Goal: Task Accomplishment & Management: Manage account settings

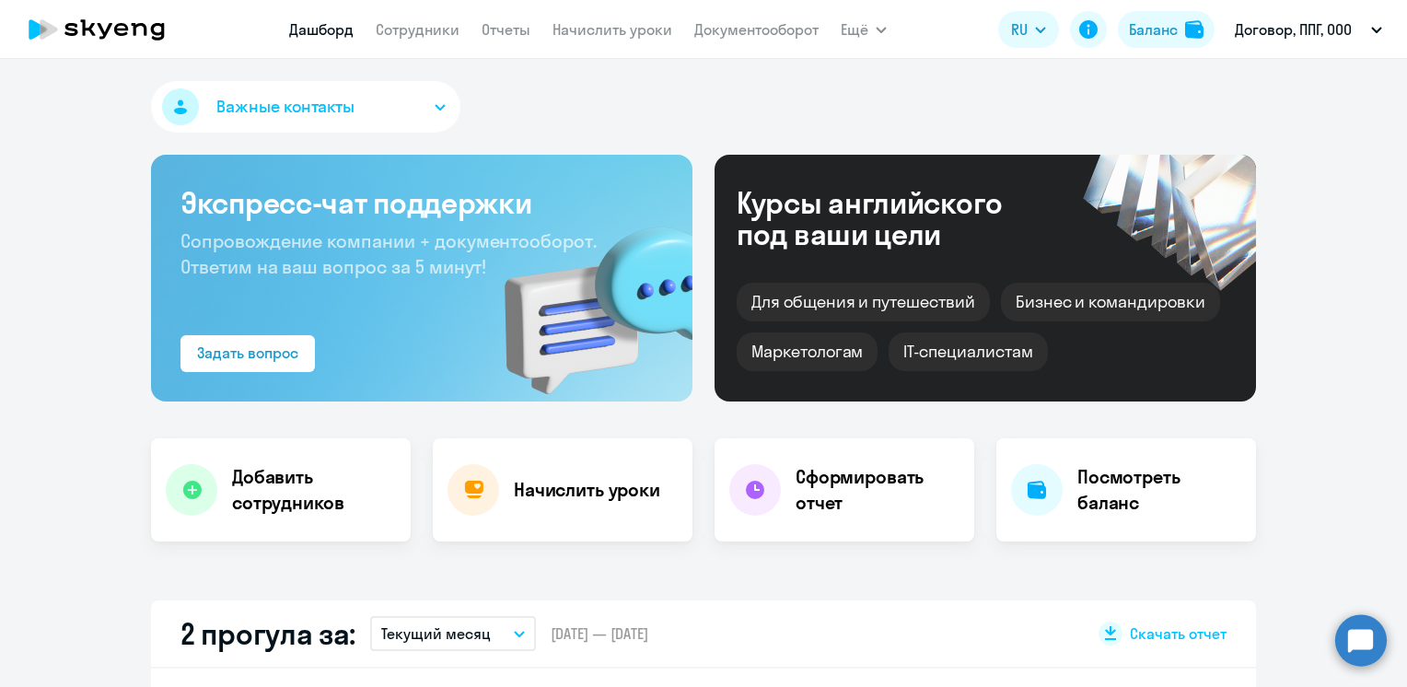
select select "30"
click at [424, 28] on link "Сотрудники" at bounding box center [418, 29] width 84 height 18
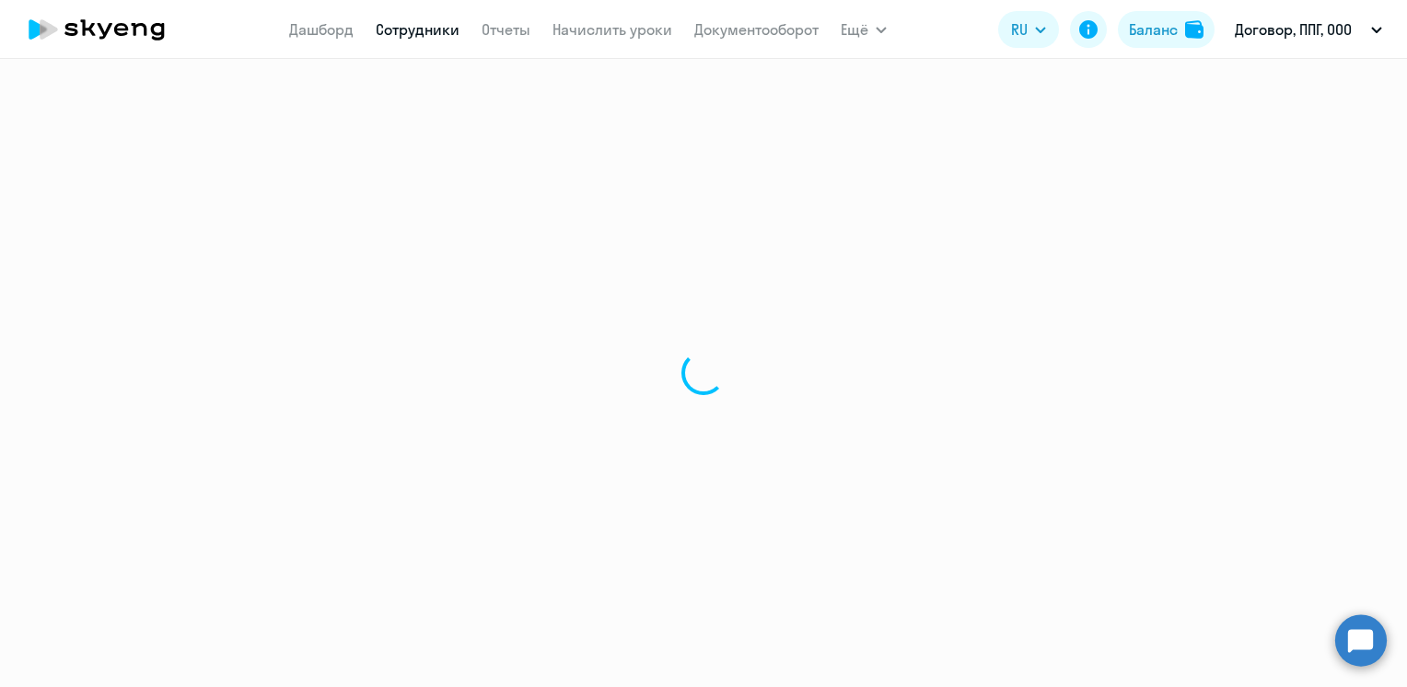
select select "30"
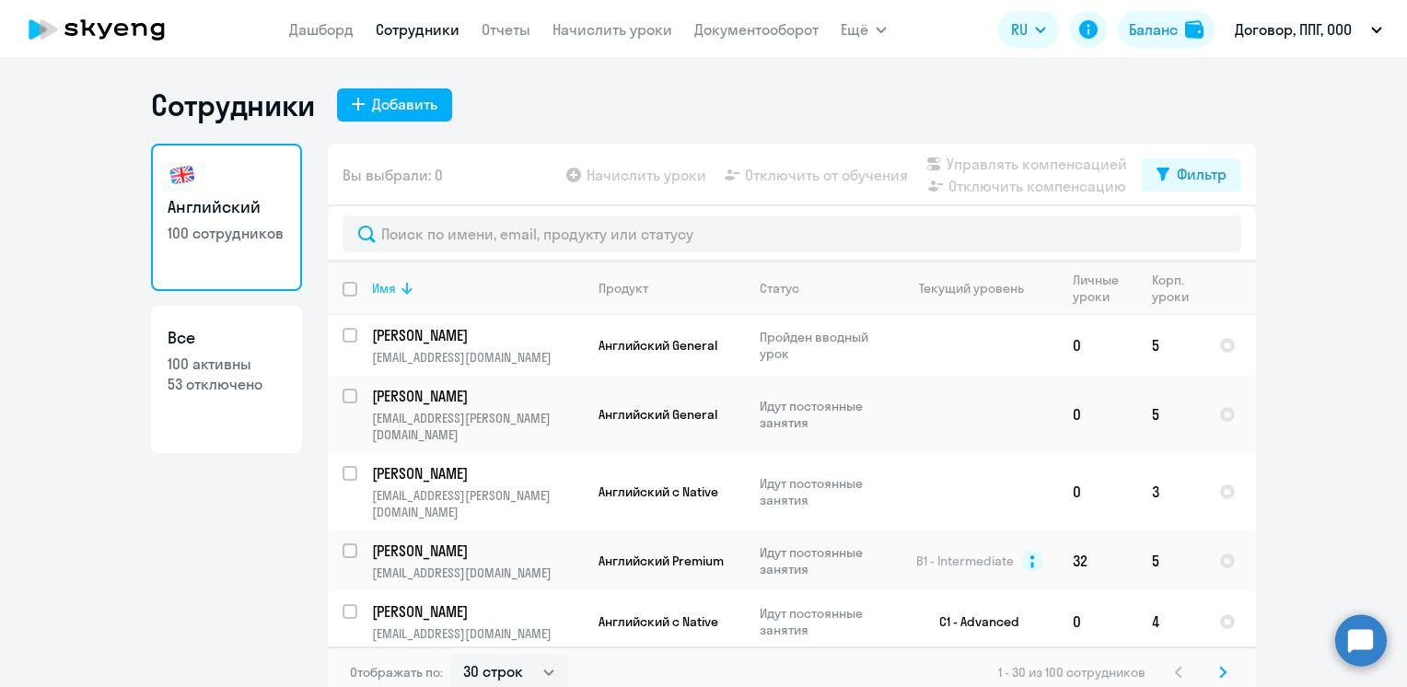
click at [376, 285] on div "Имя" at bounding box center [384, 288] width 24 height 17
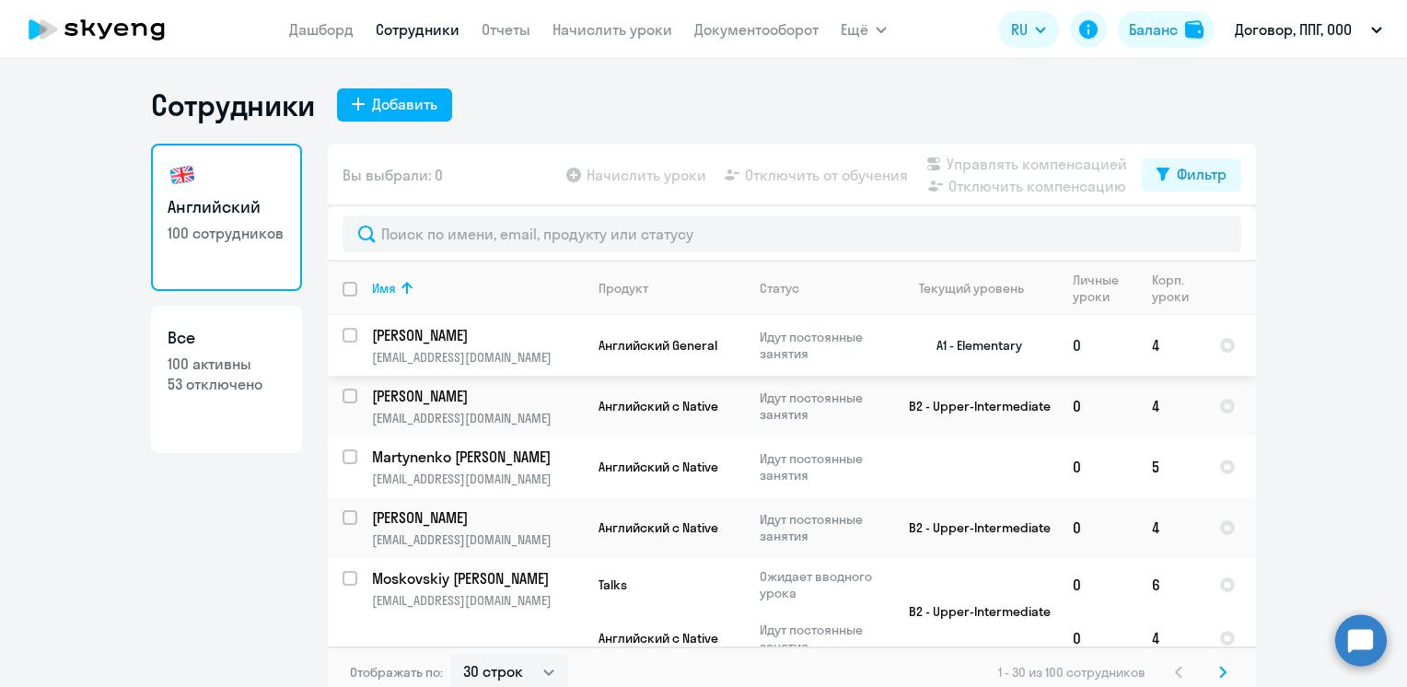
click at [407, 335] on p "[PERSON_NAME]" at bounding box center [476, 335] width 208 height 20
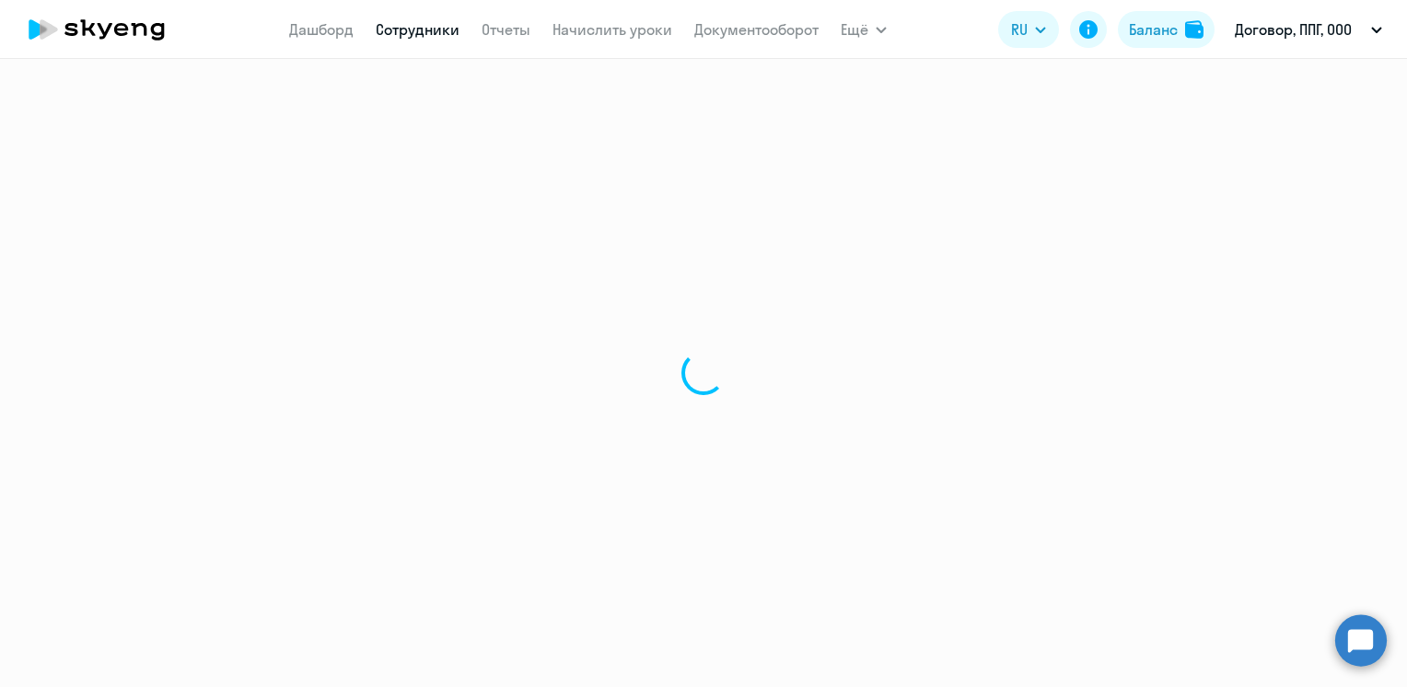
select select "english"
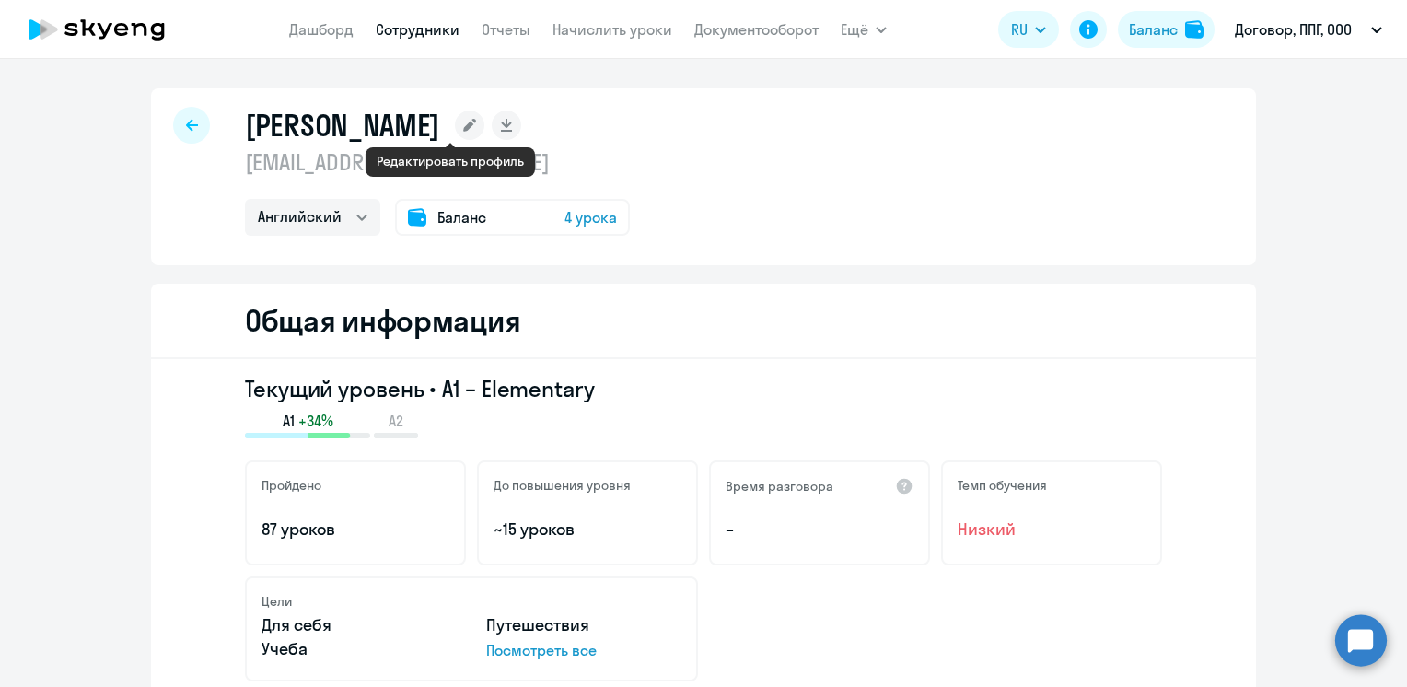
click at [463, 123] on icon at bounding box center [469, 125] width 13 height 13
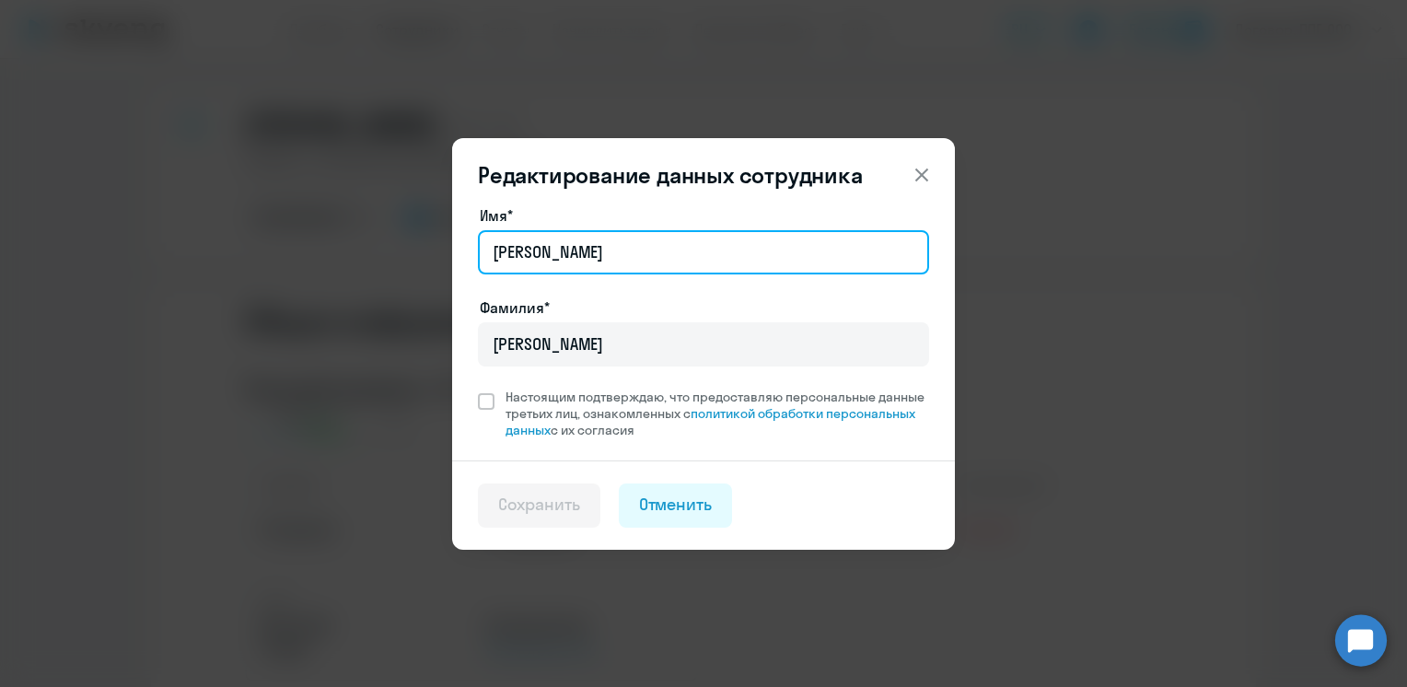
drag, startPoint x: 572, startPoint y: 254, endPoint x: 456, endPoint y: 250, distance: 116.1
click at [456, 250] on div "Имя* [PERSON_NAME]* [PERSON_NAME] Настоящим подтверждаю, что предоставляю персо…" at bounding box center [703, 332] width 503 height 256
type input "[PERSON_NAME]"
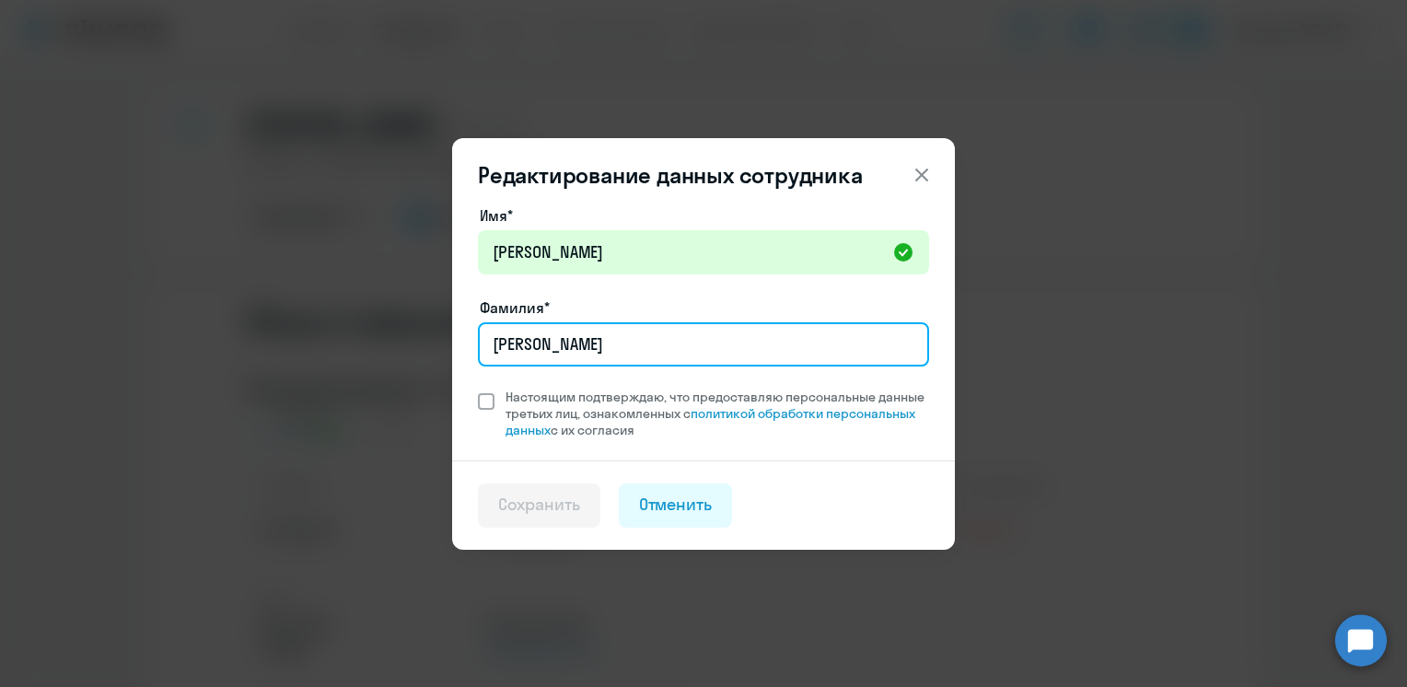
type input "[PERSON_NAME]"
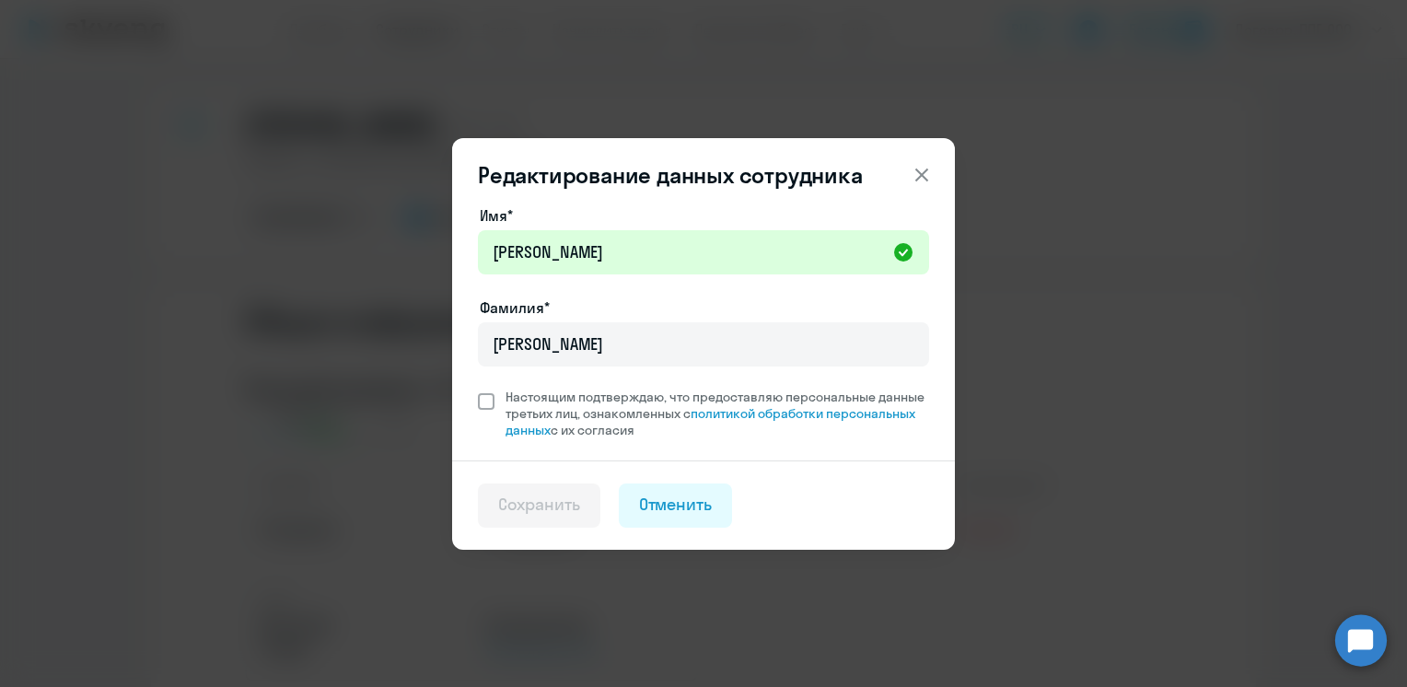
click at [483, 398] on span at bounding box center [486, 401] width 17 height 17
click at [478, 389] on input "Настоящим подтверждаю, что предоставляю персональные данные третьих лиц, ознако…" at bounding box center [477, 388] width 1 height 1
checkbox input "true"
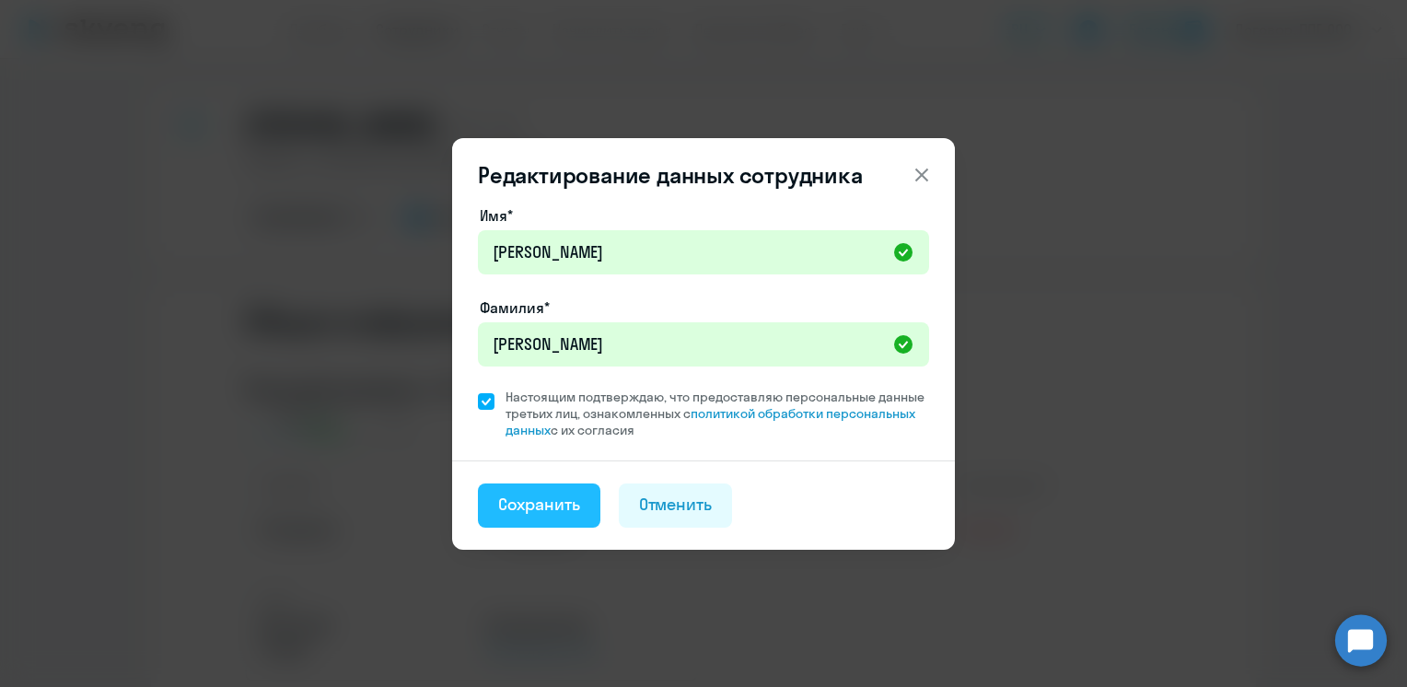
click at [541, 509] on div "Сохранить" at bounding box center [539, 505] width 82 height 24
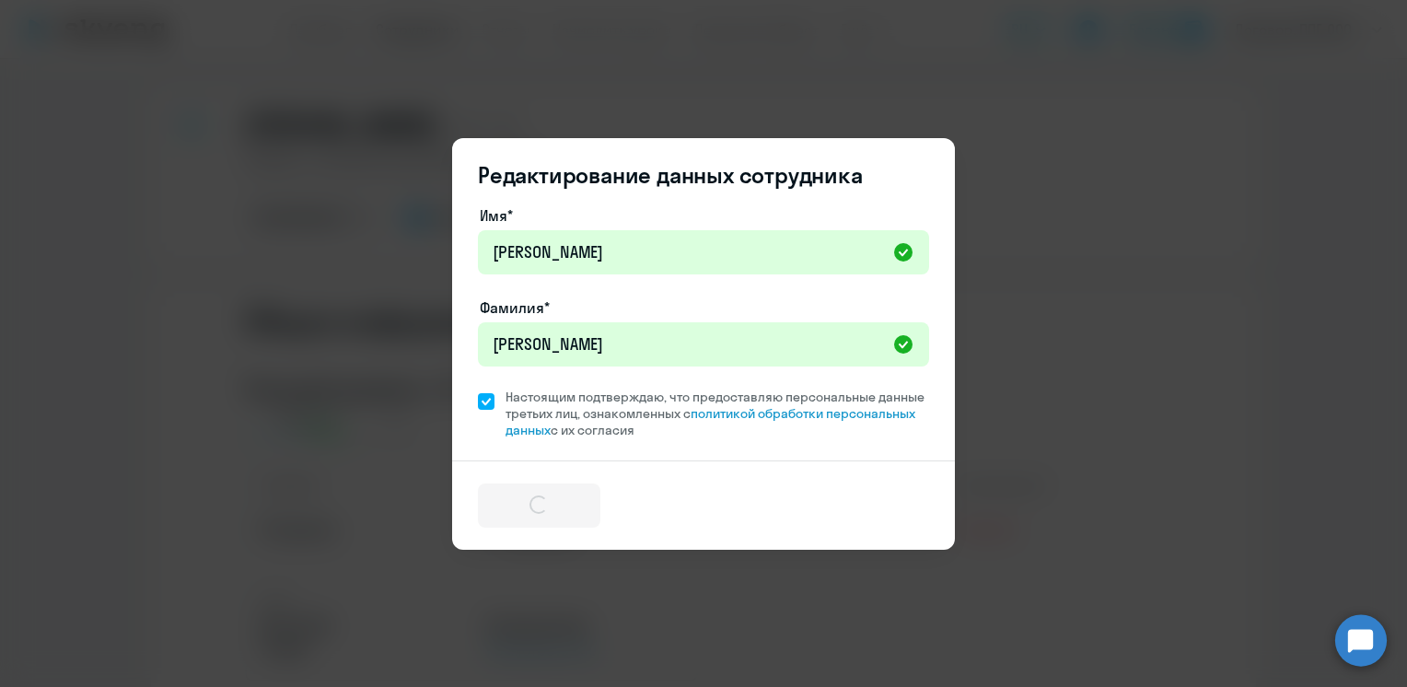
select select "english"
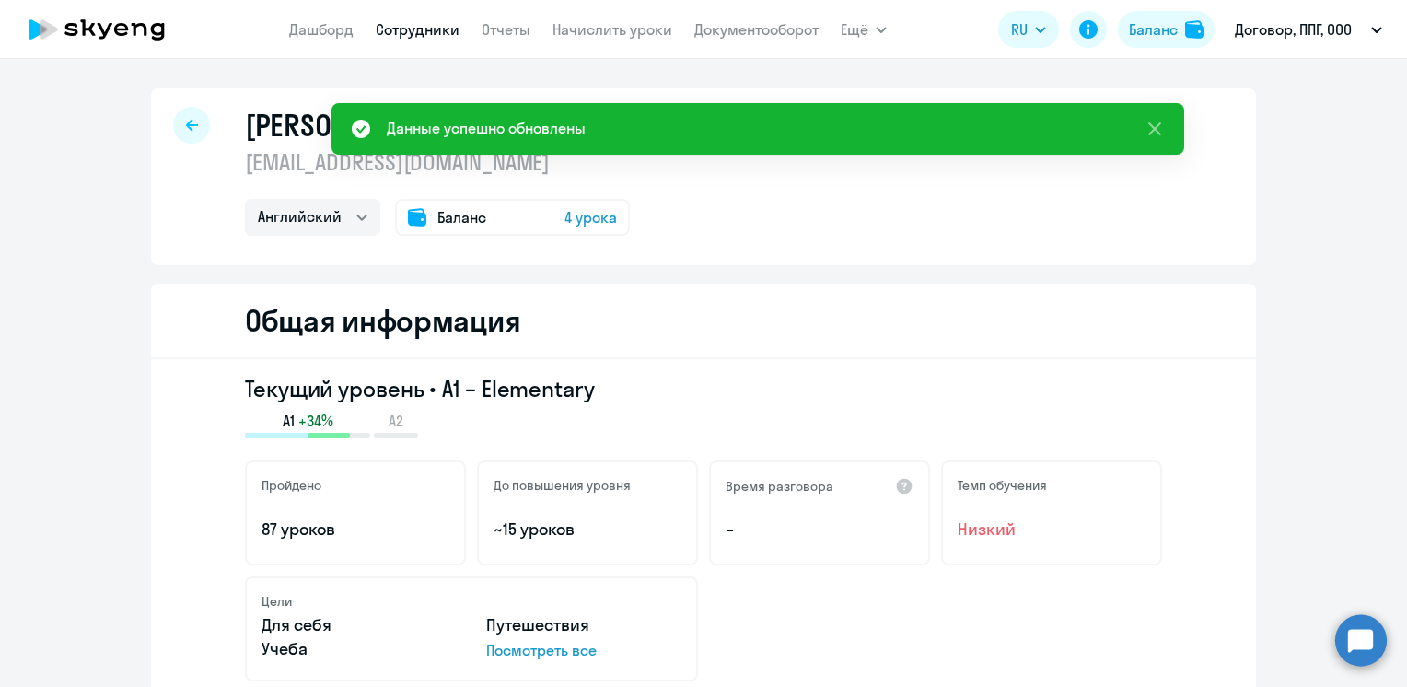
select select "30"
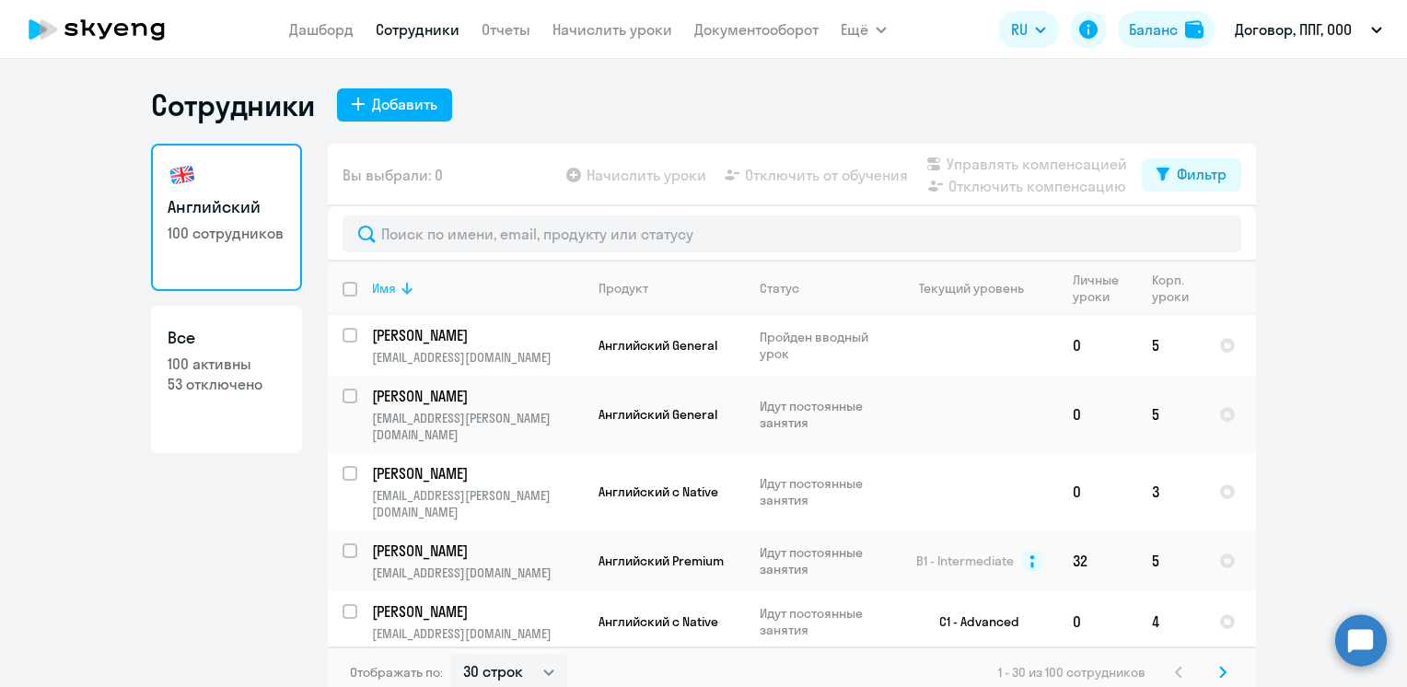
click at [384, 290] on div "Имя" at bounding box center [384, 288] width 24 height 17
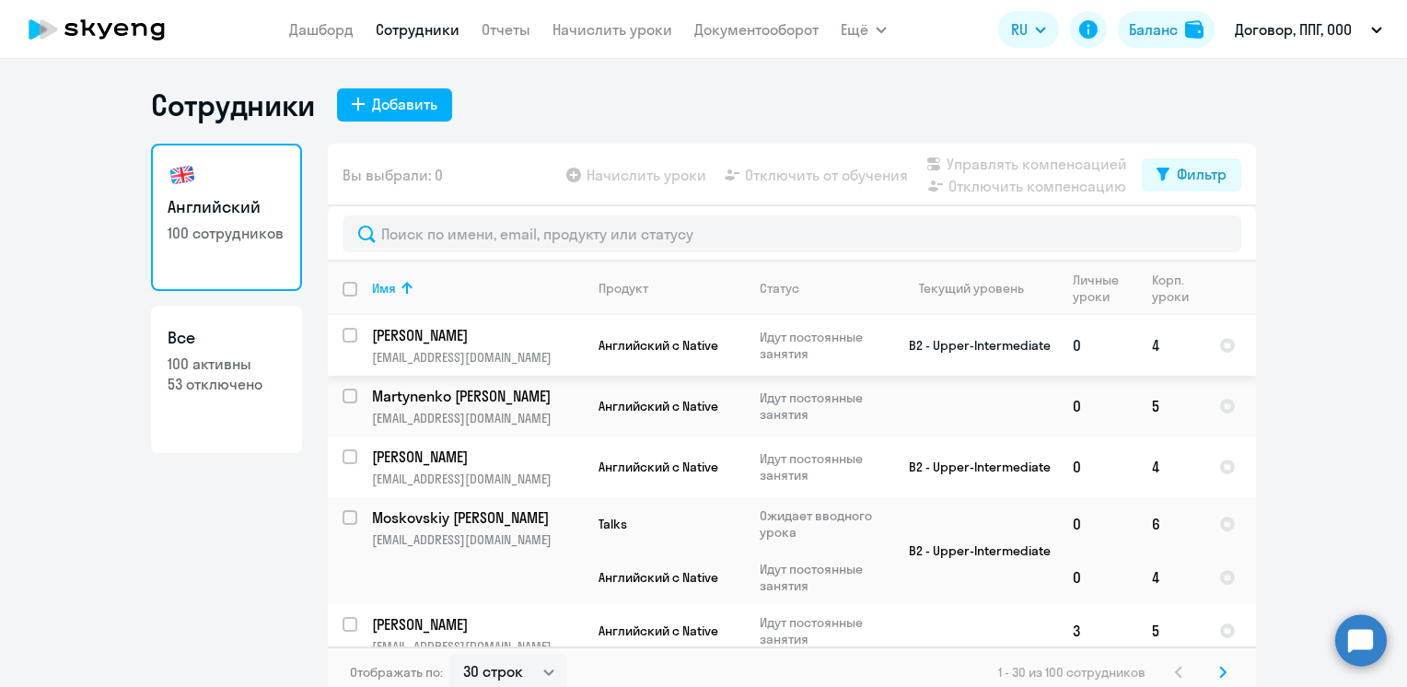
click at [375, 331] on p "[PERSON_NAME]" at bounding box center [476, 335] width 208 height 20
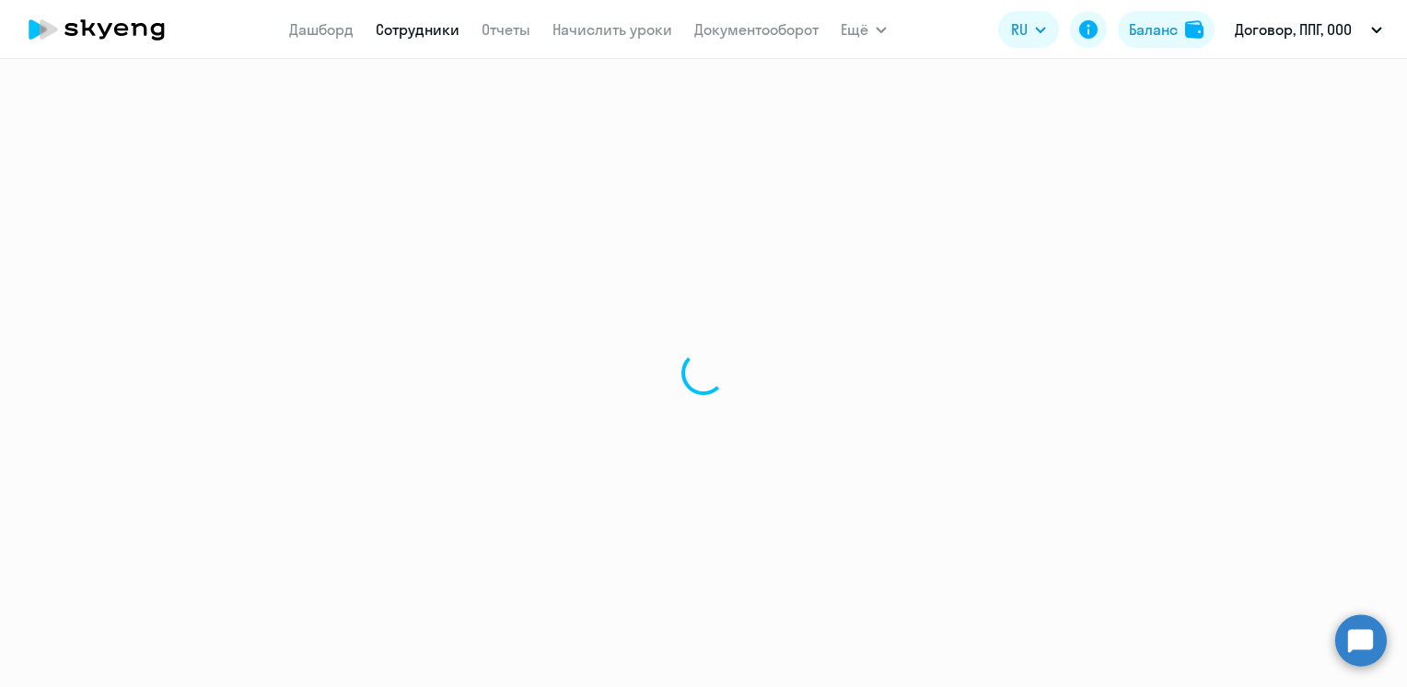
select select "english"
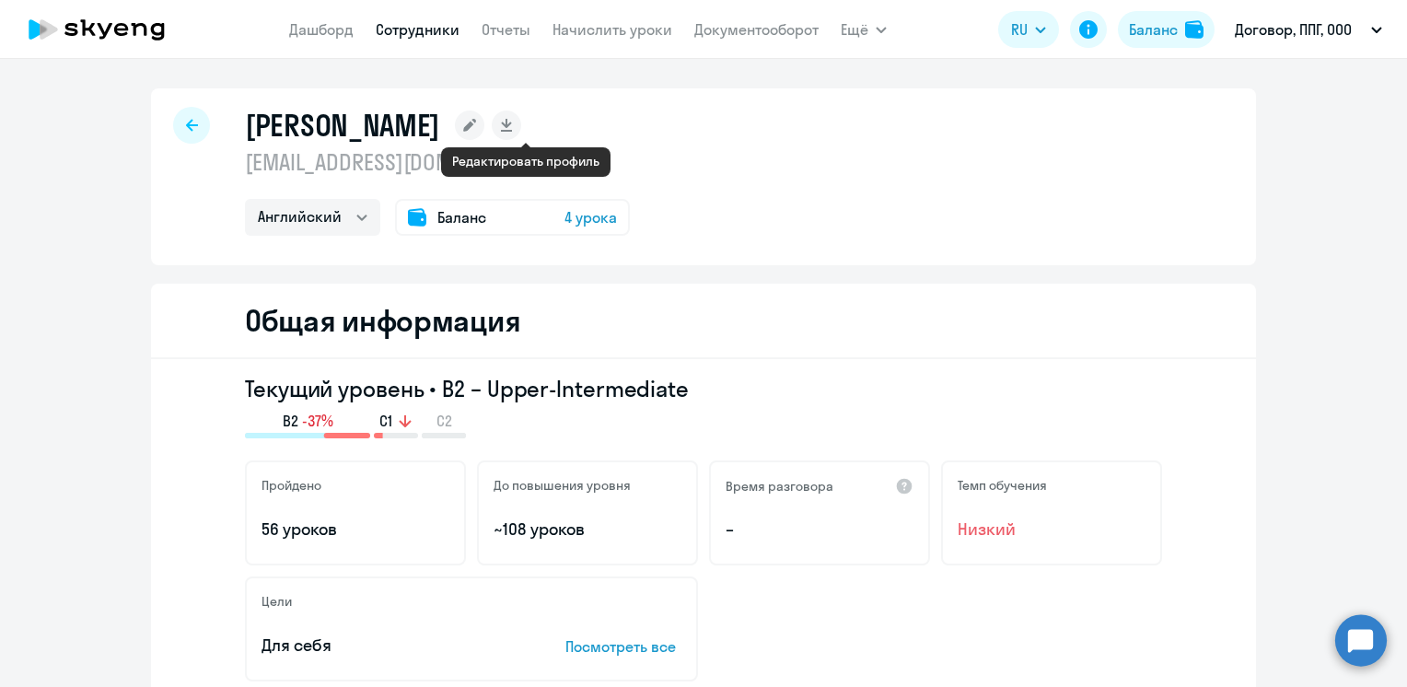
click at [484, 130] on rect at bounding box center [469, 124] width 29 height 29
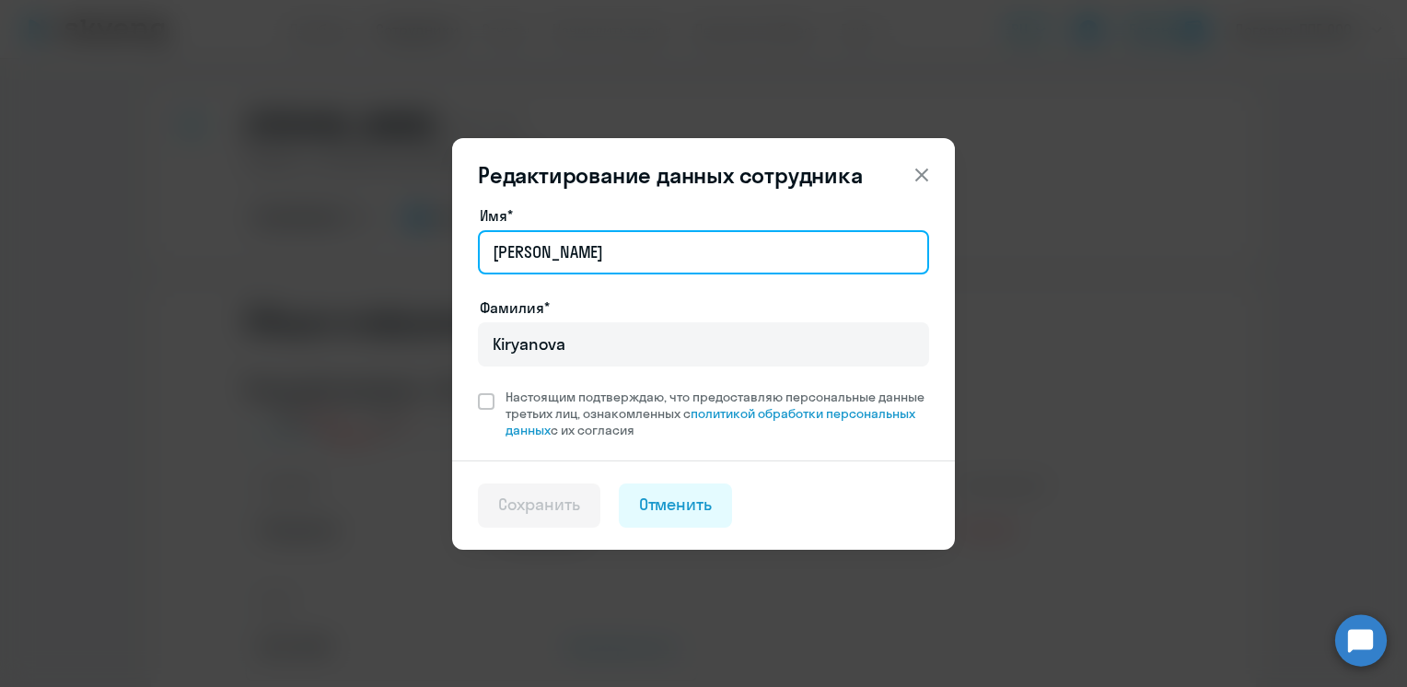
click at [608, 255] on input "[PERSON_NAME]" at bounding box center [703, 252] width 451 height 44
type input "[PERSON_NAME]"
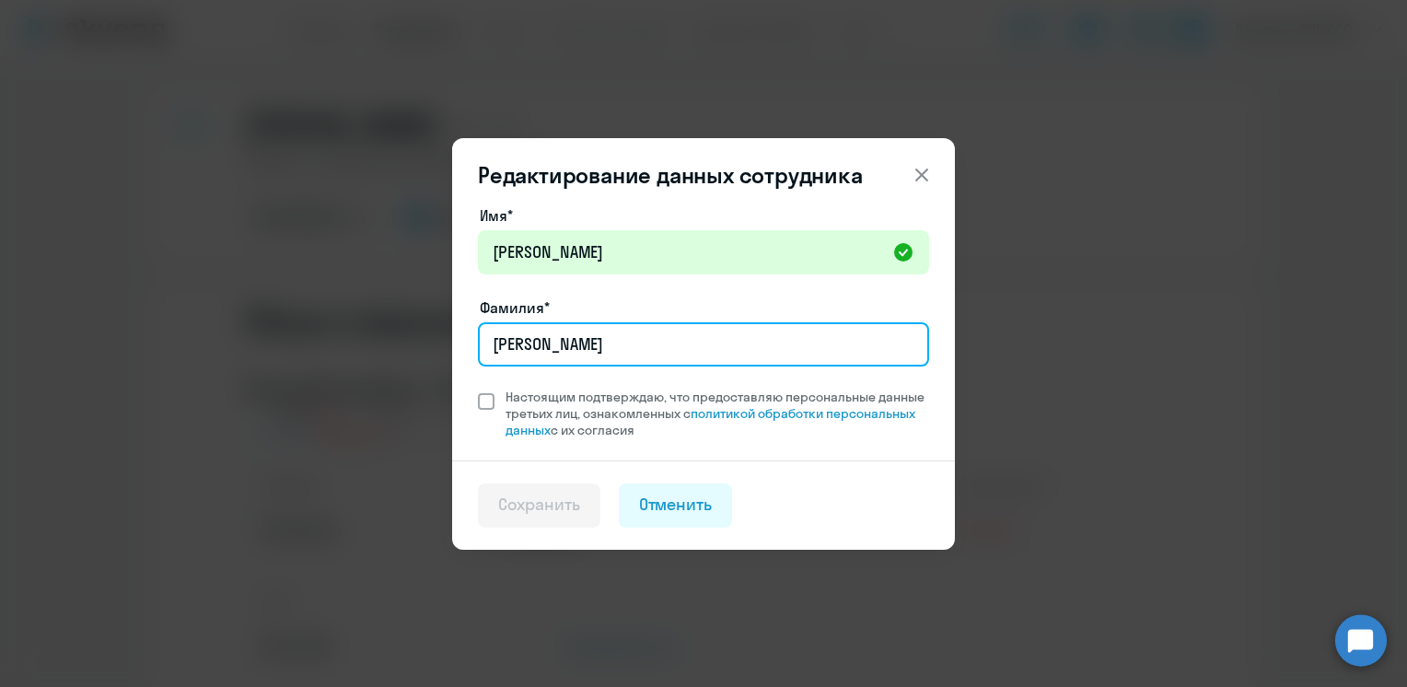
type input "[PERSON_NAME]"
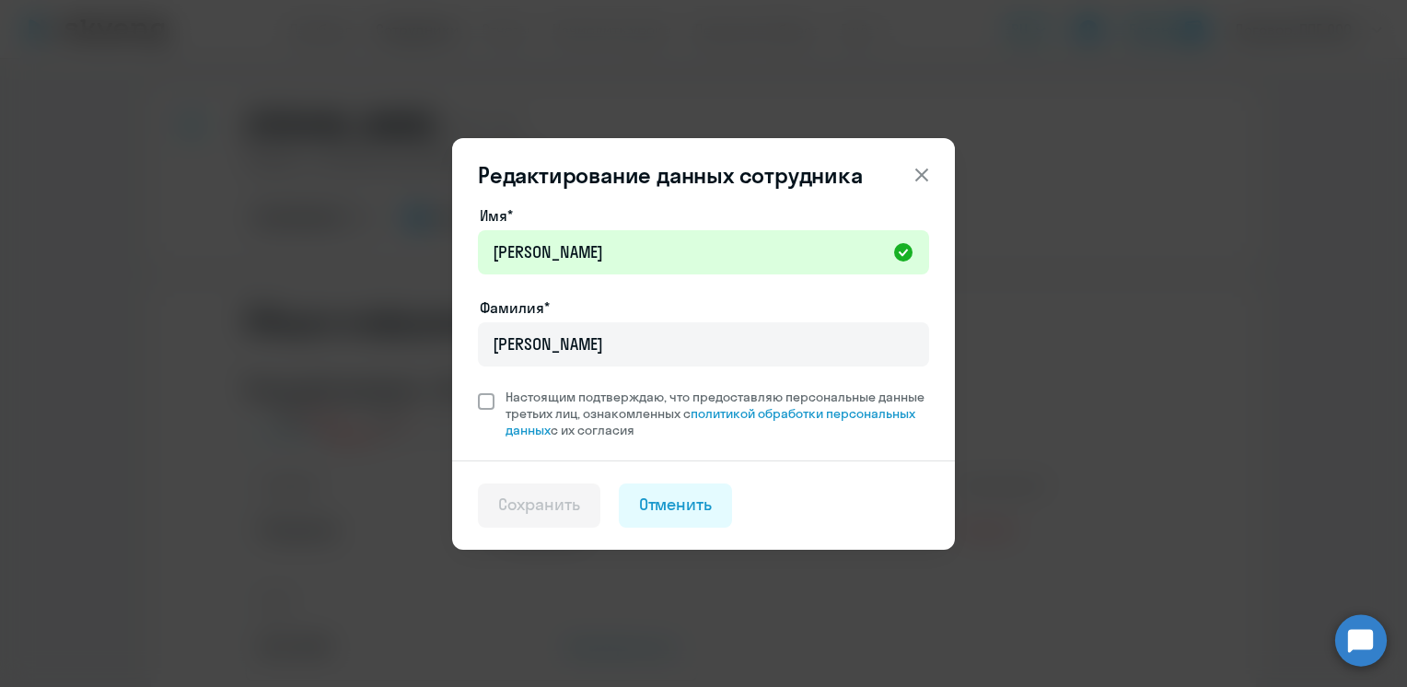
click at [494, 396] on span at bounding box center [486, 401] width 17 height 17
click at [478, 389] on input "Настоящим подтверждаю, что предоставляю персональные данные третьих лиц, ознако…" at bounding box center [477, 388] width 1 height 1
checkbox input "true"
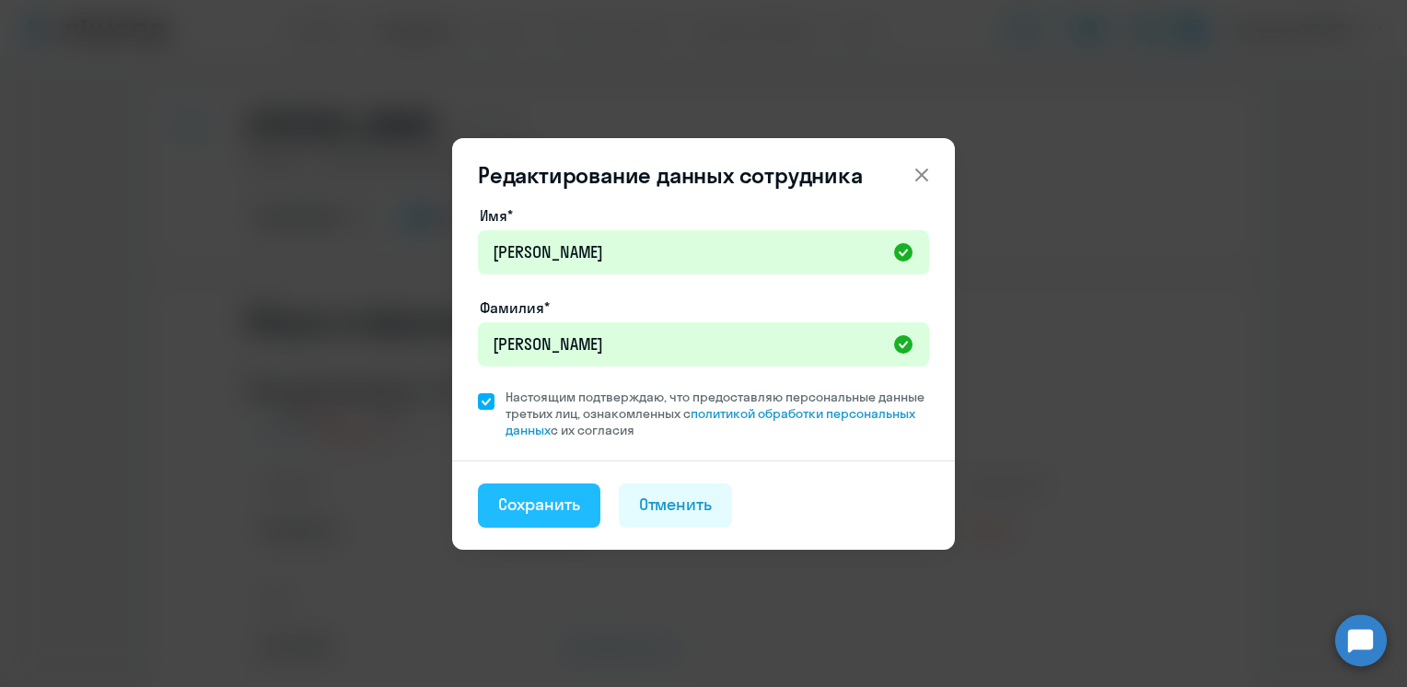
click at [549, 506] on div "Сохранить" at bounding box center [539, 505] width 82 height 24
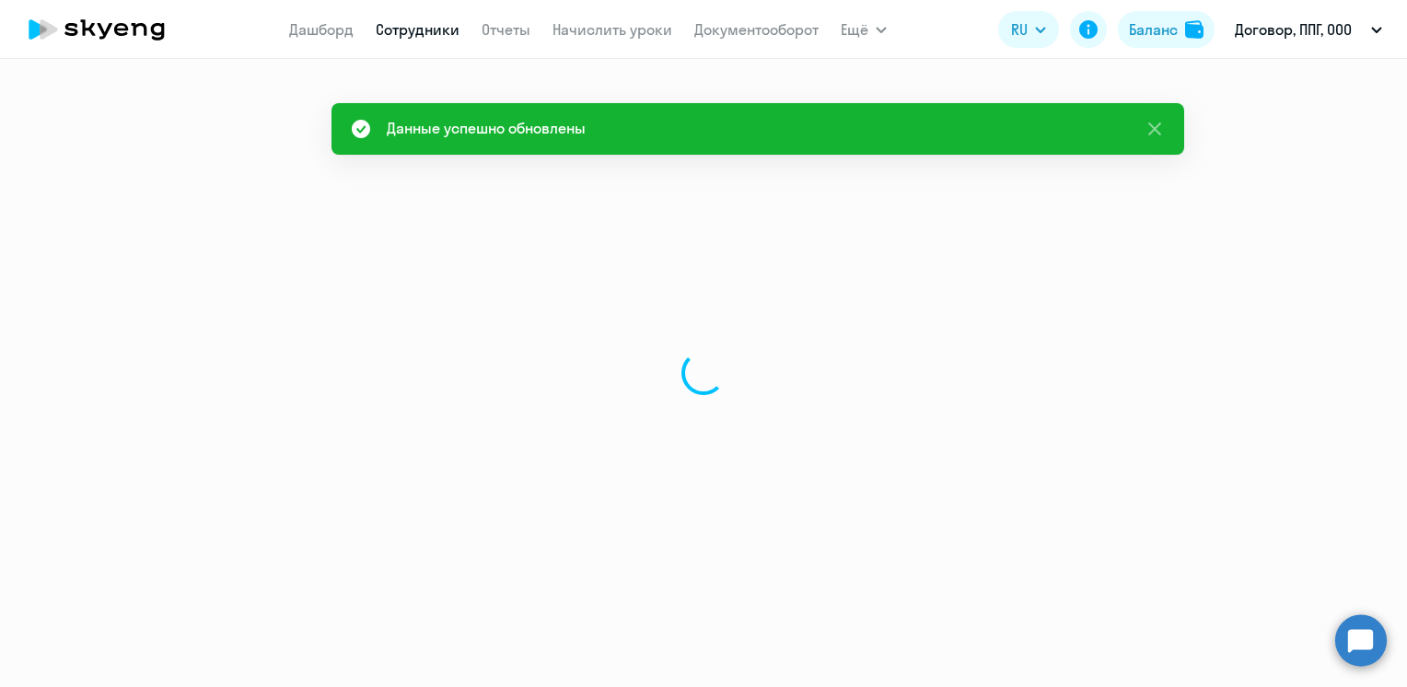
select select "english"
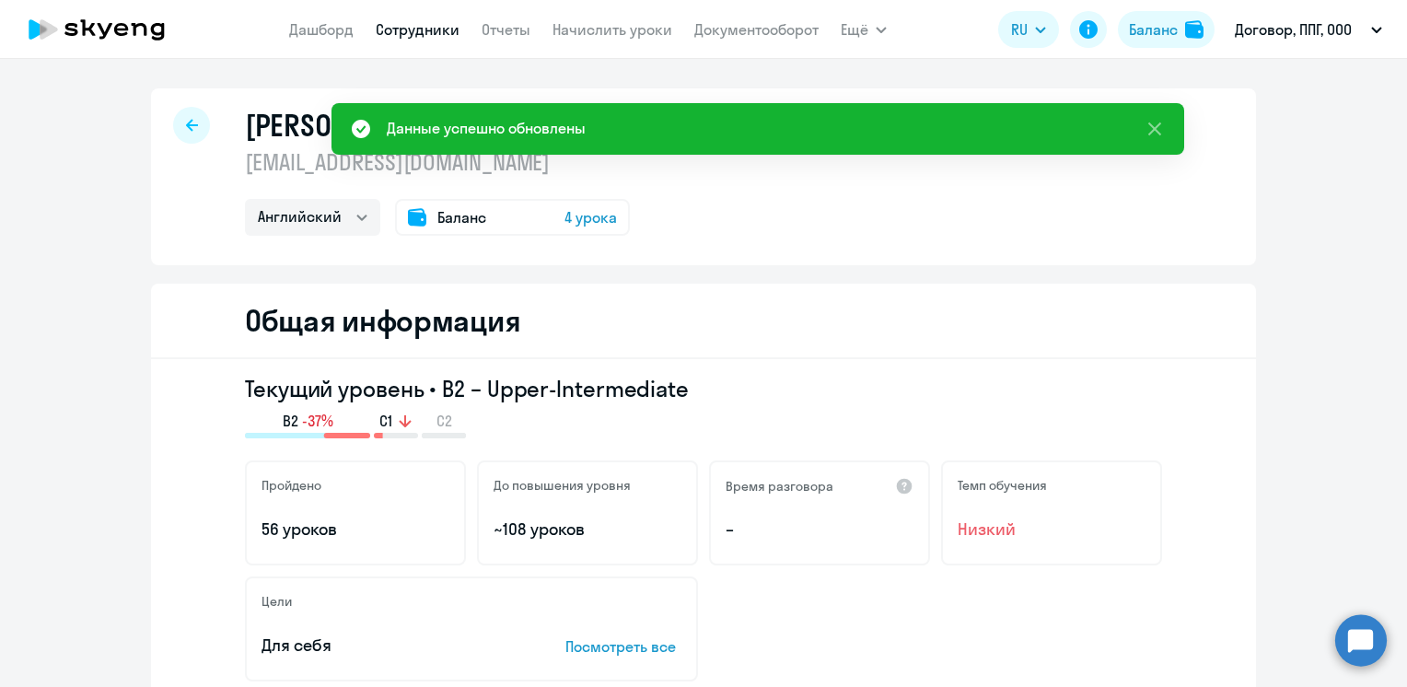
click at [405, 35] on link "Сотрудники" at bounding box center [418, 29] width 84 height 18
select select "30"
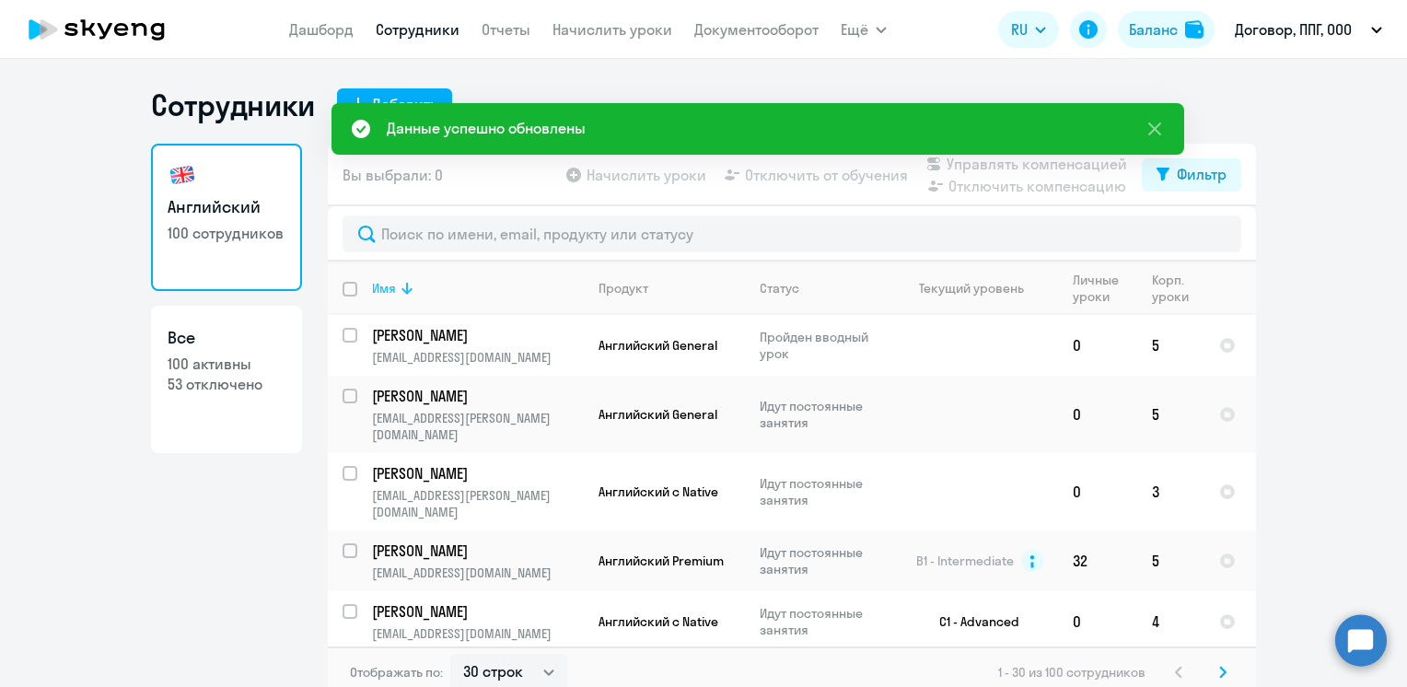
click at [385, 289] on div "Имя" at bounding box center [384, 288] width 24 height 17
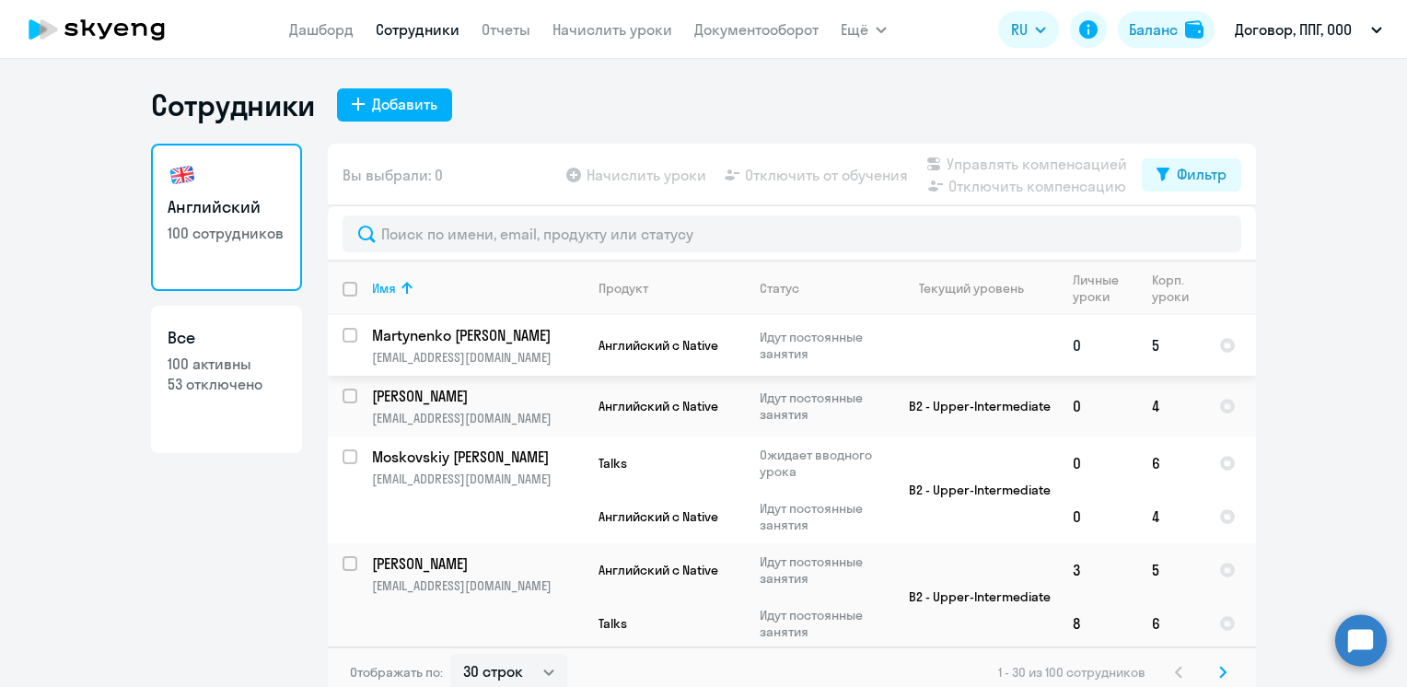
click at [401, 329] on p "Martynenko [PERSON_NAME]" at bounding box center [476, 335] width 208 height 20
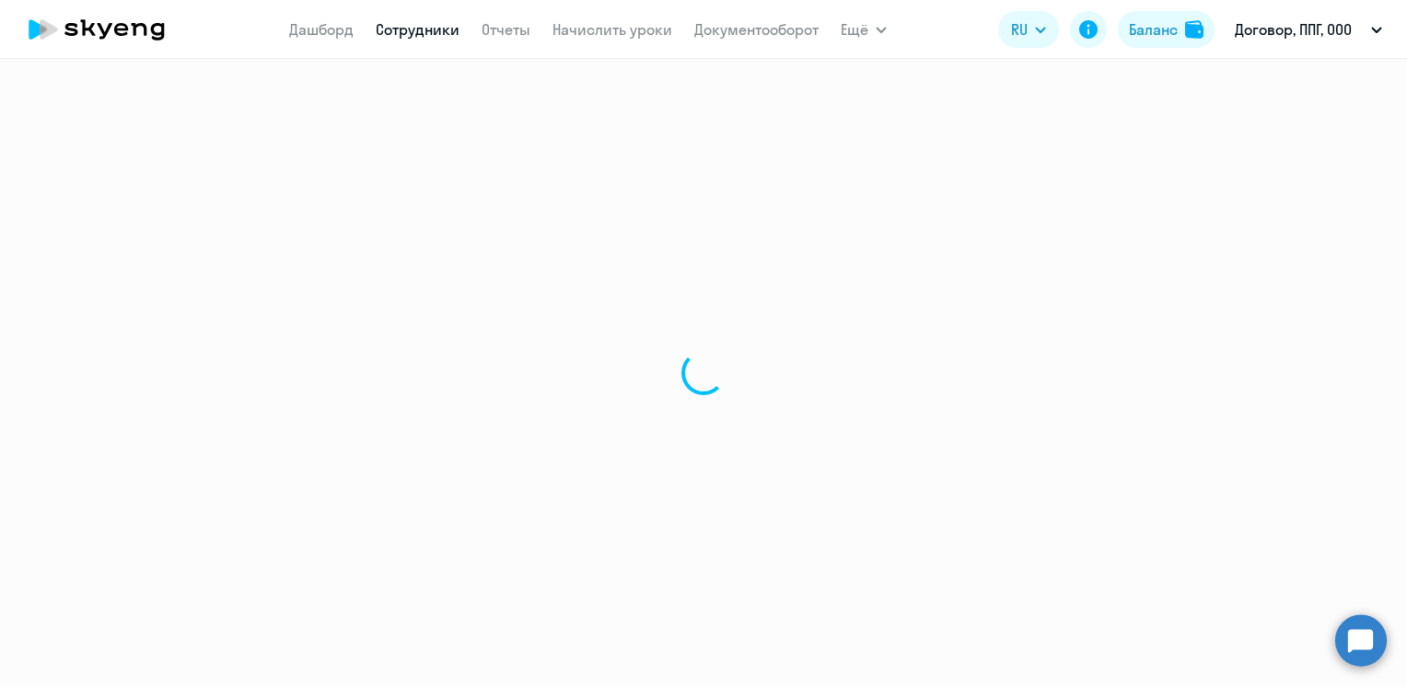
select select "english"
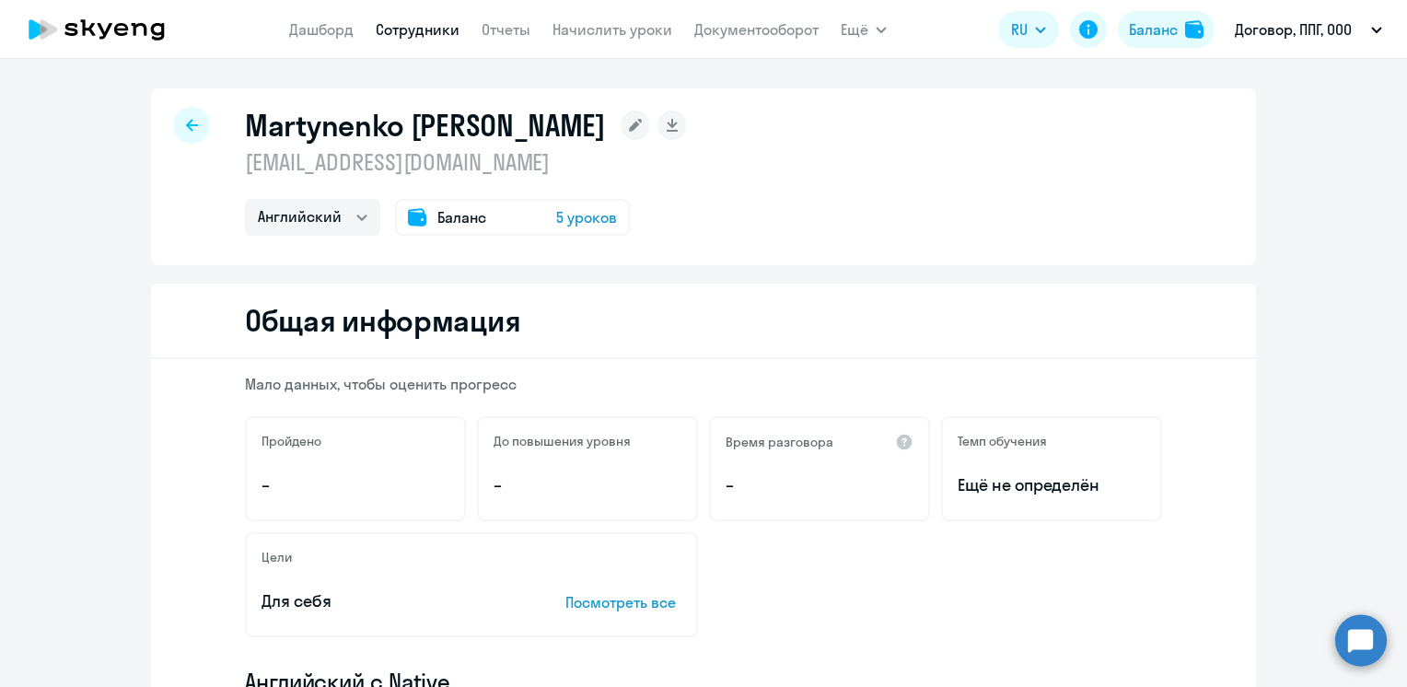
click at [629, 125] on icon at bounding box center [635, 125] width 13 height 13
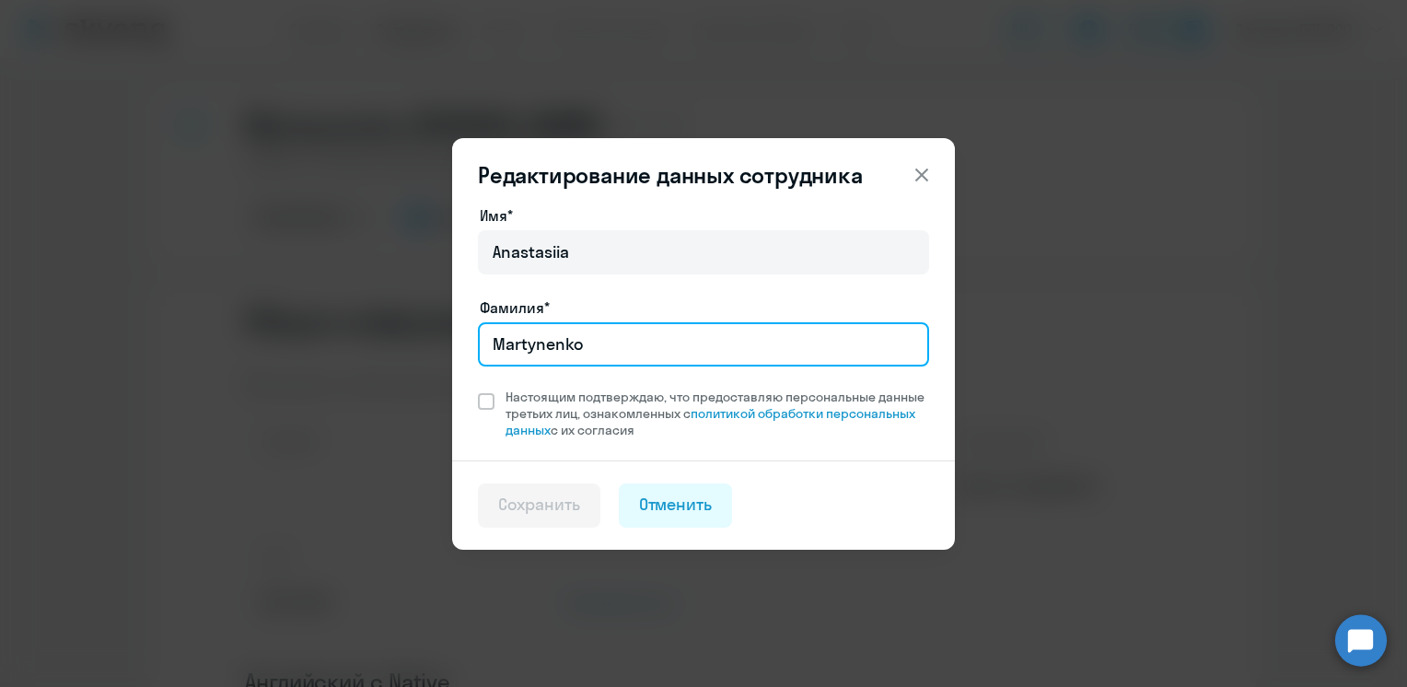
click at [600, 343] on input "Martynenko" at bounding box center [703, 344] width 451 height 44
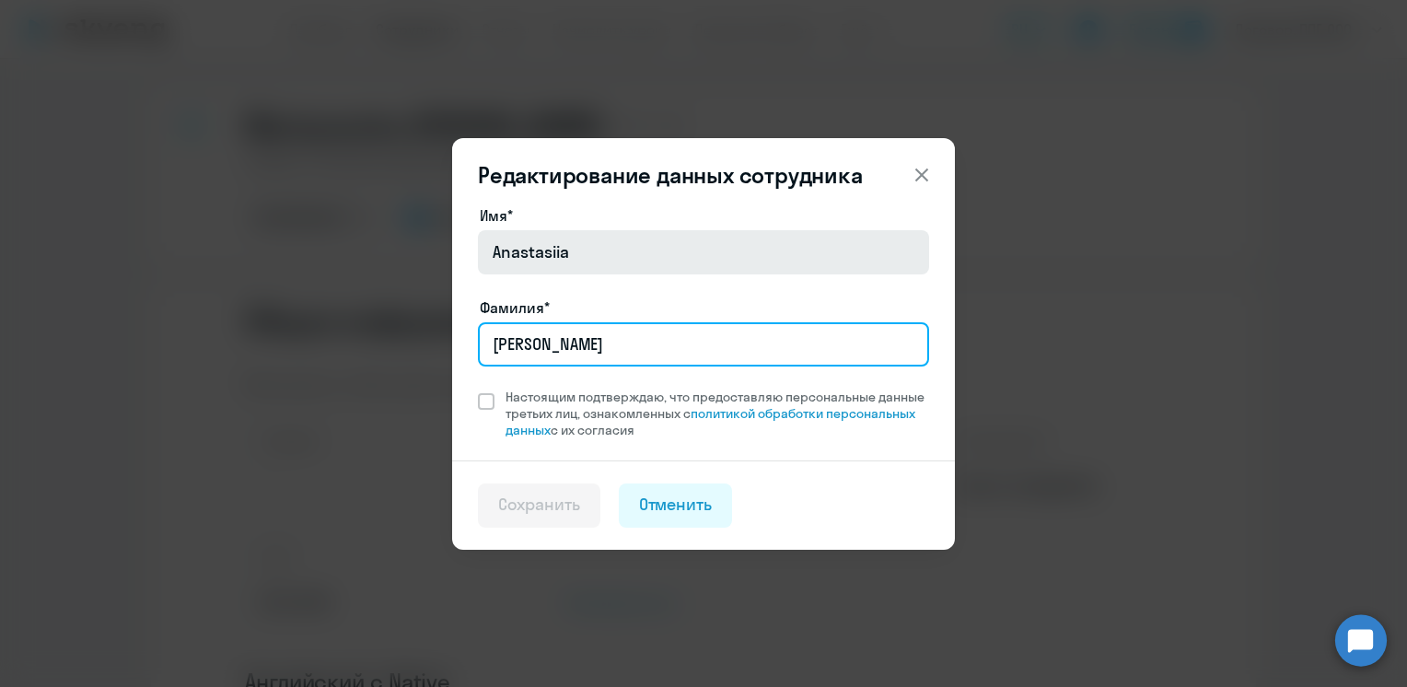
type input "[PERSON_NAME]"
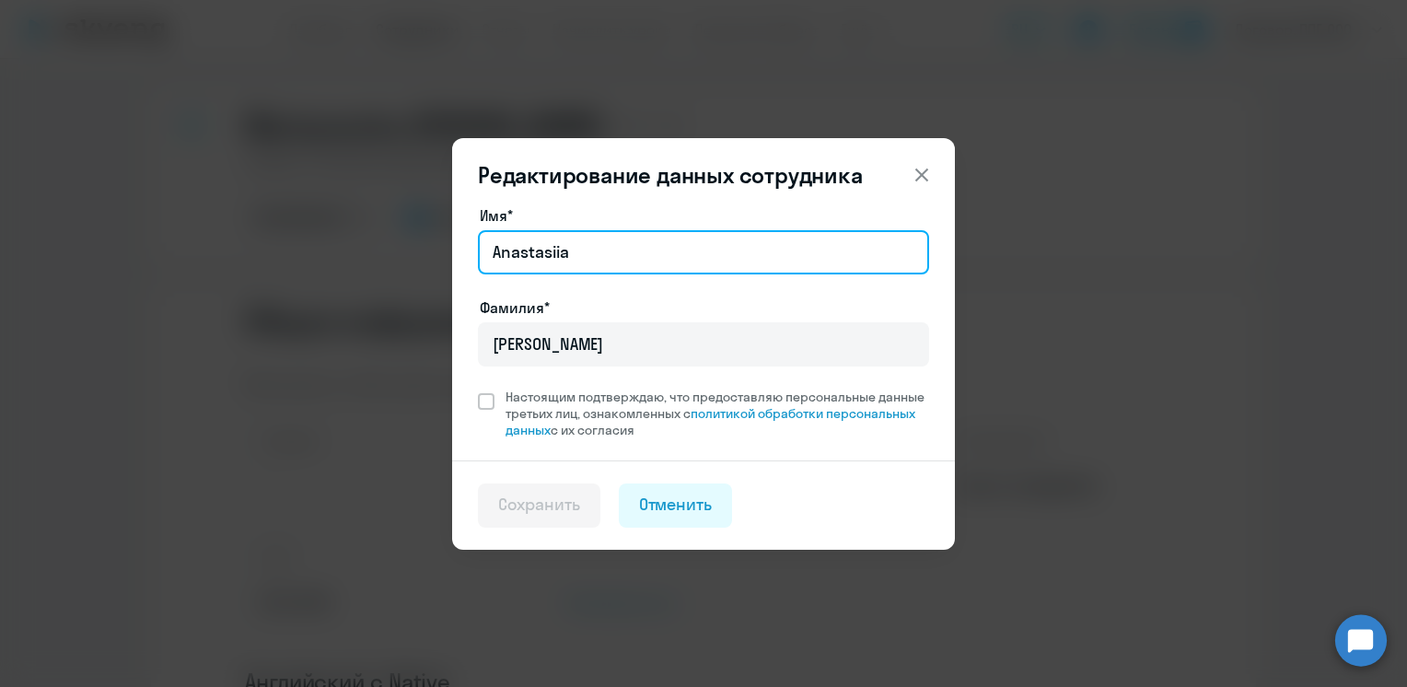
click at [622, 256] on input "Anastasiia" at bounding box center [703, 252] width 451 height 44
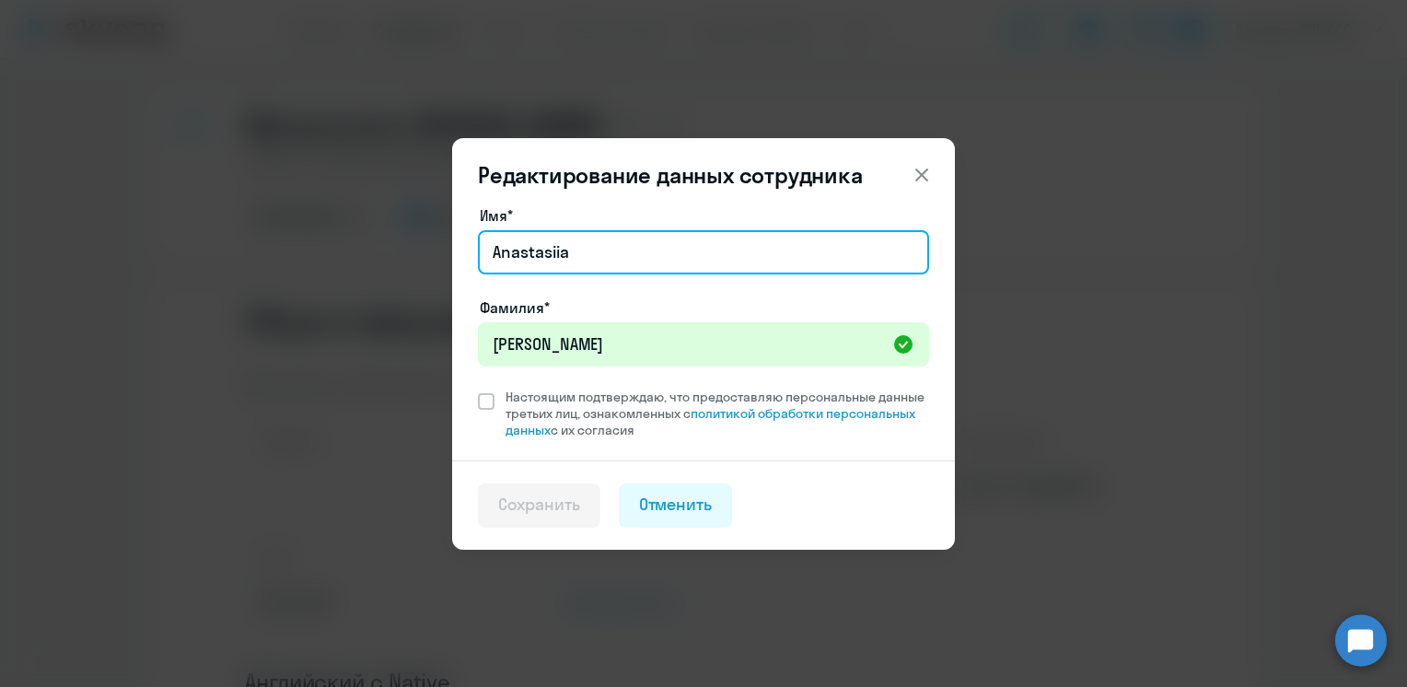
click at [622, 256] on input "Anastasiia" at bounding box center [703, 252] width 451 height 44
type input "н"
type input "[PERSON_NAME]"
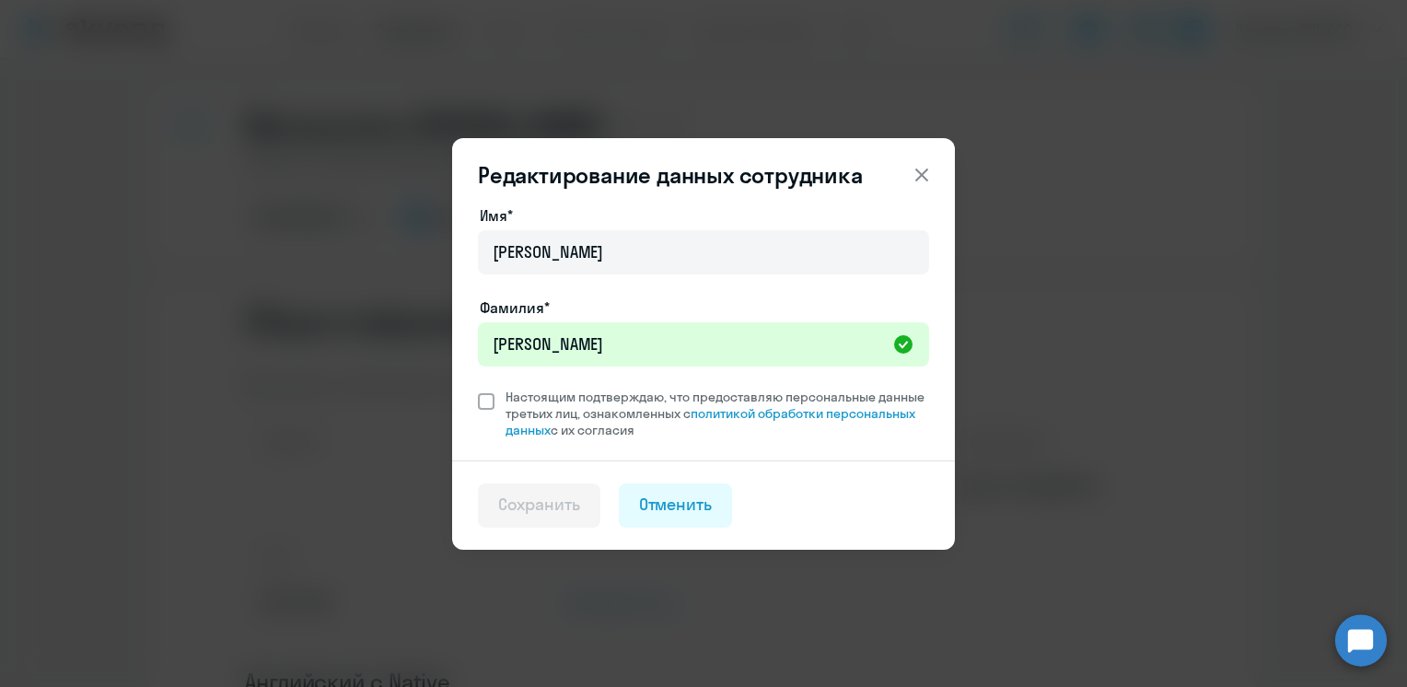
click at [485, 404] on span at bounding box center [486, 401] width 17 height 17
click at [478, 389] on input "Настоящим подтверждаю, что предоставляю персональные данные третьих лиц, ознако…" at bounding box center [477, 388] width 1 height 1
checkbox input "true"
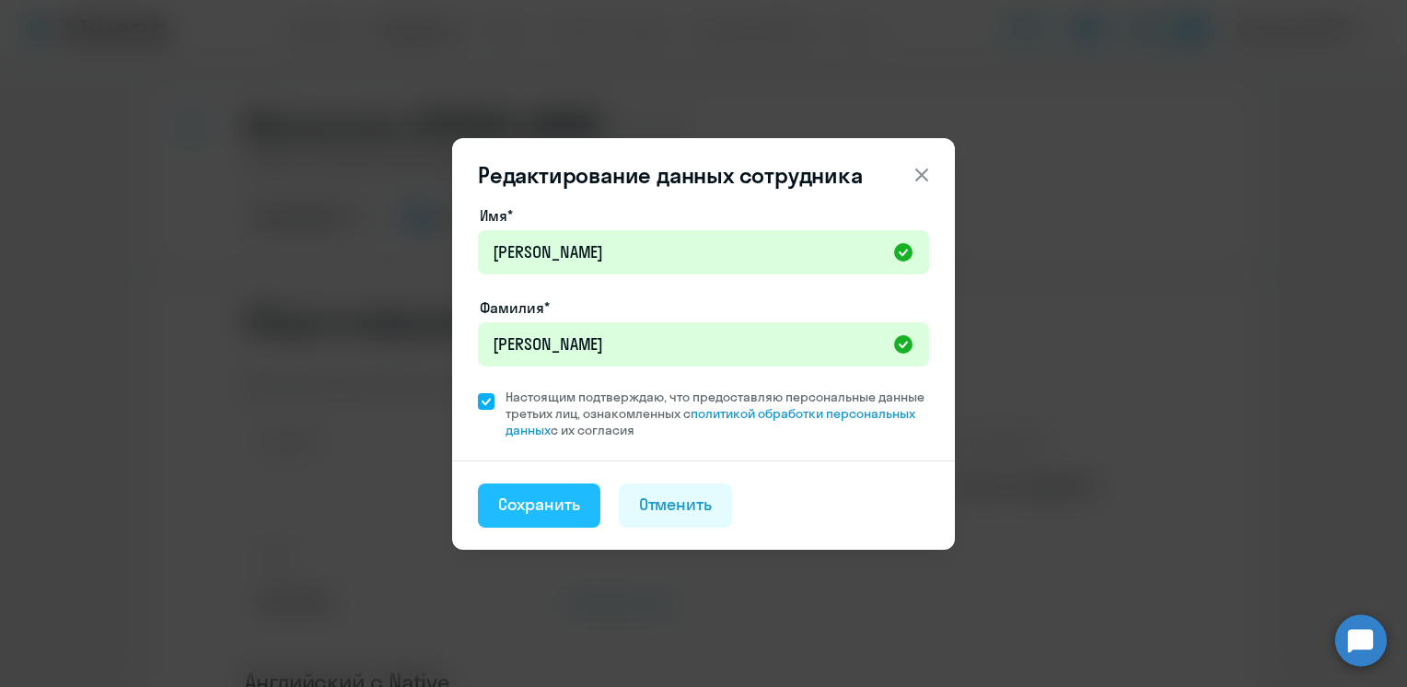
click at [542, 500] on div "Сохранить" at bounding box center [539, 505] width 82 height 24
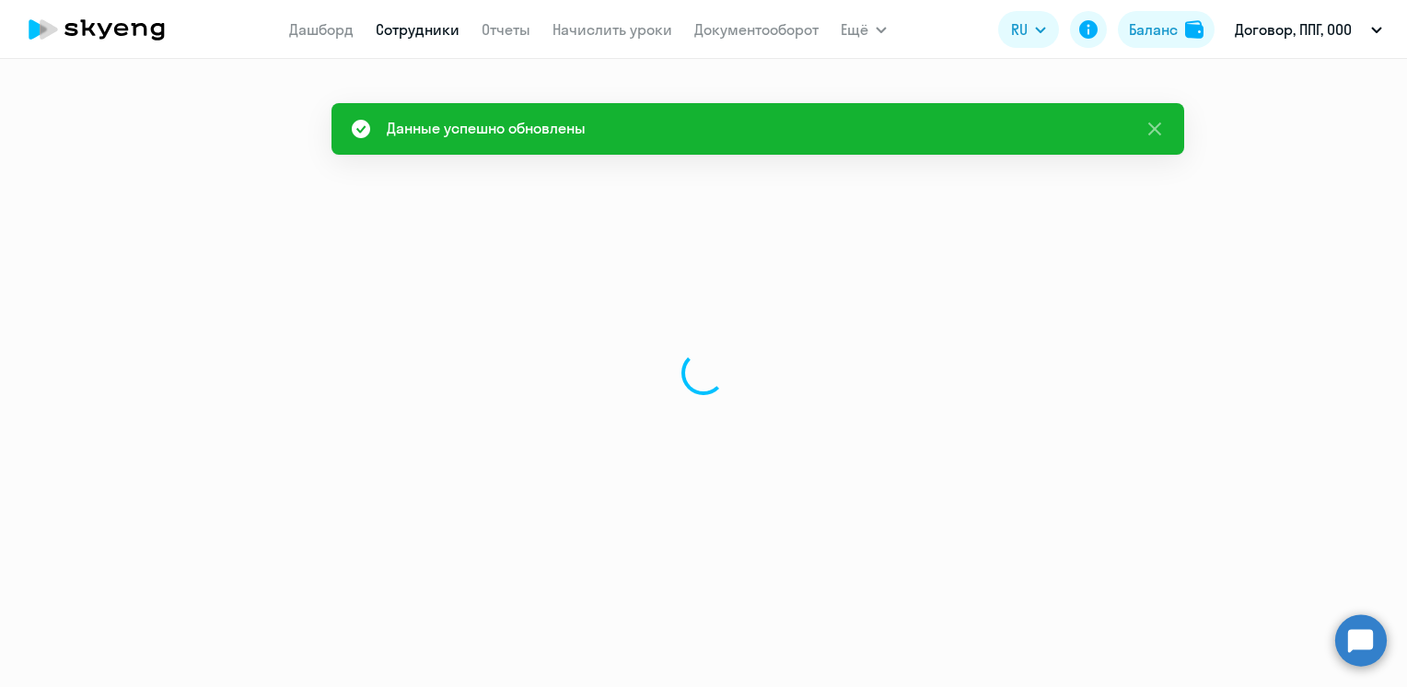
select select "english"
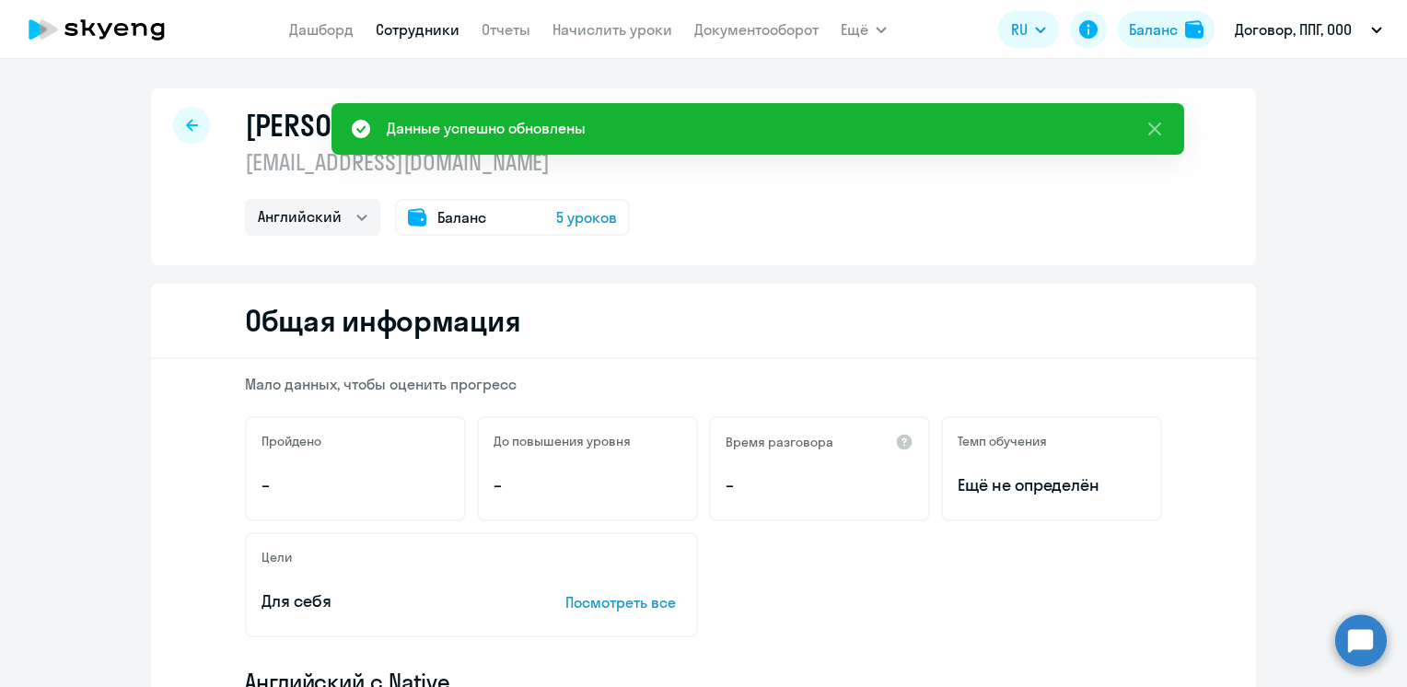
click at [392, 25] on link "Сотрудники" at bounding box center [418, 29] width 84 height 18
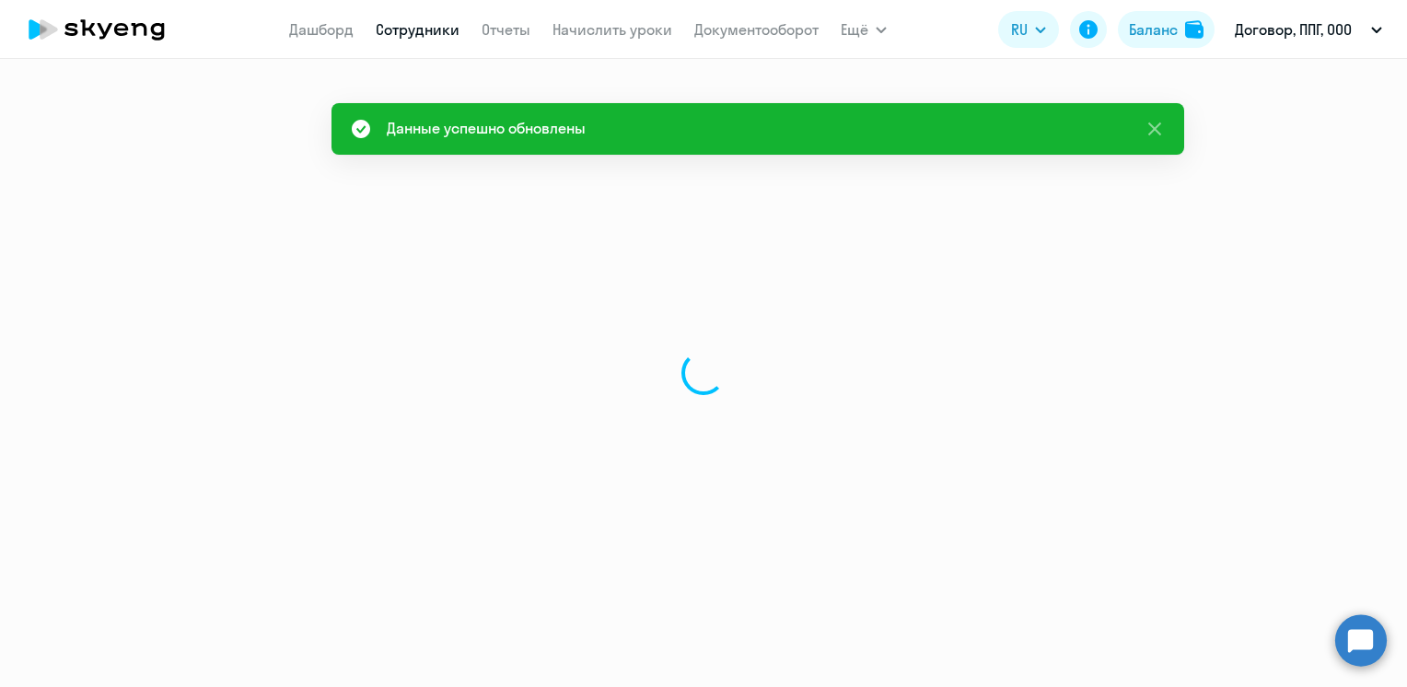
select select "30"
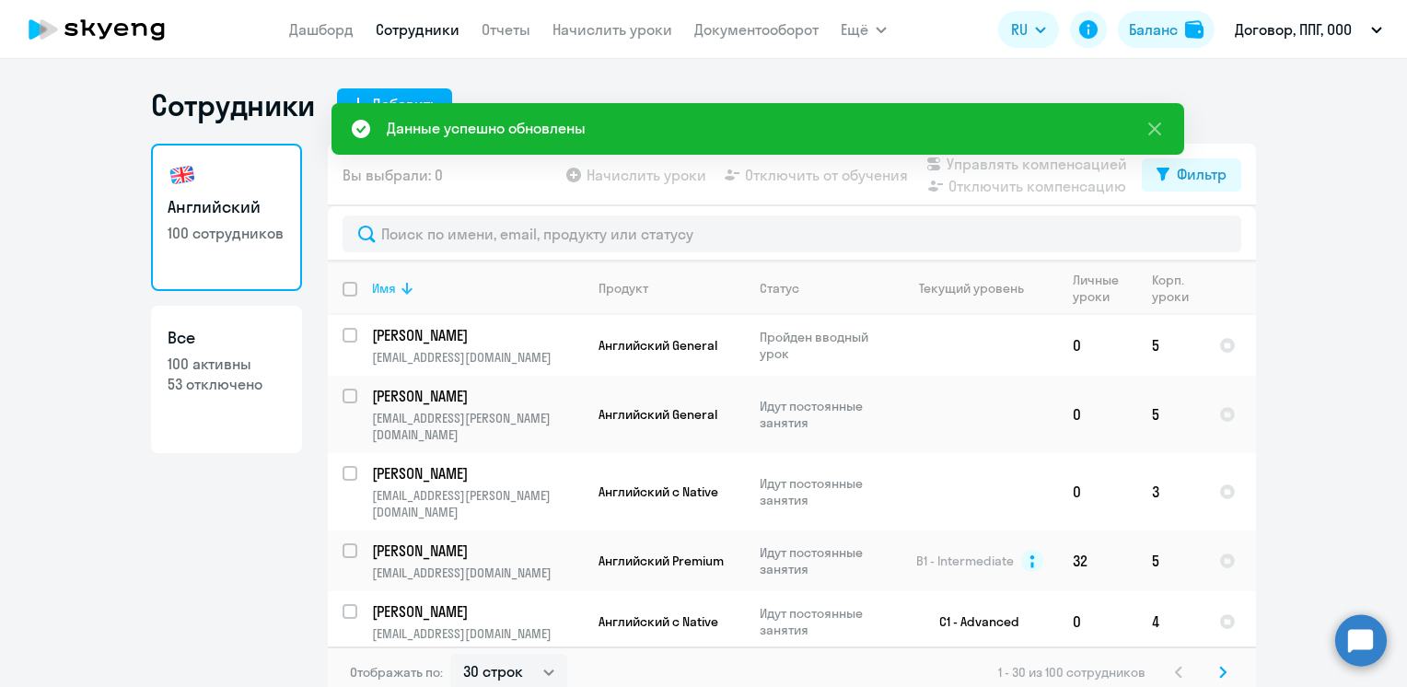
click at [386, 285] on div "Имя" at bounding box center [384, 288] width 24 height 17
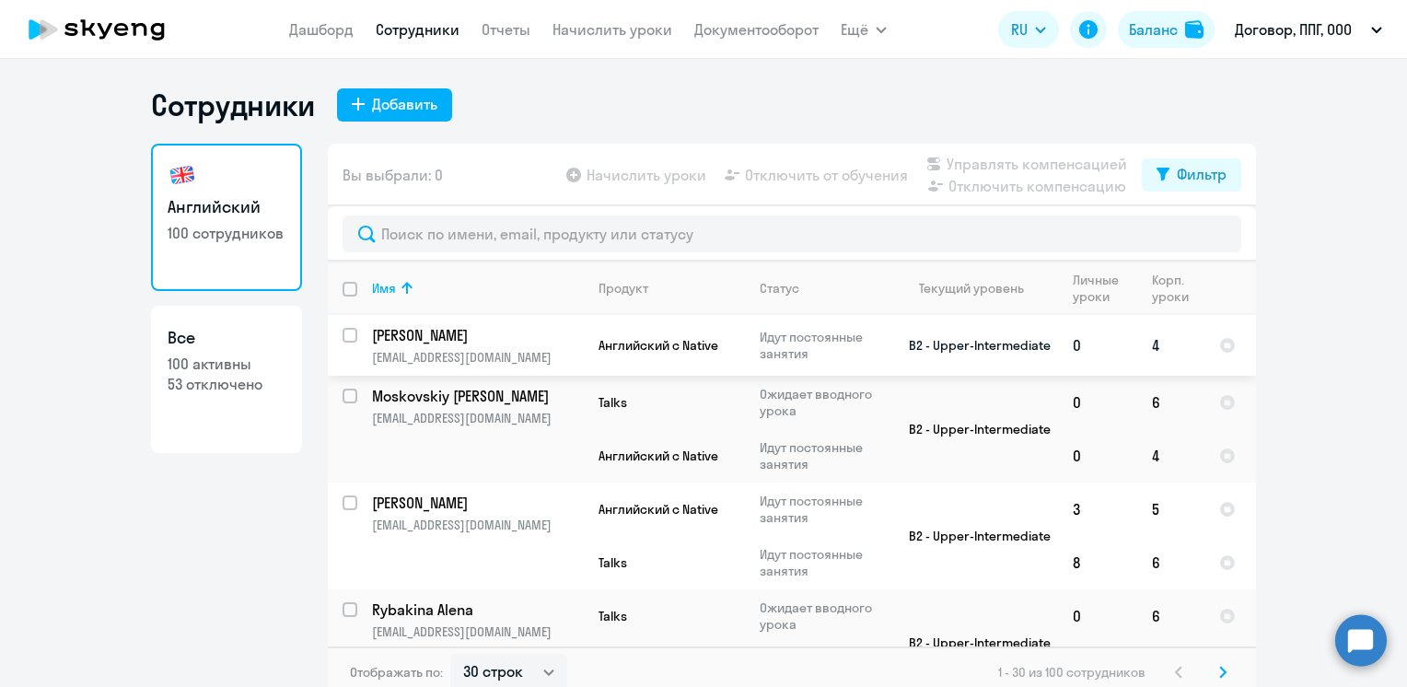
click at [394, 330] on p "[PERSON_NAME]" at bounding box center [476, 335] width 208 height 20
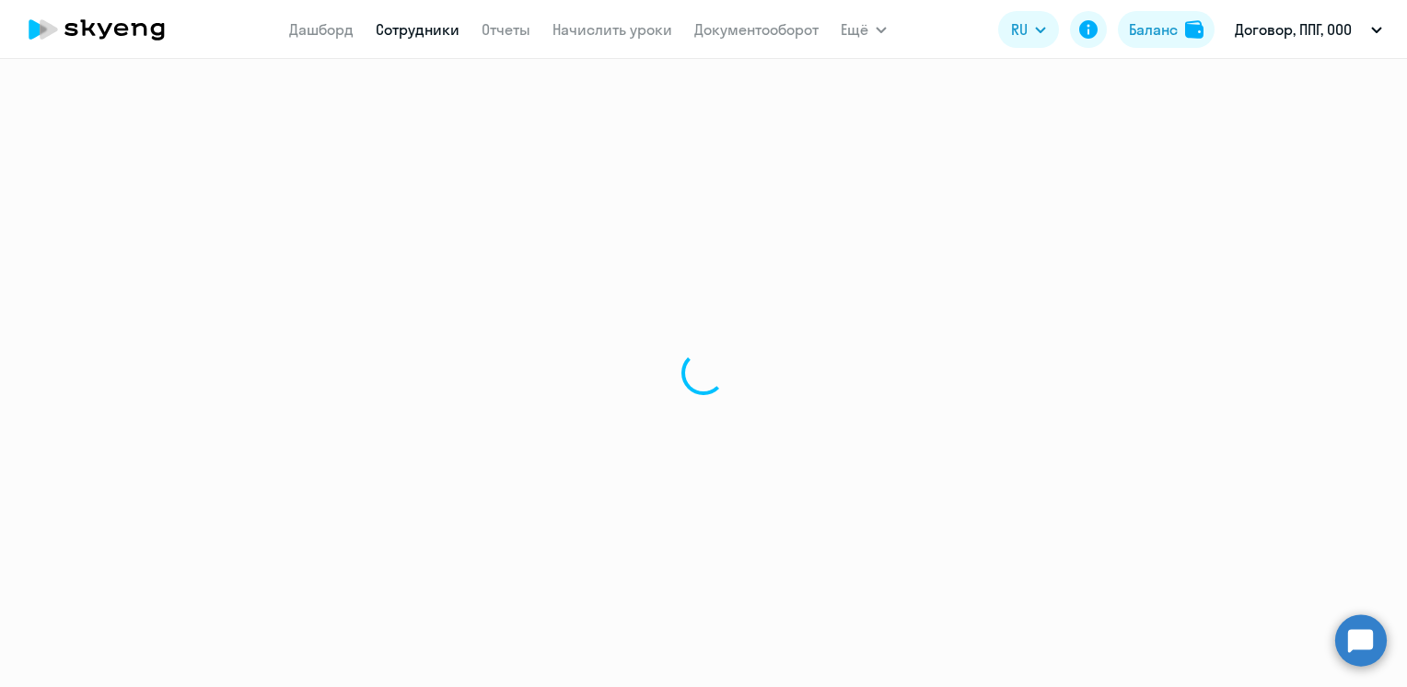
select select "english"
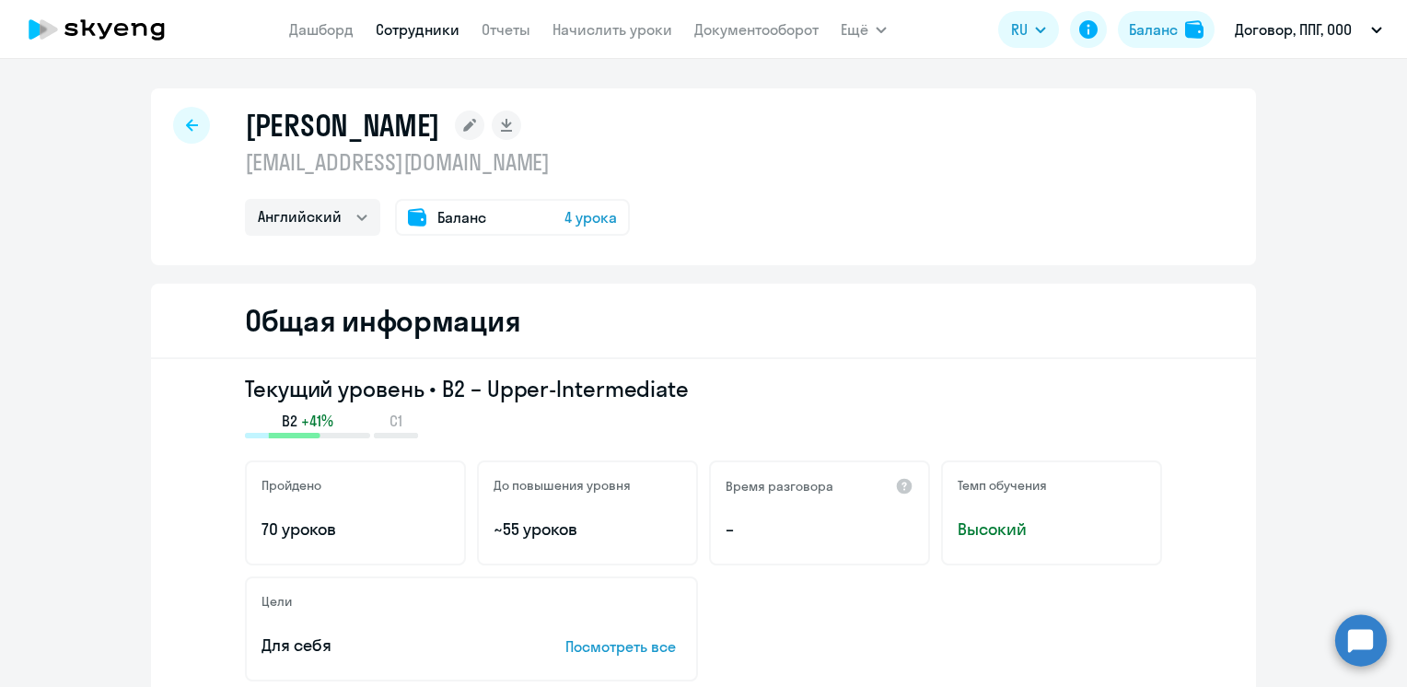
click at [455, 116] on rect at bounding box center [469, 124] width 29 height 29
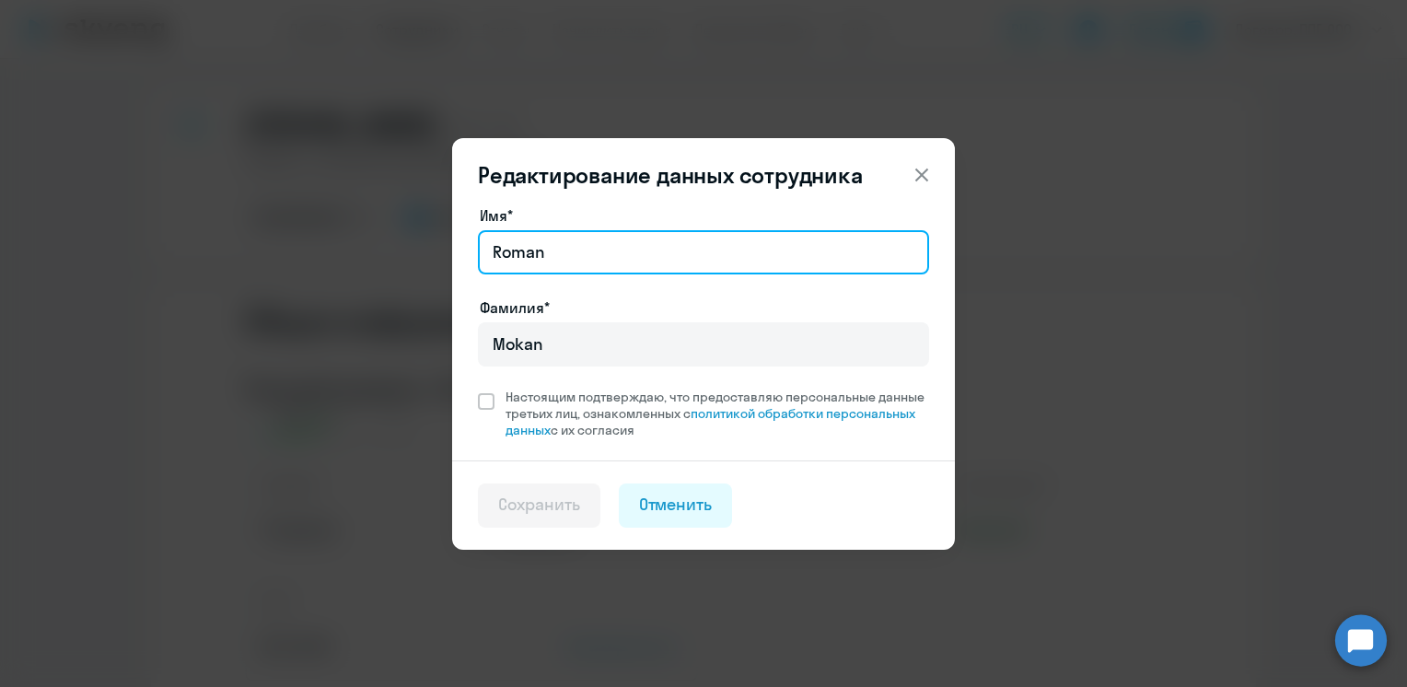
click at [597, 253] on input "Roman" at bounding box center [703, 252] width 451 height 44
type input "Роман"
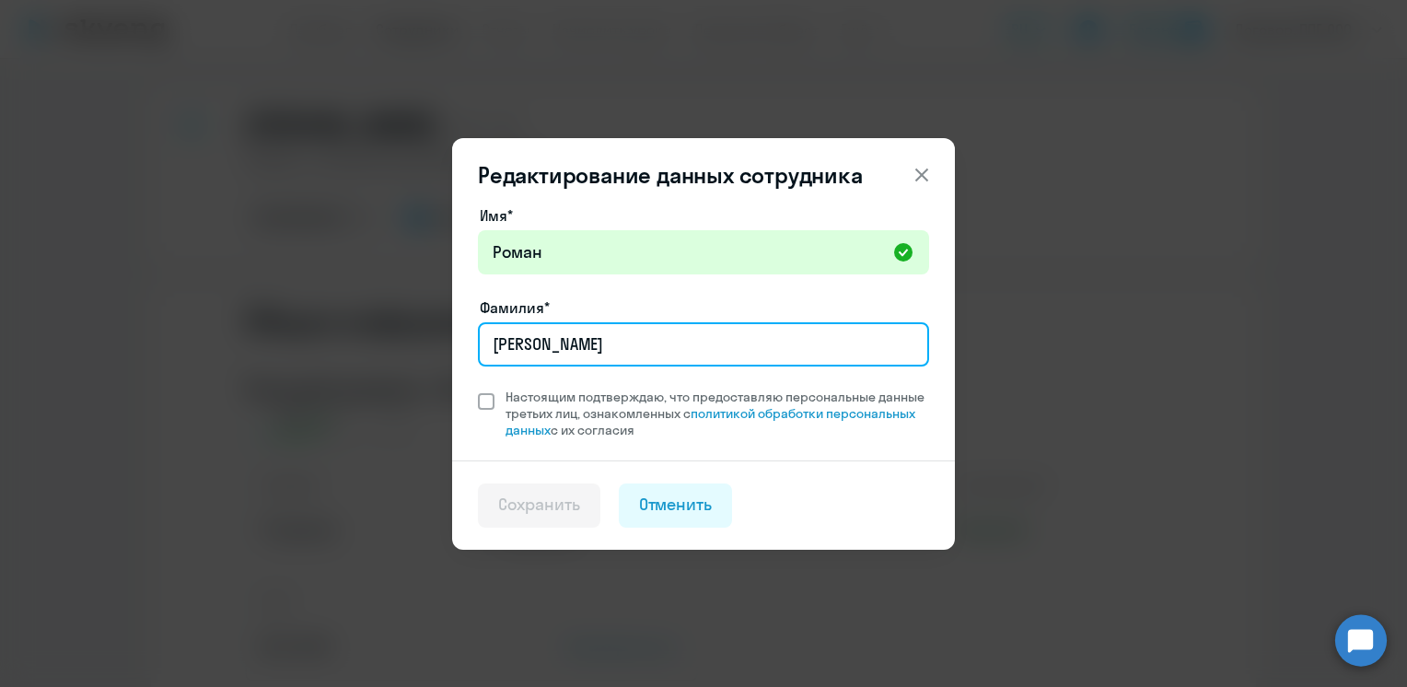
type input "[PERSON_NAME]"
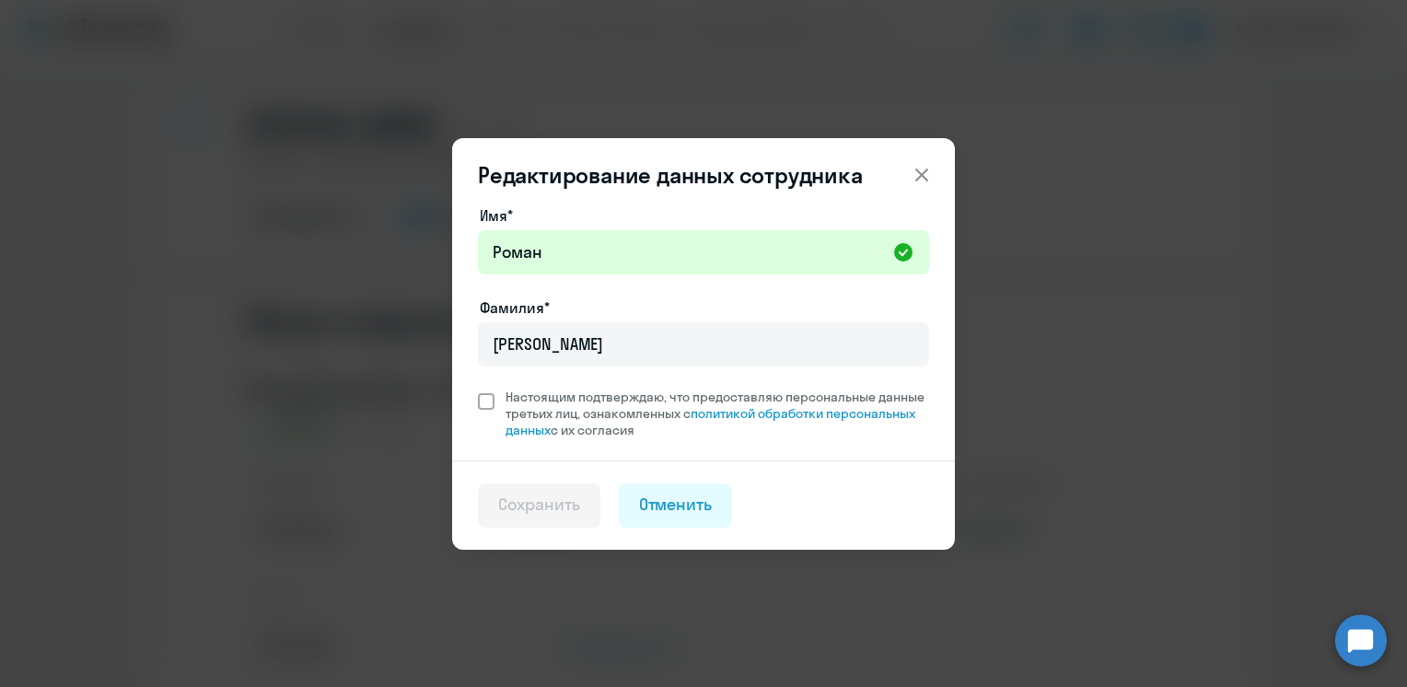
click at [482, 396] on span at bounding box center [486, 401] width 17 height 17
click at [478, 389] on input "Настоящим подтверждаю, что предоставляю персональные данные третьих лиц, ознако…" at bounding box center [477, 388] width 1 height 1
checkbox input "true"
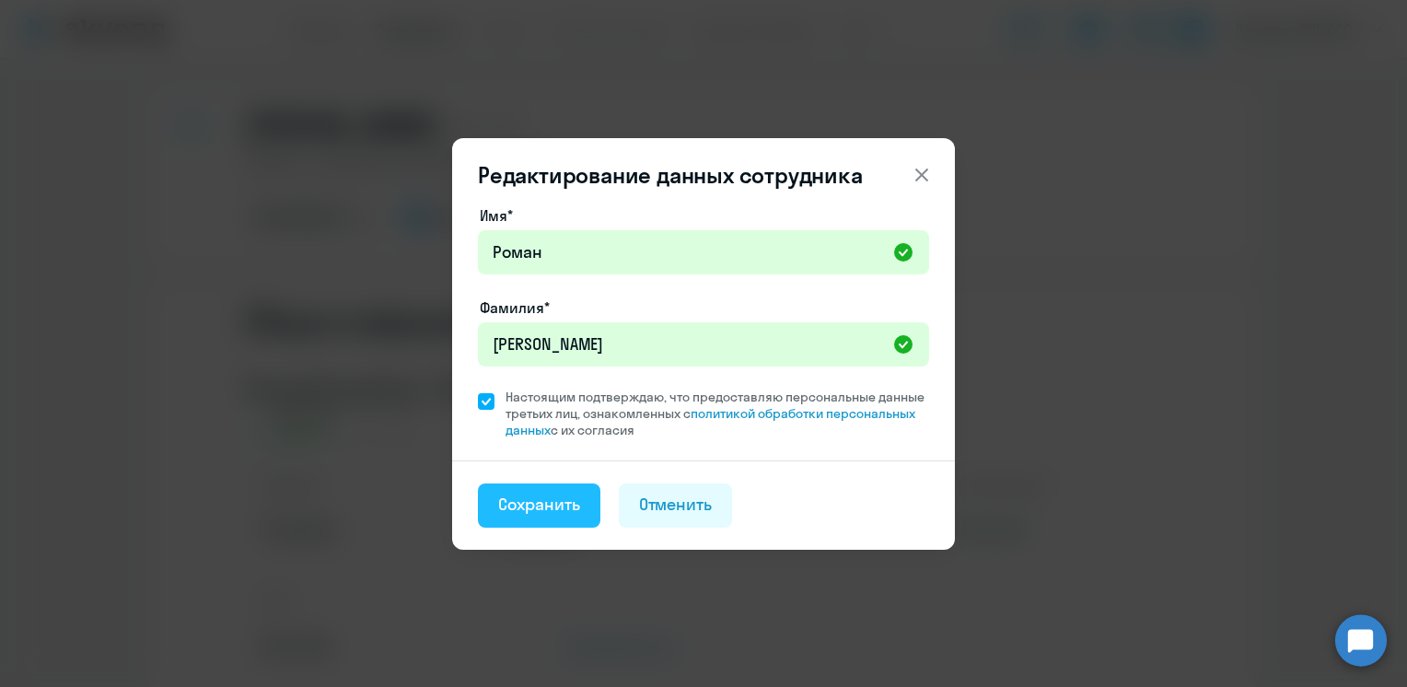
click at [547, 504] on div "Сохранить" at bounding box center [539, 505] width 82 height 24
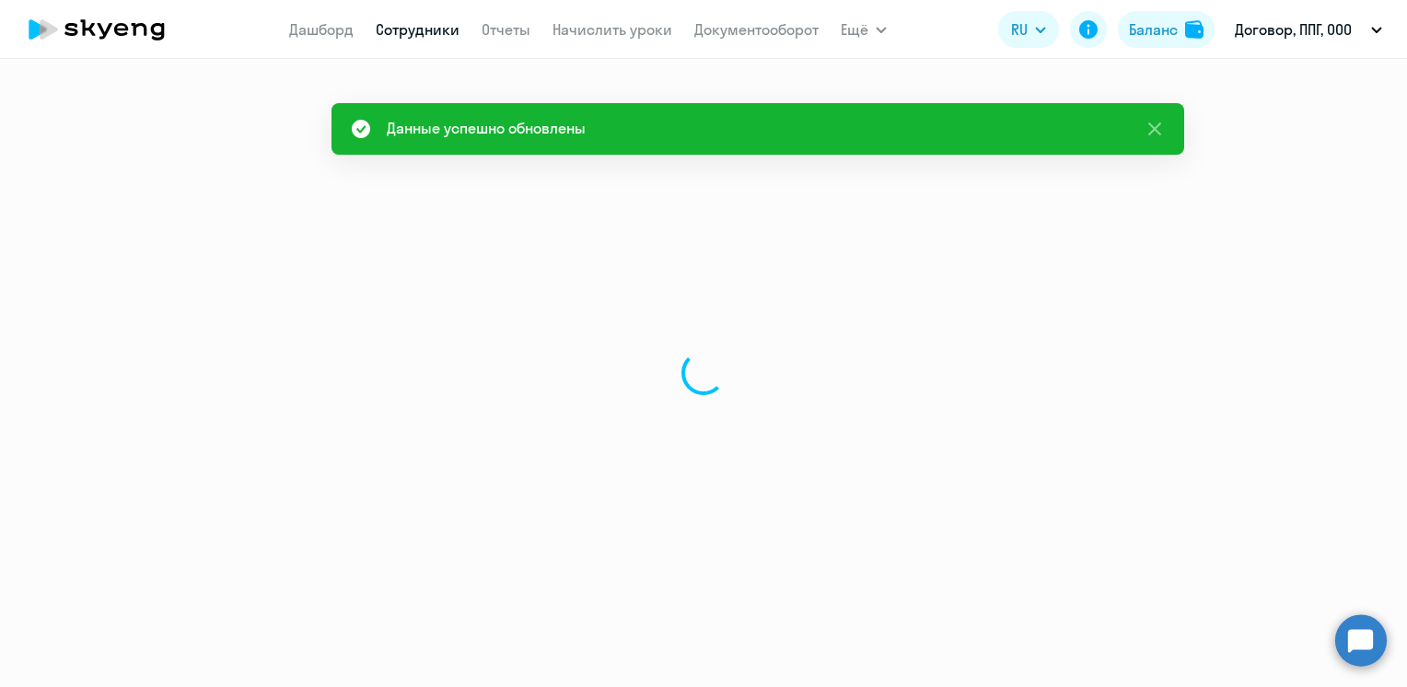
select select "english"
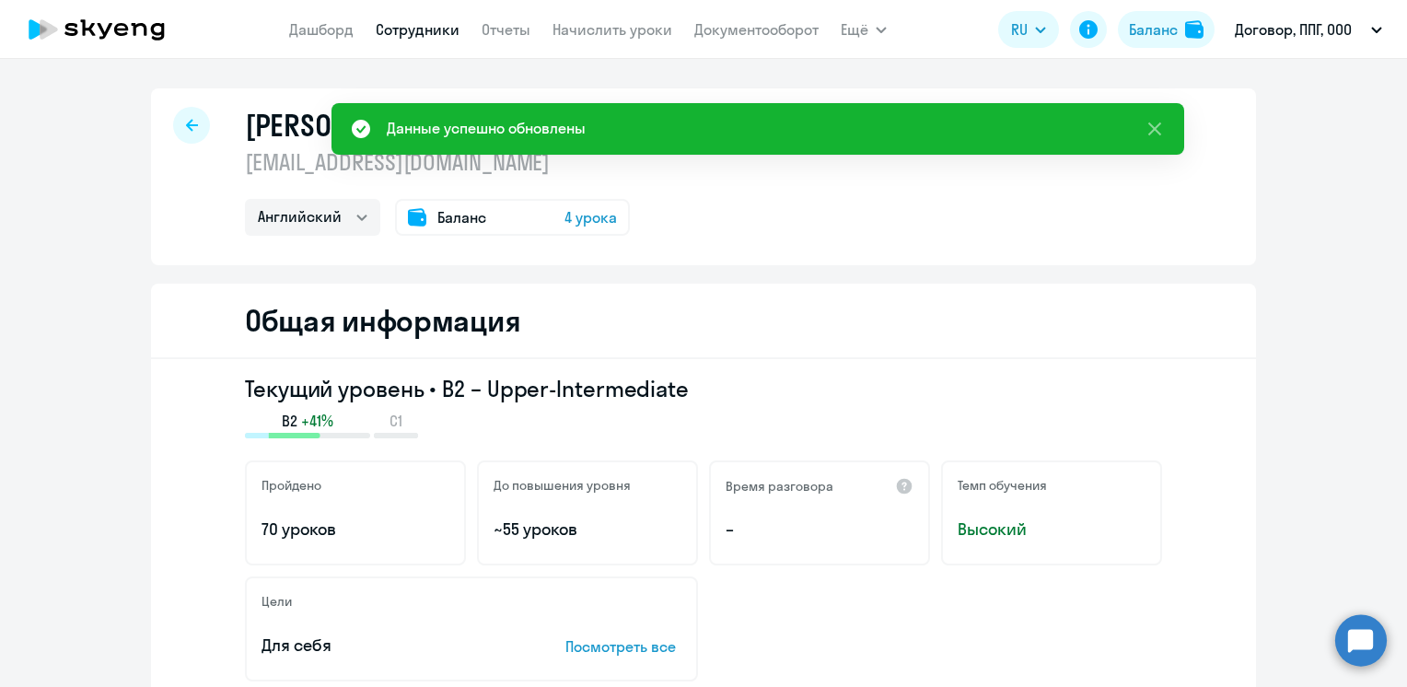
click at [422, 28] on link "Сотрудники" at bounding box center [418, 29] width 84 height 18
select select "30"
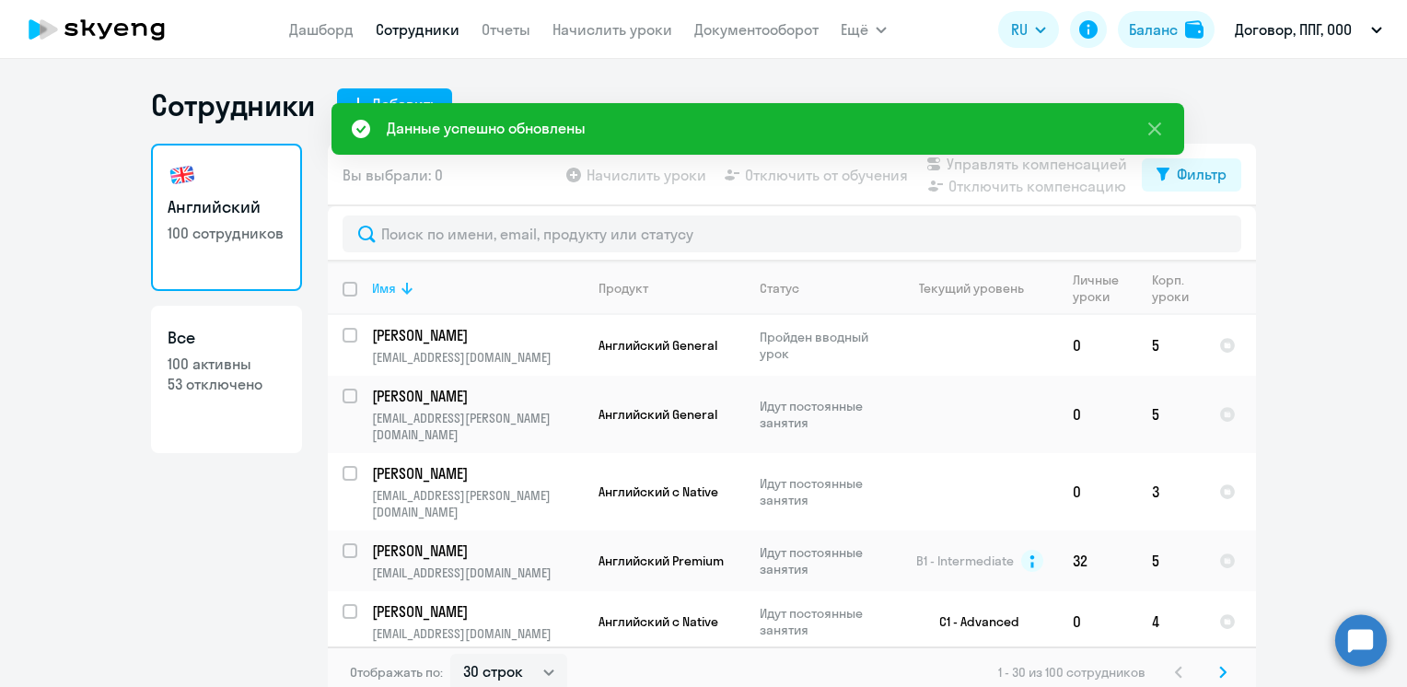
click at [387, 289] on div "Имя" at bounding box center [384, 288] width 24 height 17
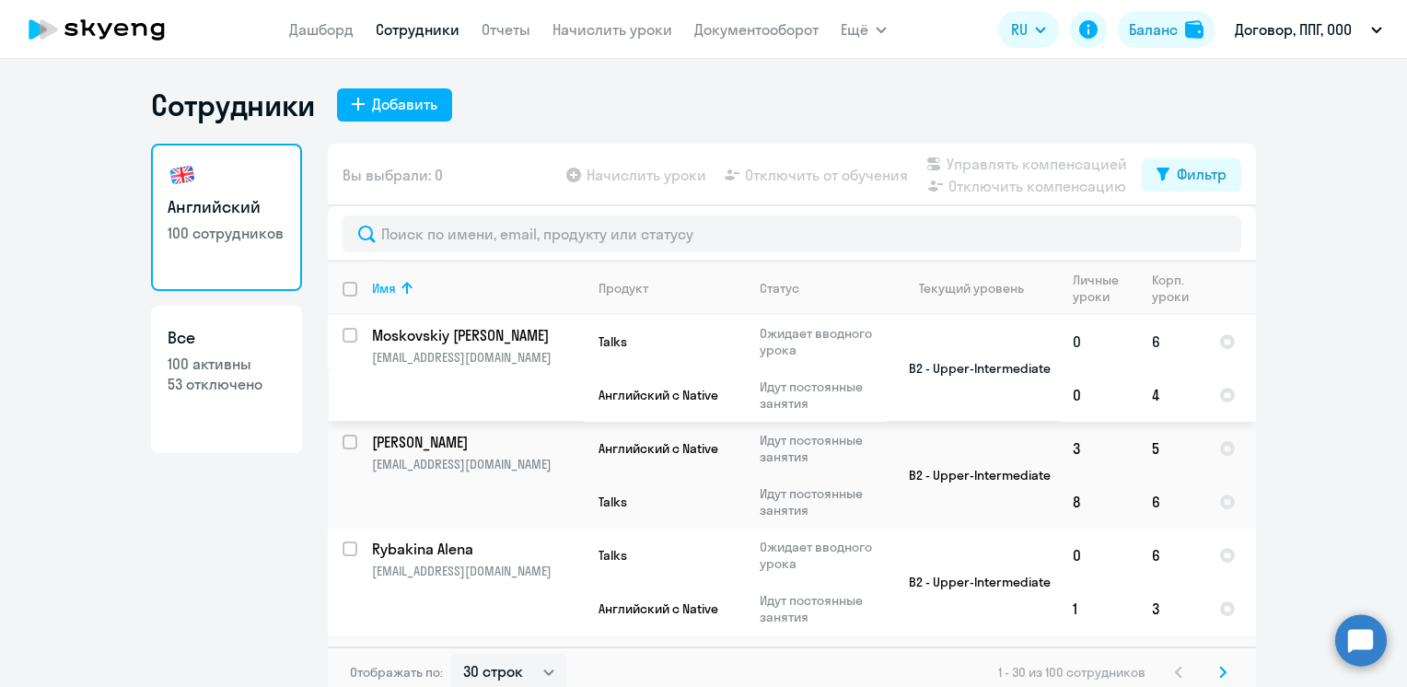
click at [437, 330] on p "Moskovskiy [PERSON_NAME]" at bounding box center [476, 335] width 208 height 20
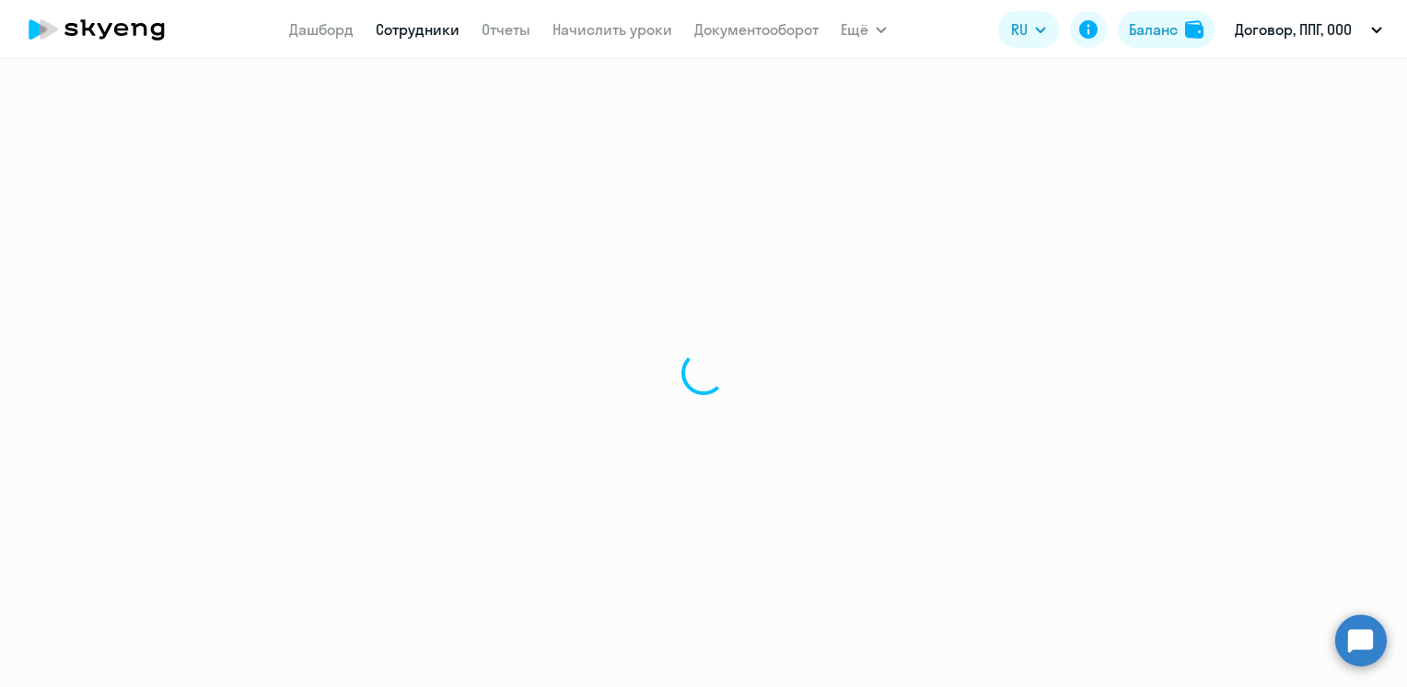
select select "english"
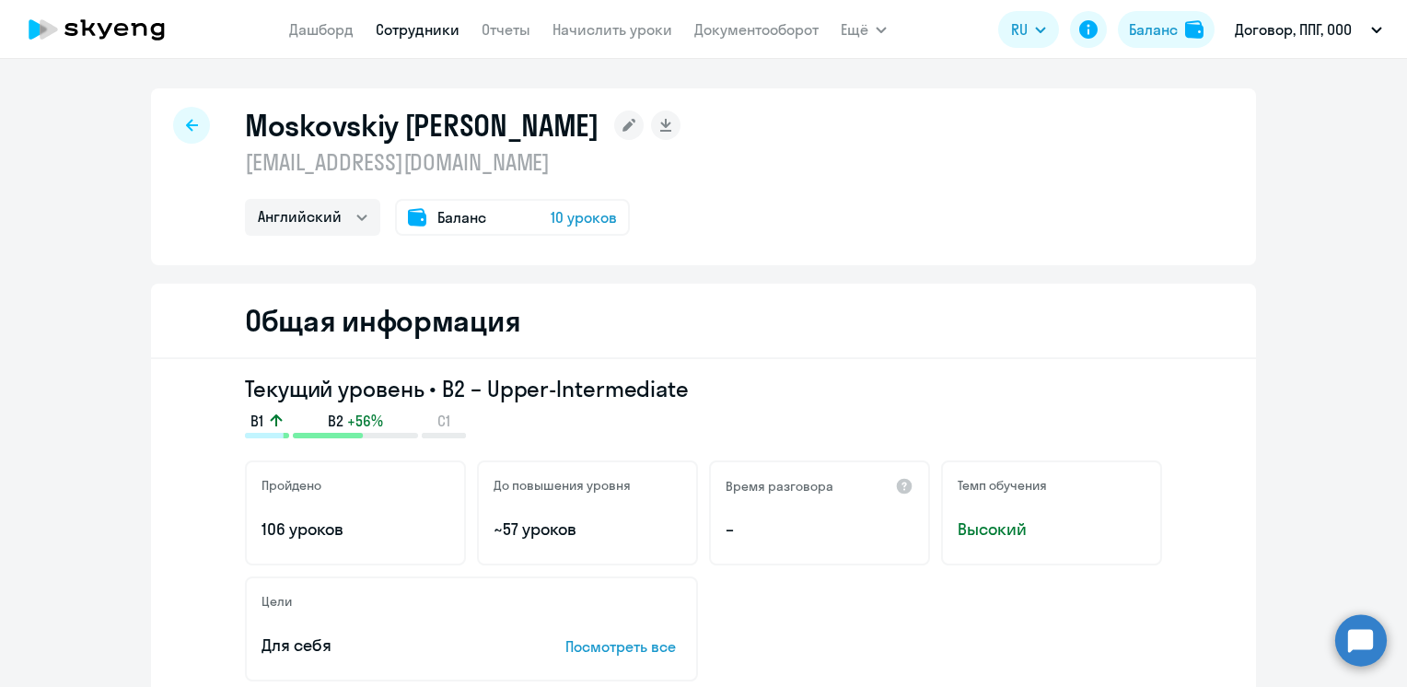
click at [622, 124] on icon at bounding box center [628, 125] width 13 height 13
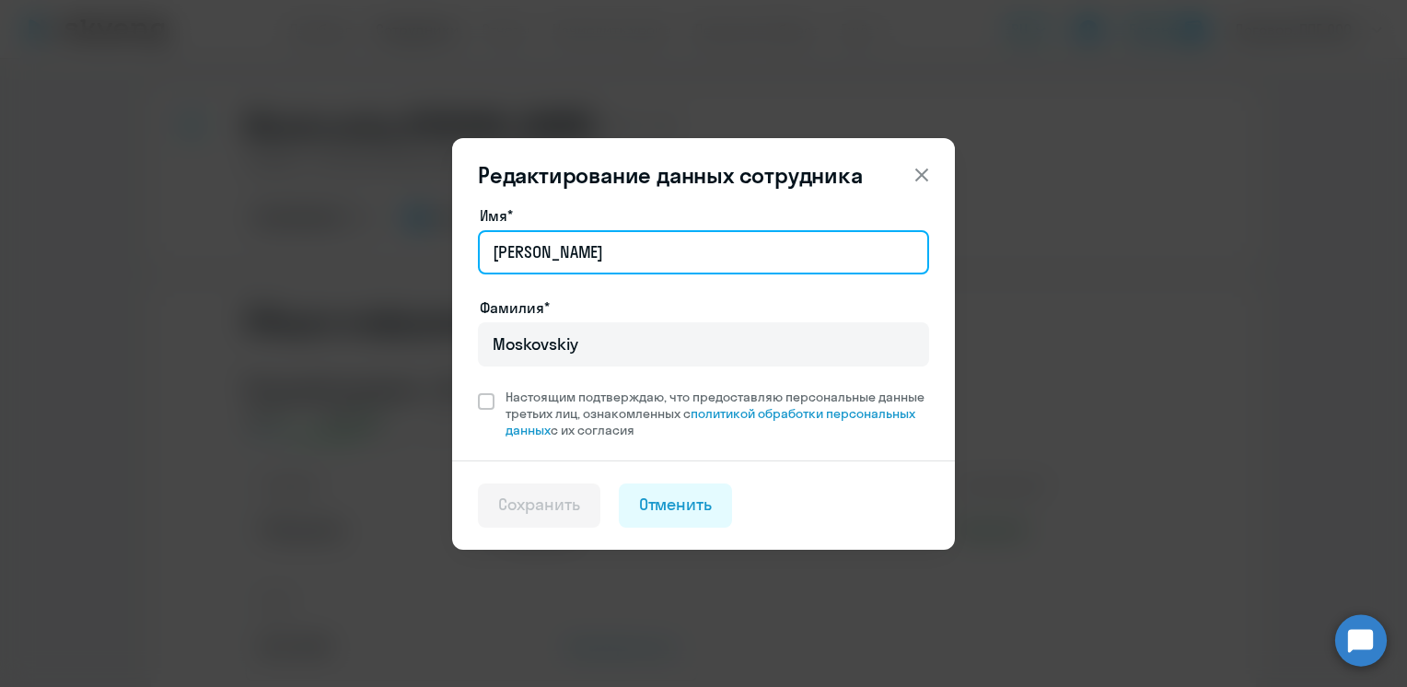
click at [534, 246] on input "[PERSON_NAME]" at bounding box center [703, 252] width 451 height 44
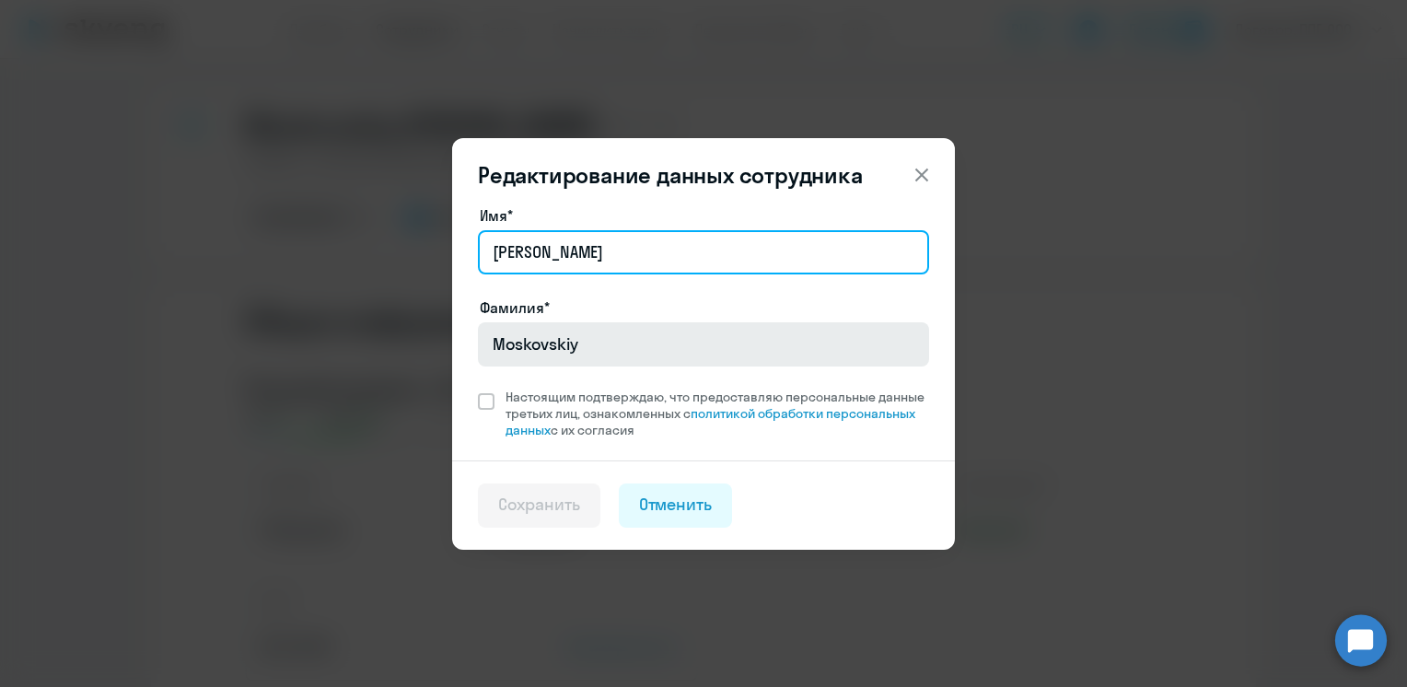
type input "[PERSON_NAME]"
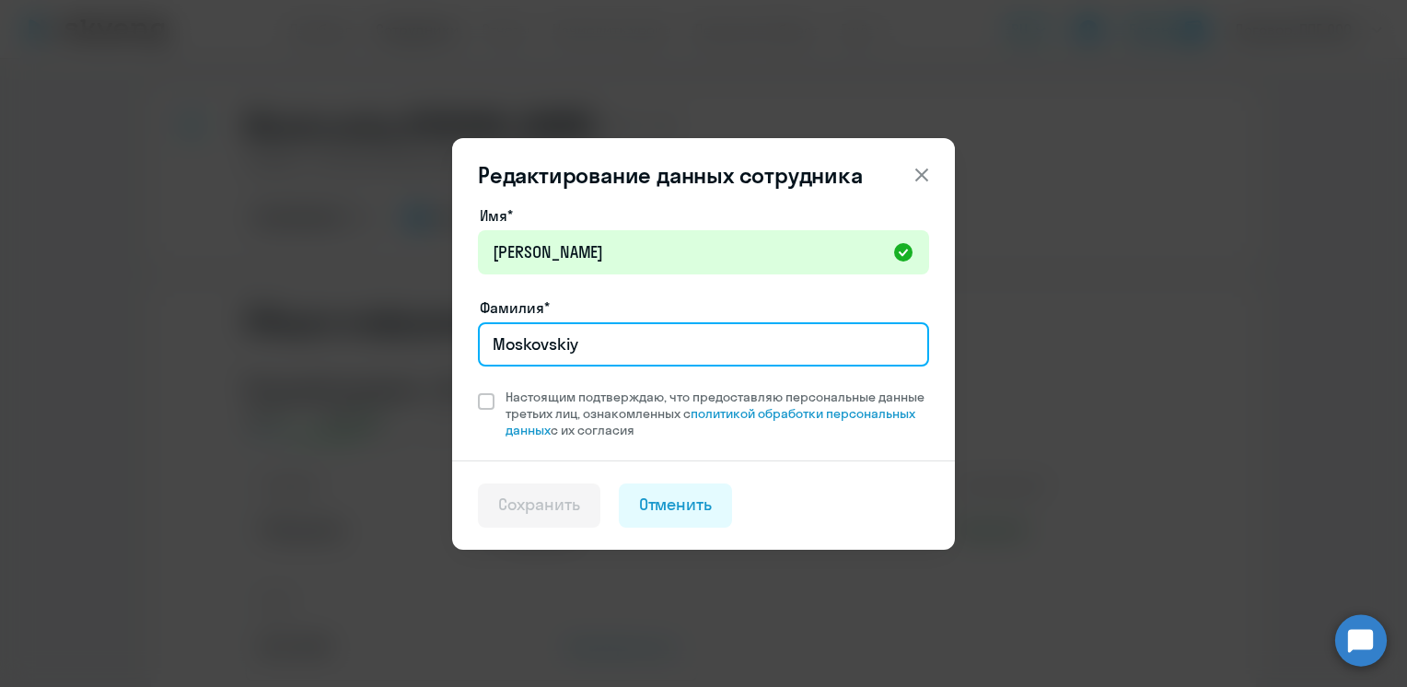
paste input "Московский"
type input "Московский"
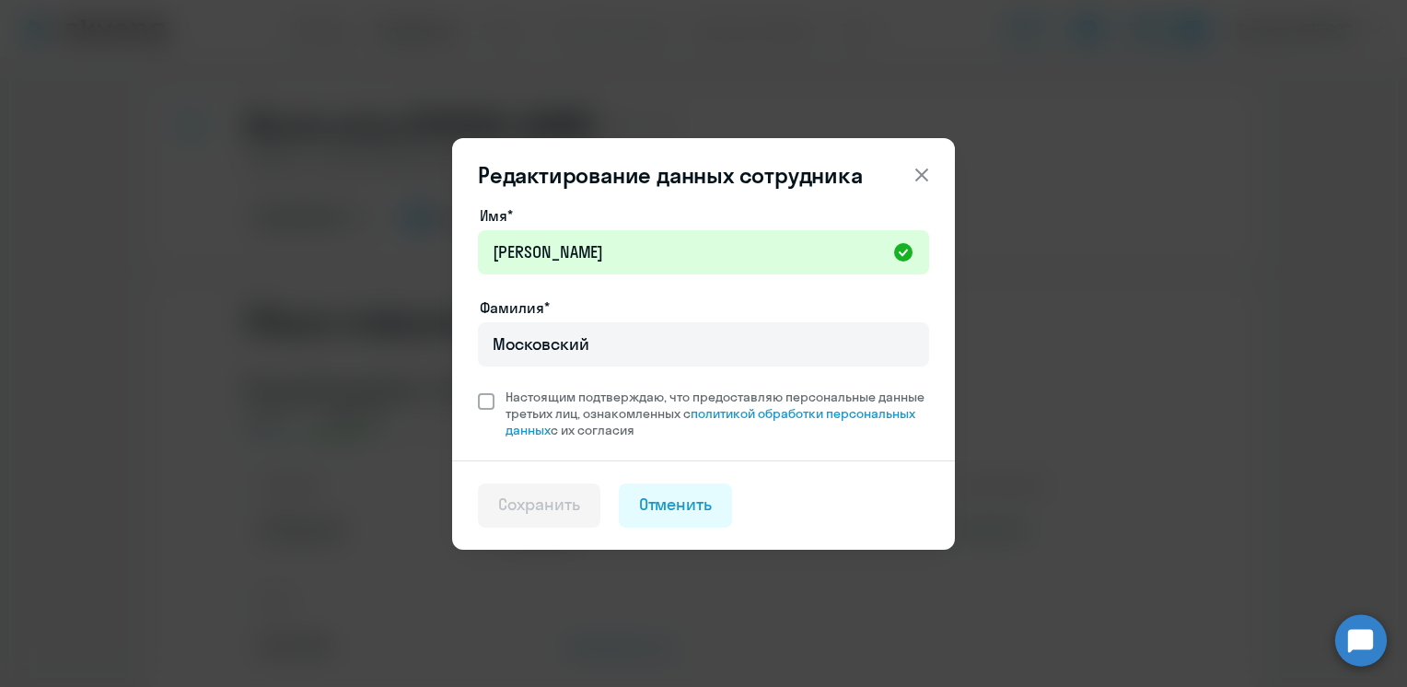
click at [489, 397] on span at bounding box center [486, 401] width 17 height 17
click at [478, 389] on input "Настоящим подтверждаю, что предоставляю персональные данные третьих лиц, ознако…" at bounding box center [477, 388] width 1 height 1
checkbox input "true"
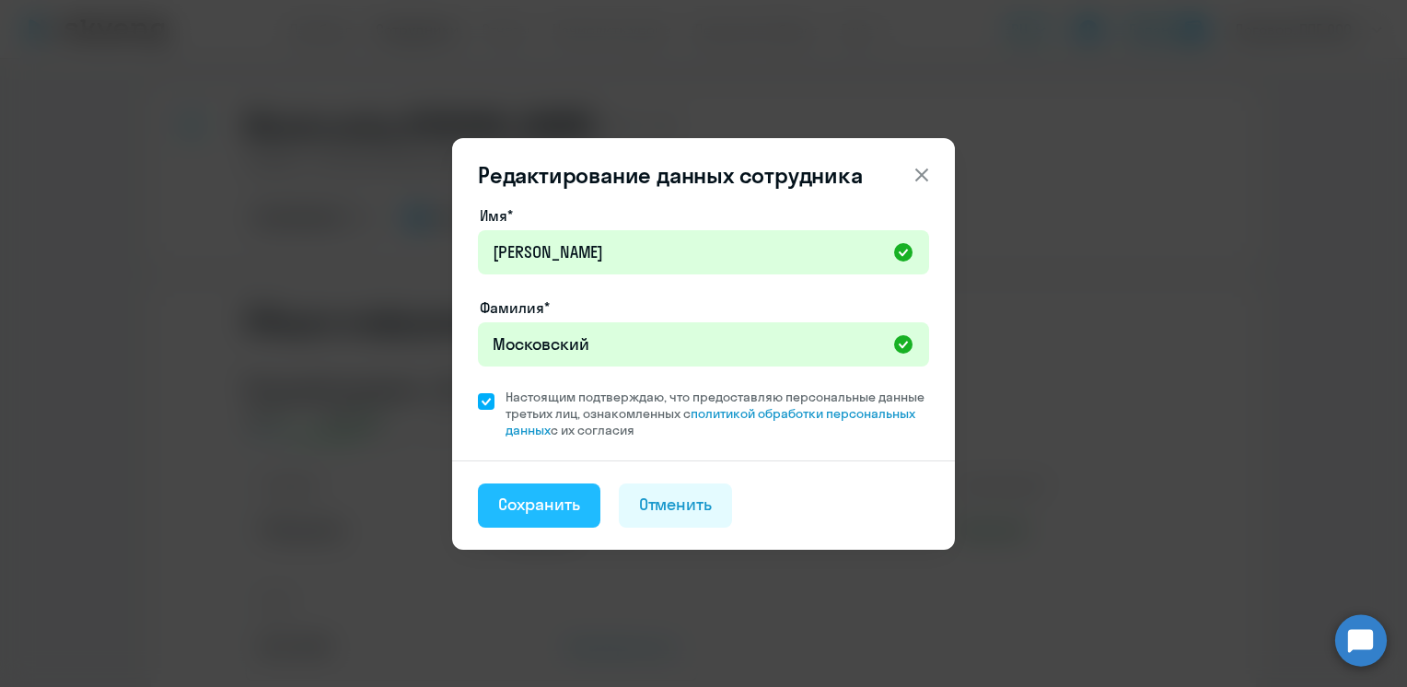
click at [522, 493] on div "Сохранить" at bounding box center [539, 505] width 82 height 24
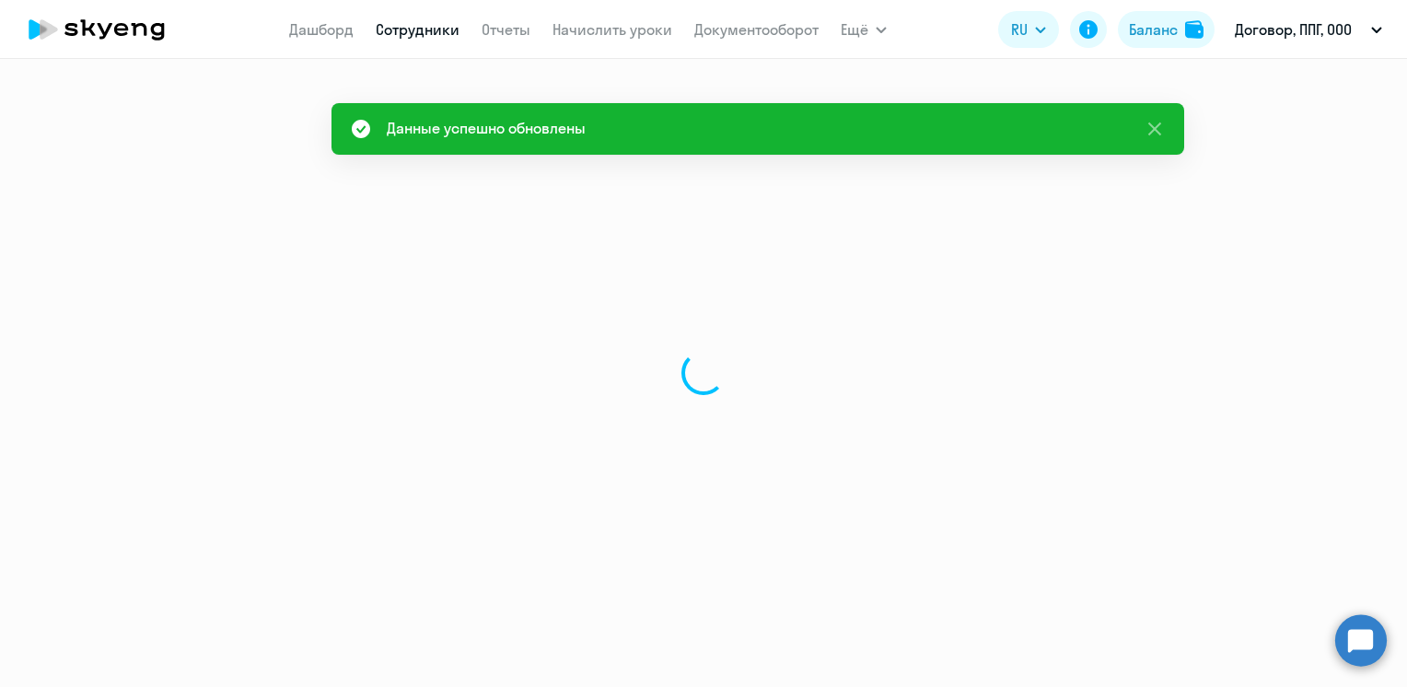
select select "english"
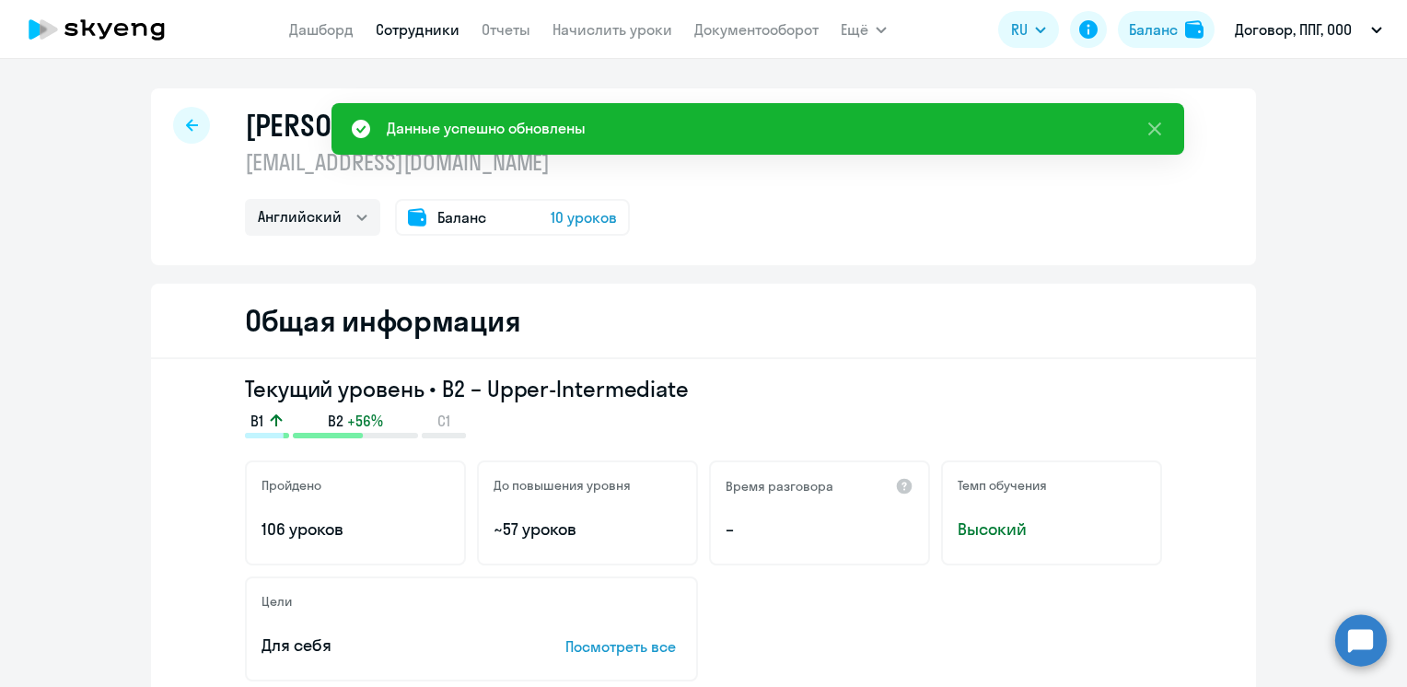
click at [439, 33] on link "Сотрудники" at bounding box center [418, 29] width 84 height 18
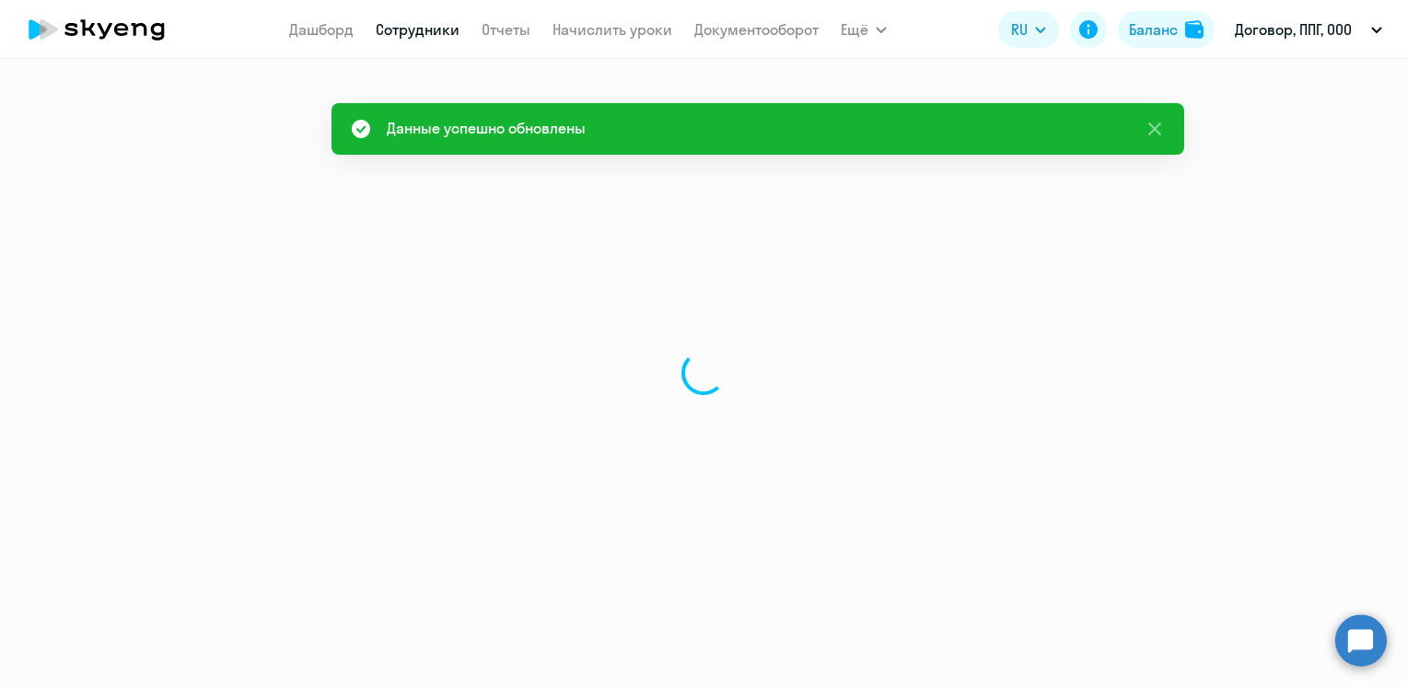
select select "30"
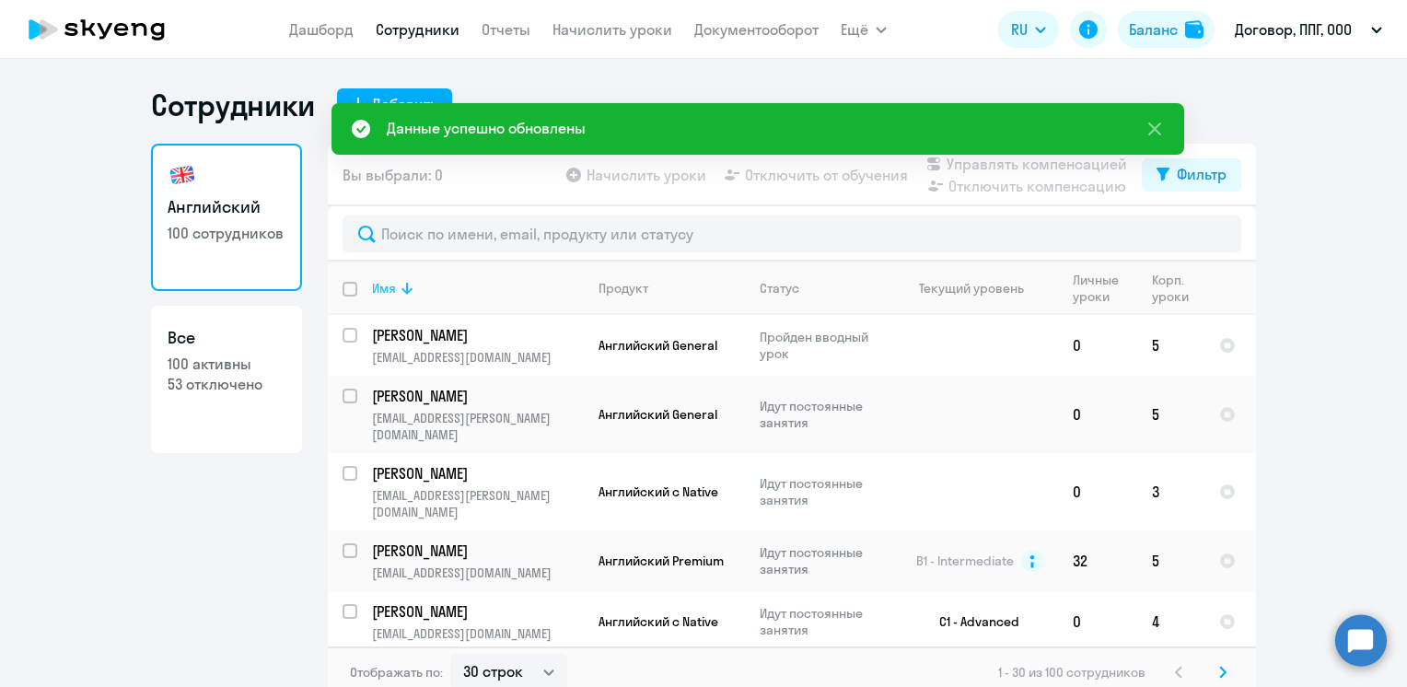
click at [396, 283] on icon at bounding box center [407, 288] width 22 height 22
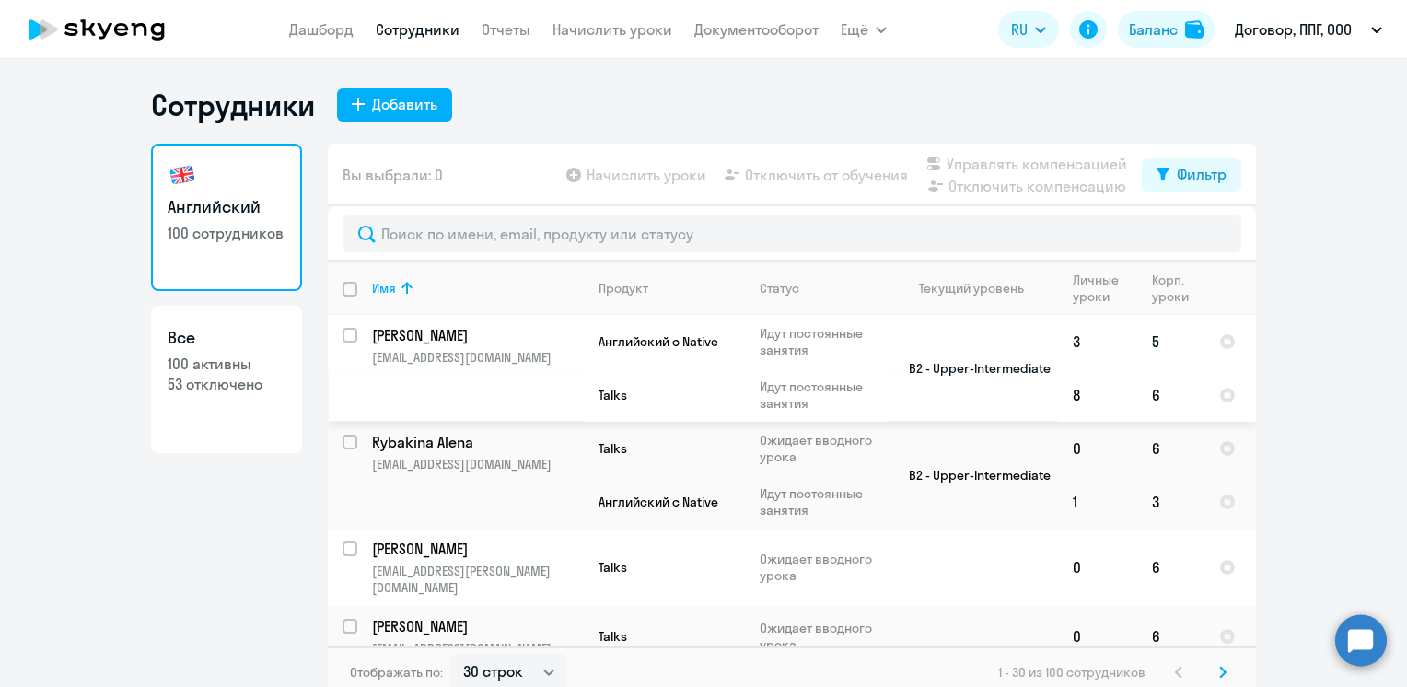
click at [426, 329] on p "[PERSON_NAME]" at bounding box center [476, 335] width 208 height 20
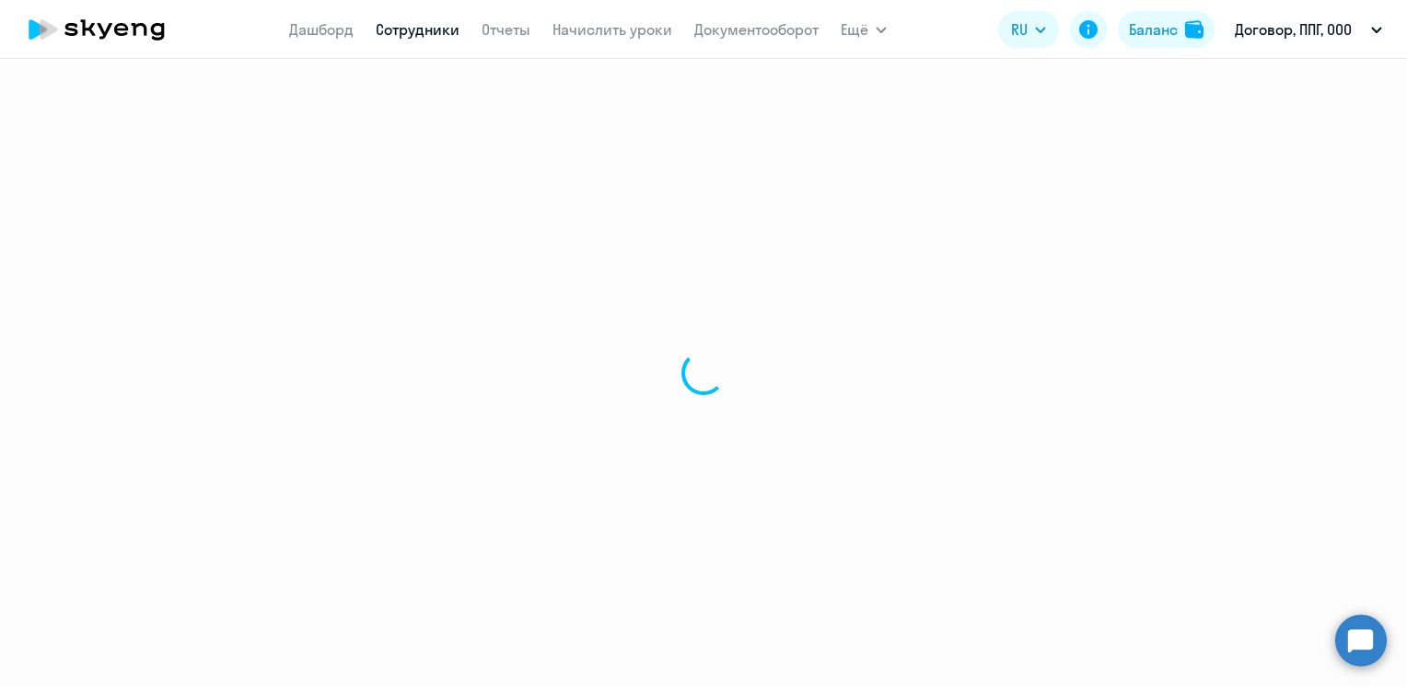
select select "english"
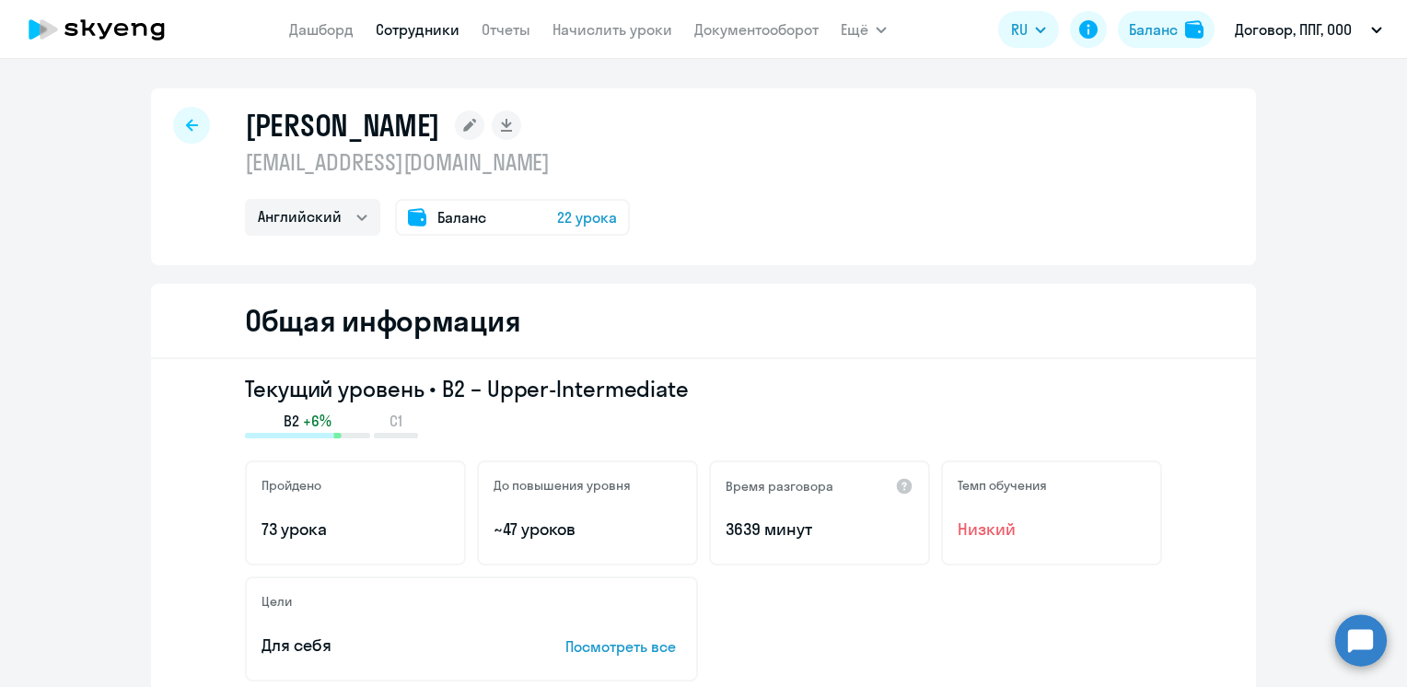
click at [471, 123] on icon at bounding box center [469, 125] width 13 height 13
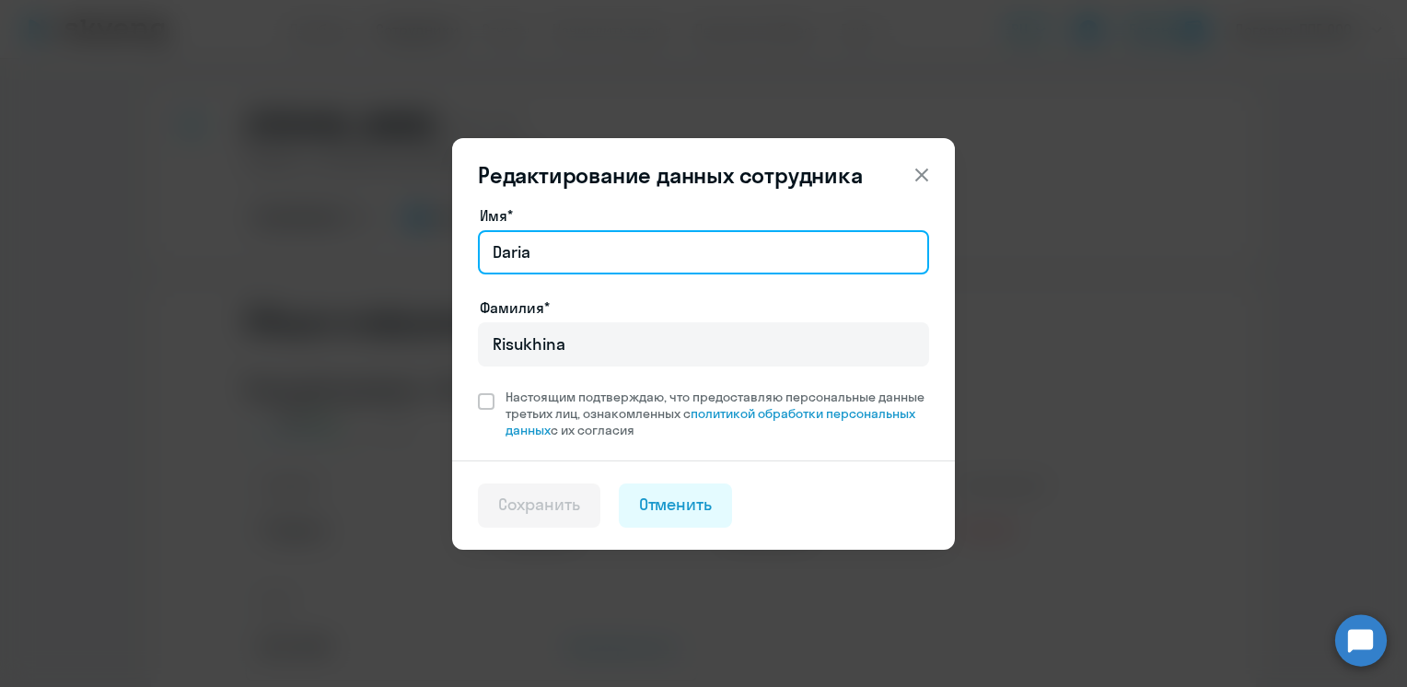
click at [556, 242] on input "Daria" at bounding box center [703, 252] width 451 height 44
type input "Дарья"
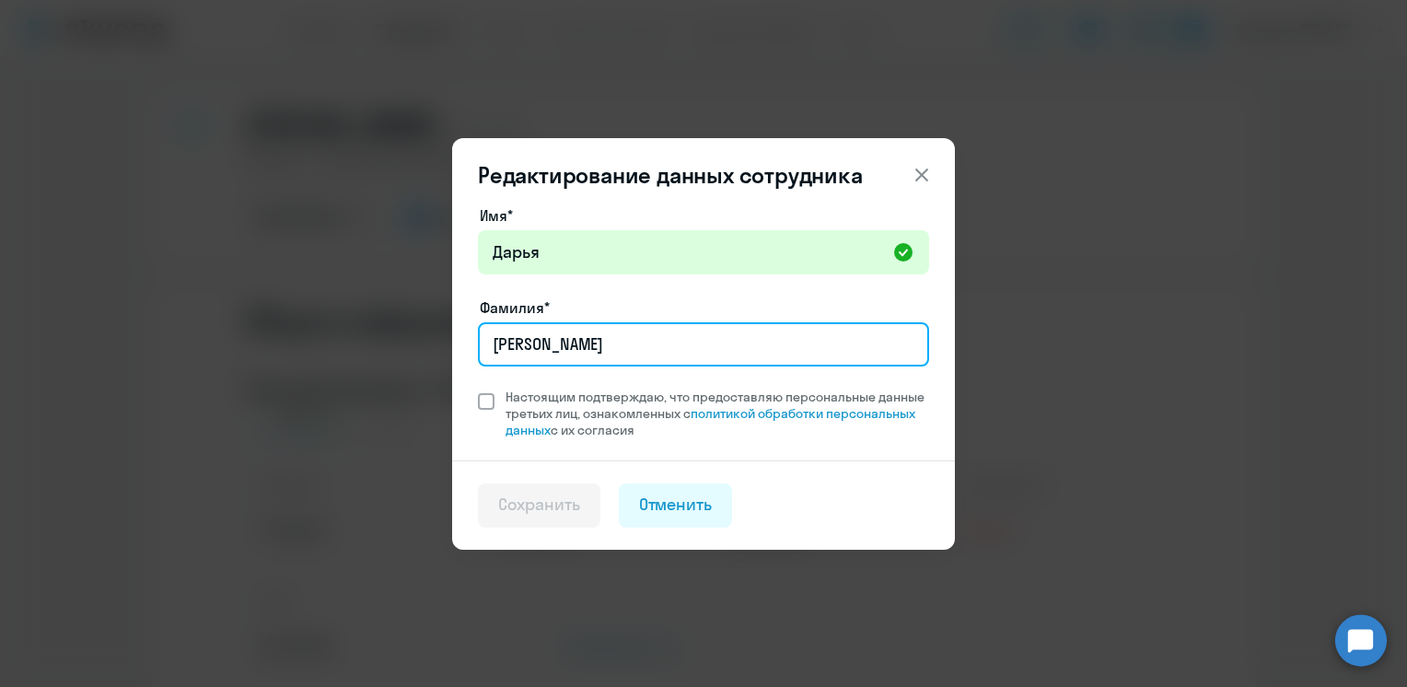
type input "[PERSON_NAME]"
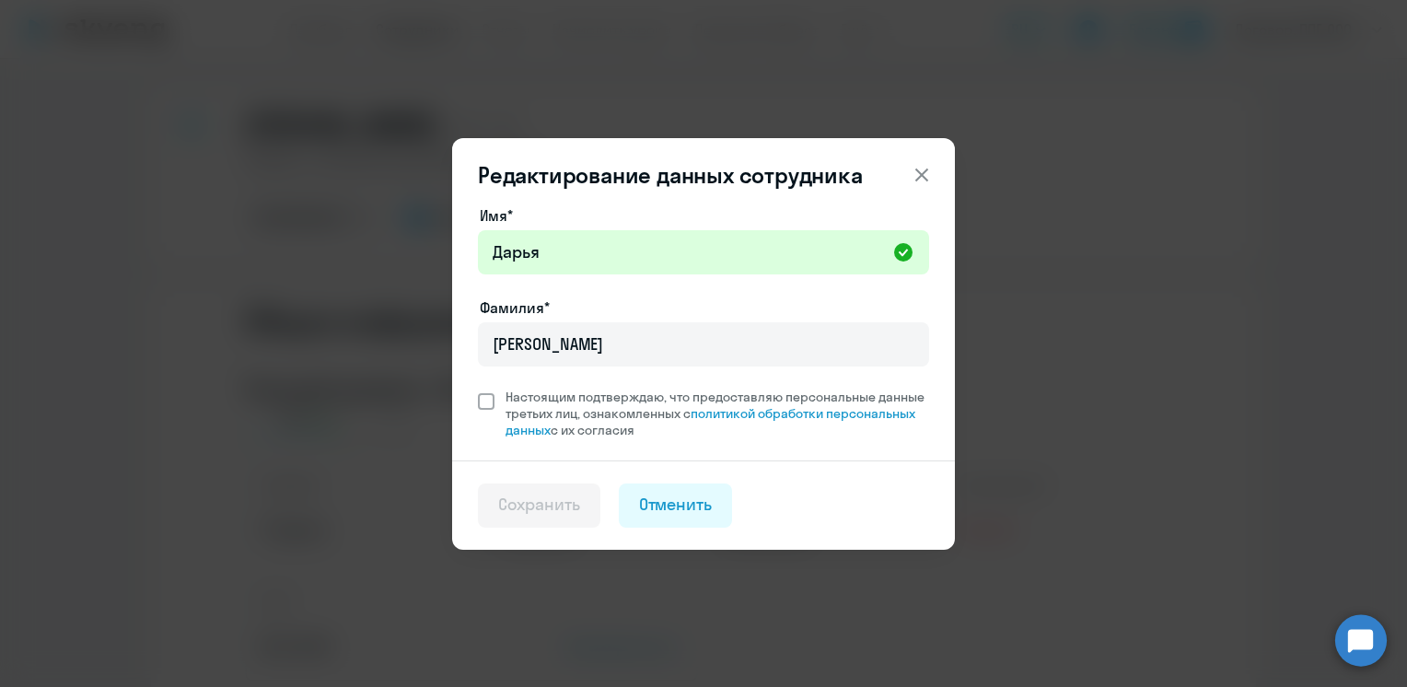
click at [486, 397] on span at bounding box center [486, 401] width 17 height 17
click at [478, 389] on input "Настоящим подтверждаю, что предоставляю персональные данные третьих лиц, ознако…" at bounding box center [477, 388] width 1 height 1
checkbox input "true"
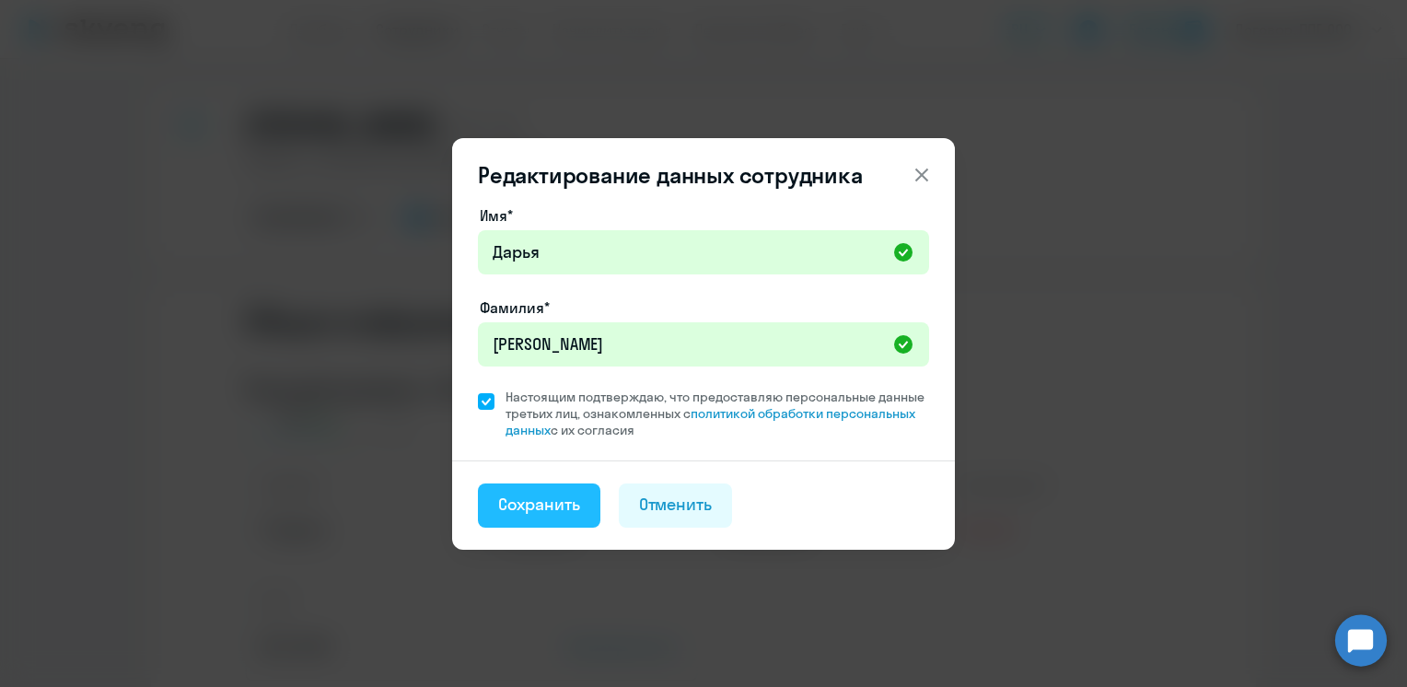
click at [530, 499] on div "Сохранить" at bounding box center [539, 505] width 82 height 24
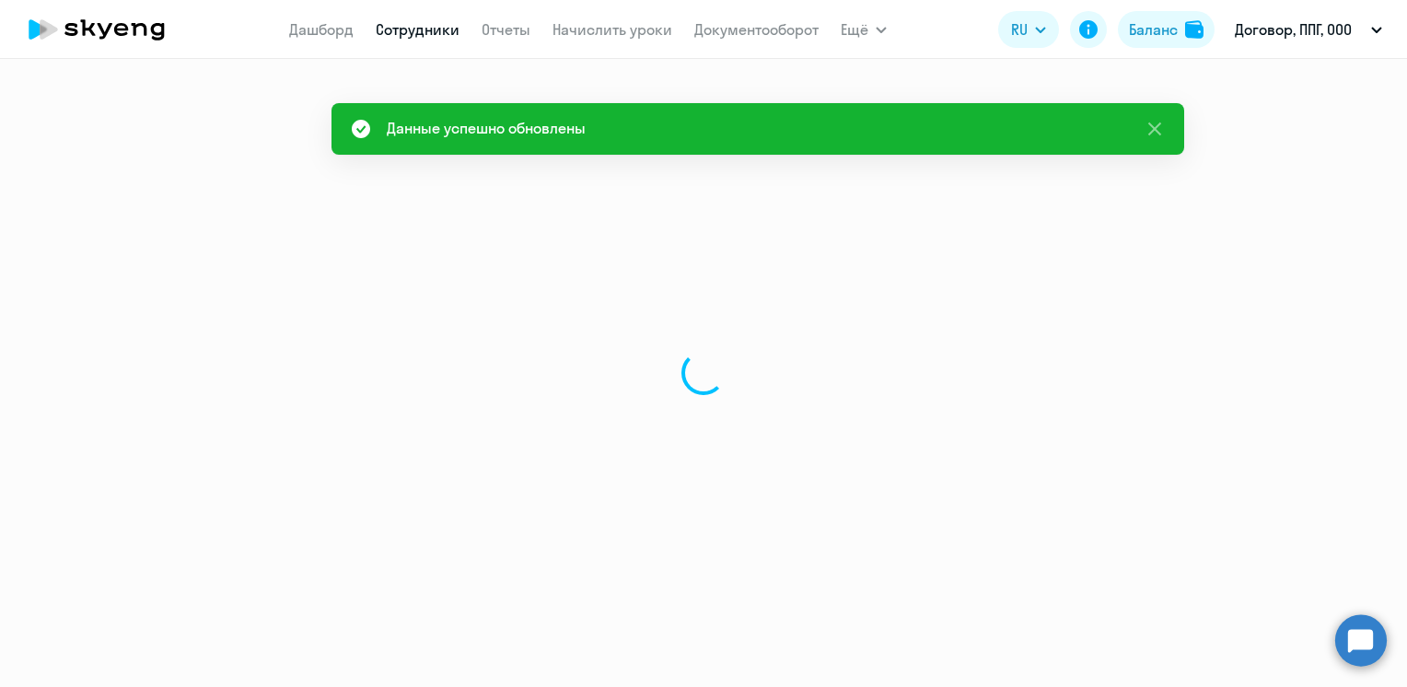
select select "english"
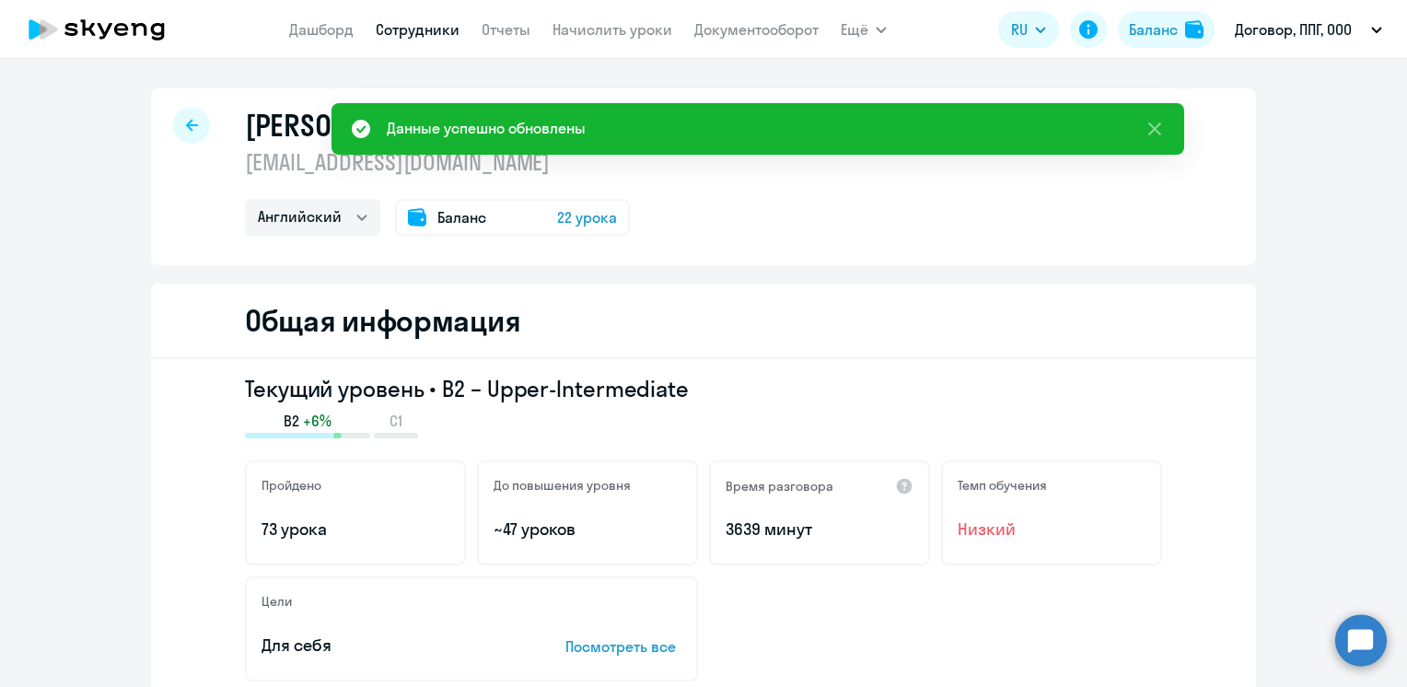
click at [421, 23] on link "Сотрудники" at bounding box center [418, 29] width 84 height 18
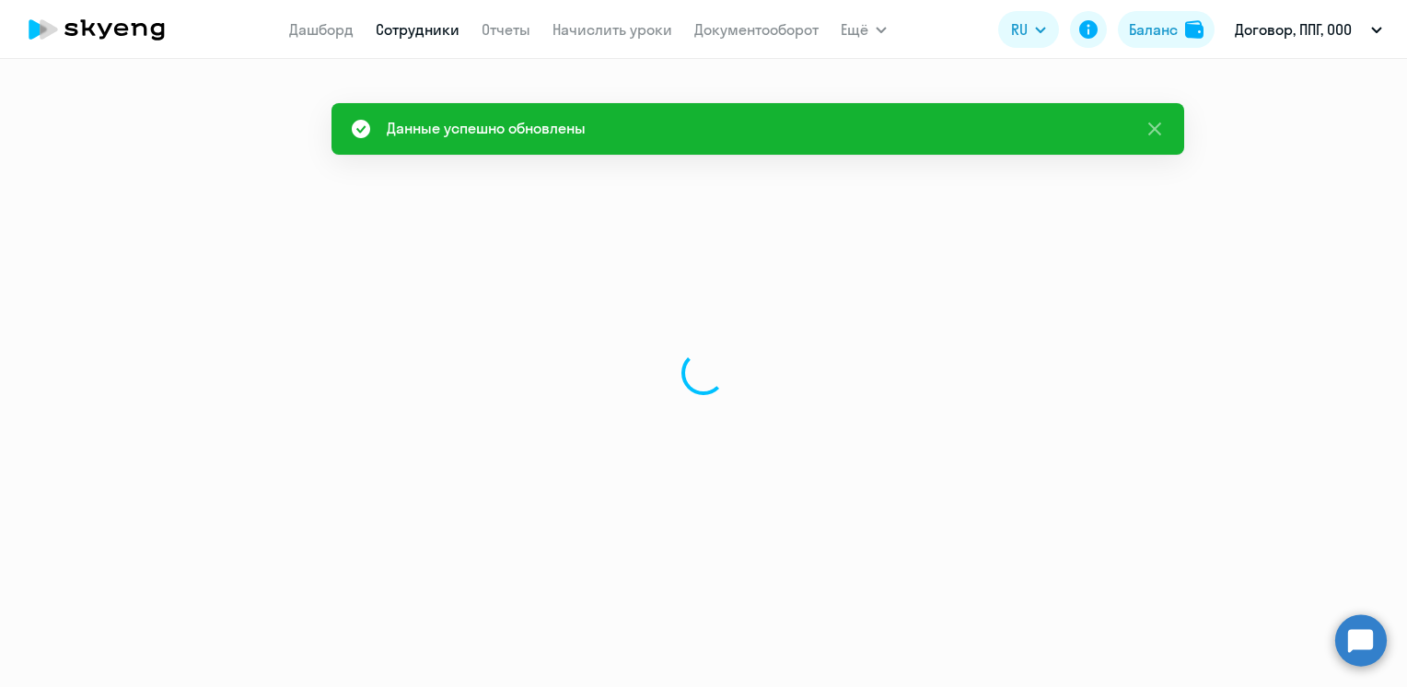
select select "30"
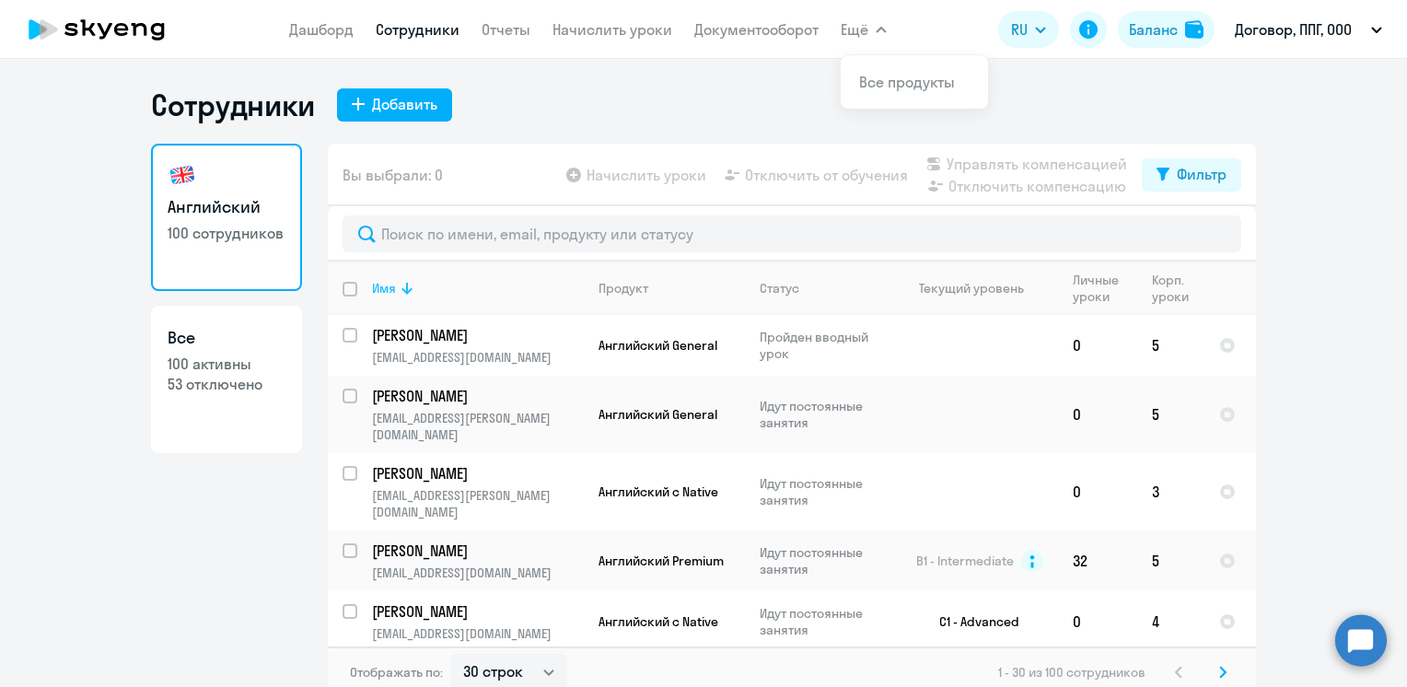
click at [382, 286] on div "Имя" at bounding box center [384, 288] width 24 height 17
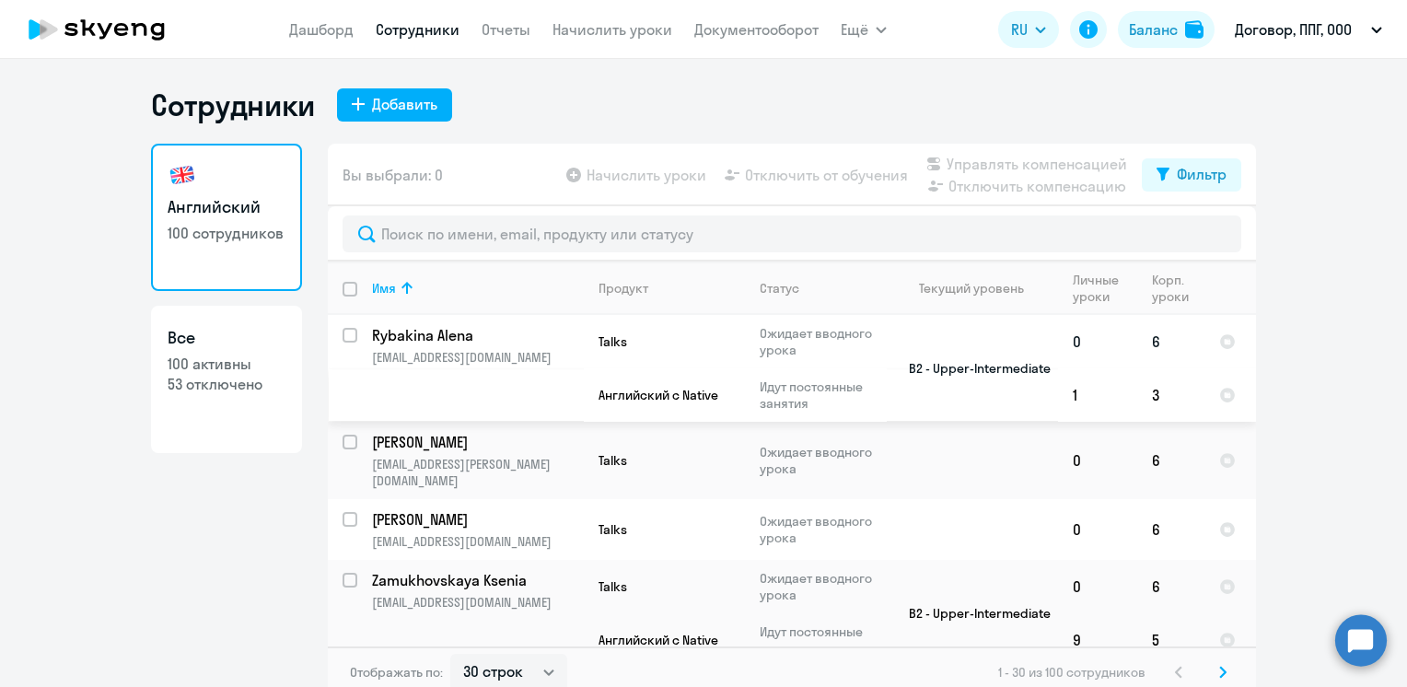
click at [409, 338] on p "Rybakina Alena" at bounding box center [476, 335] width 208 height 20
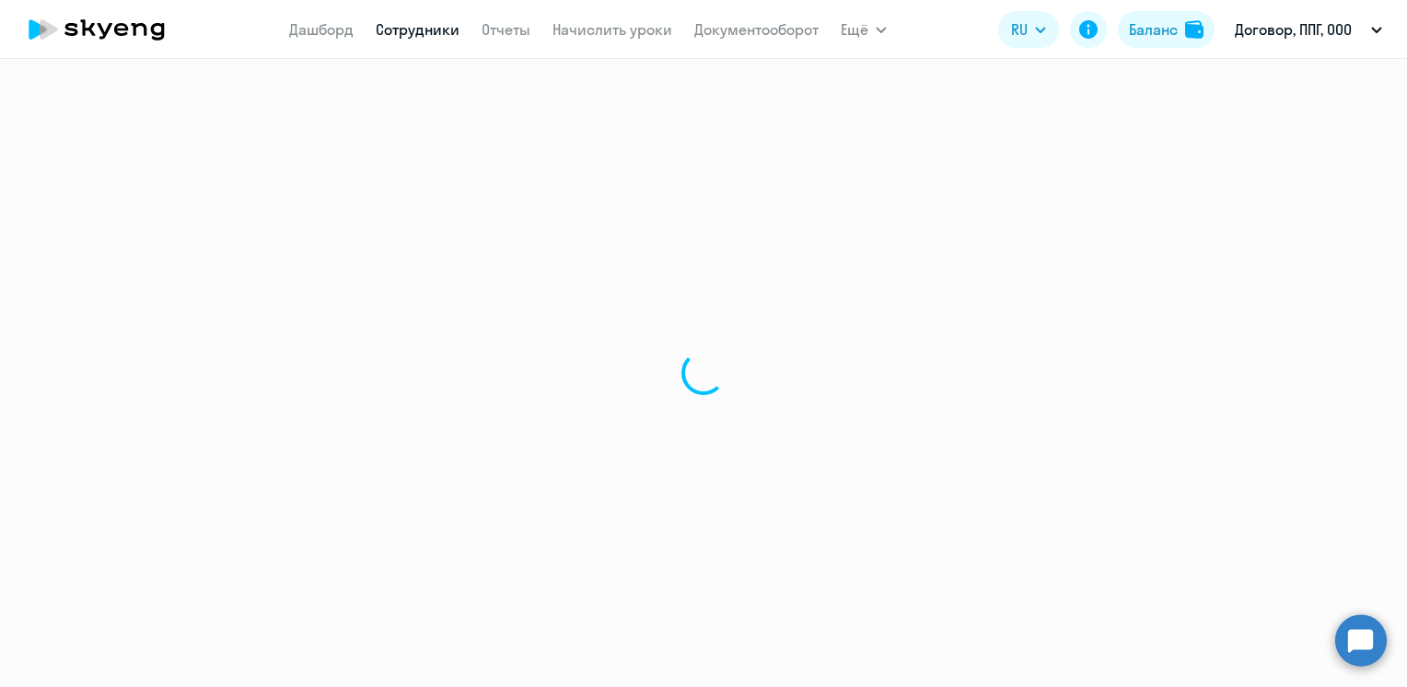
select select "english"
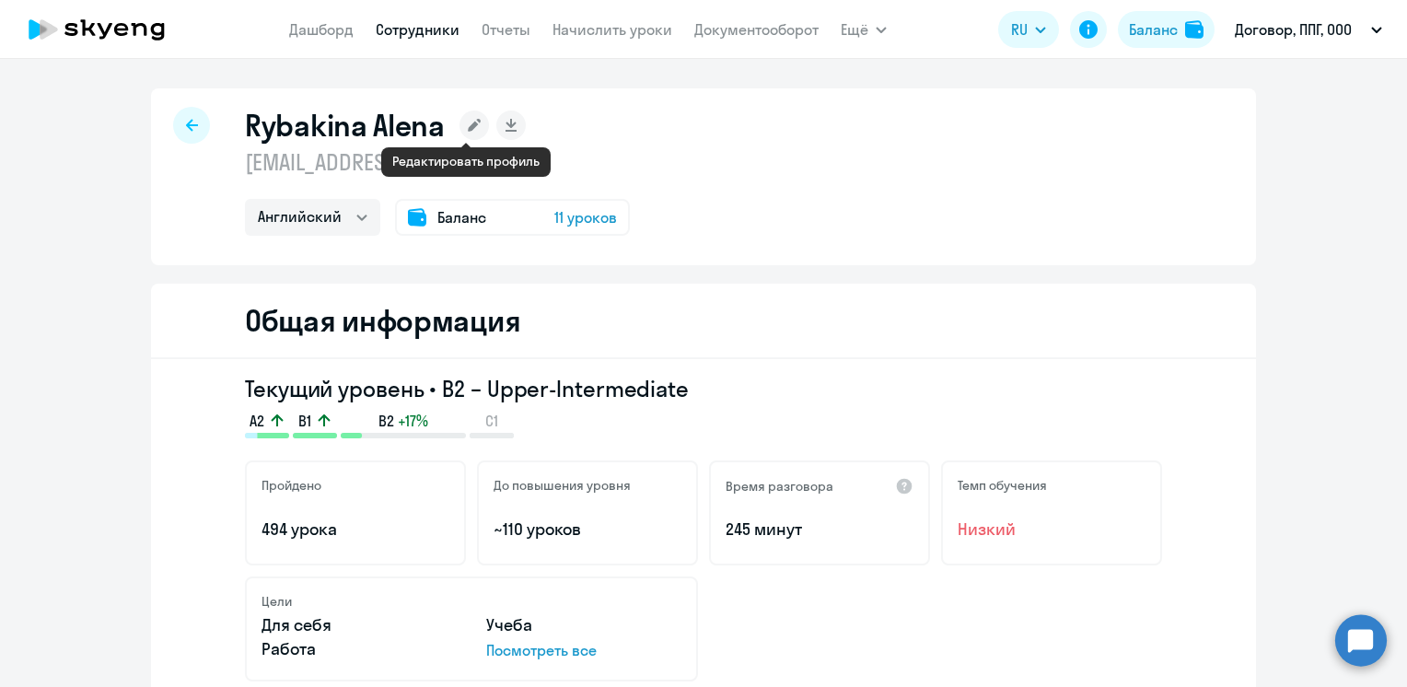
click at [468, 125] on icon at bounding box center [474, 125] width 13 height 13
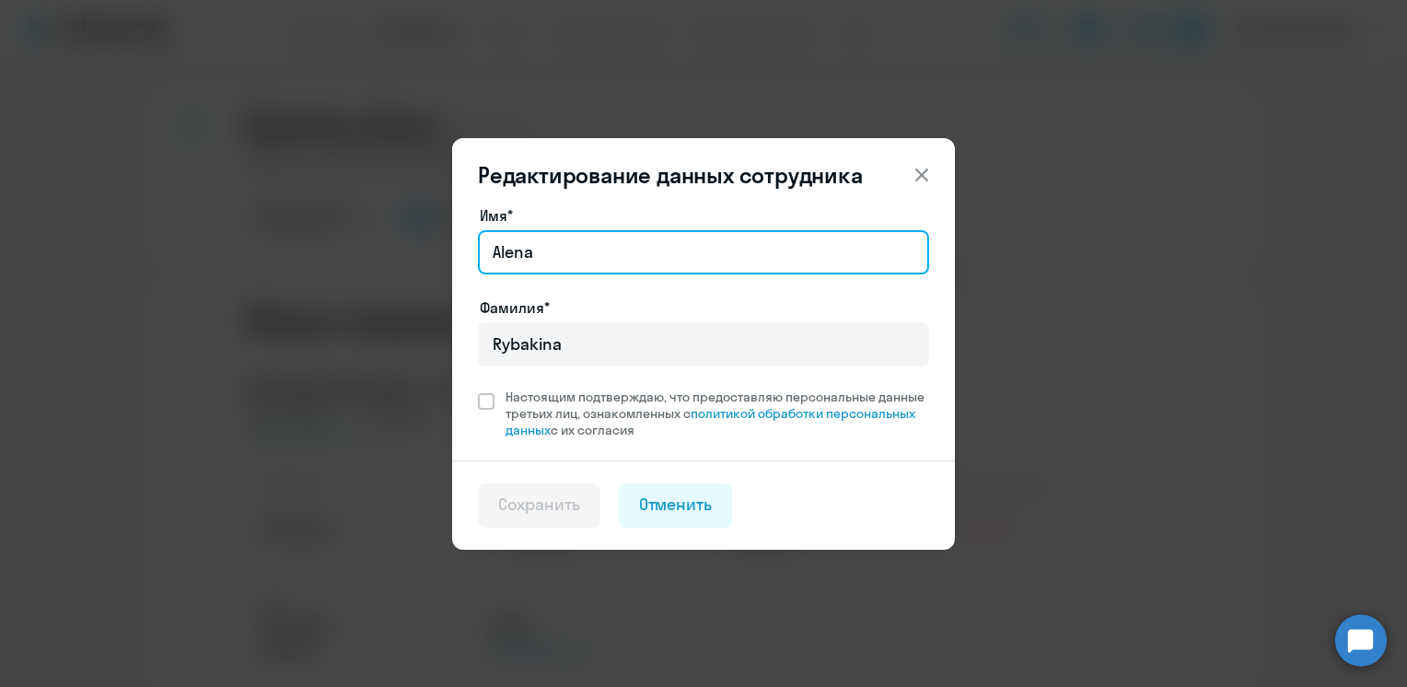
click at [587, 254] on input "Alena" at bounding box center [703, 252] width 451 height 44
type input "[PERSON_NAME]"
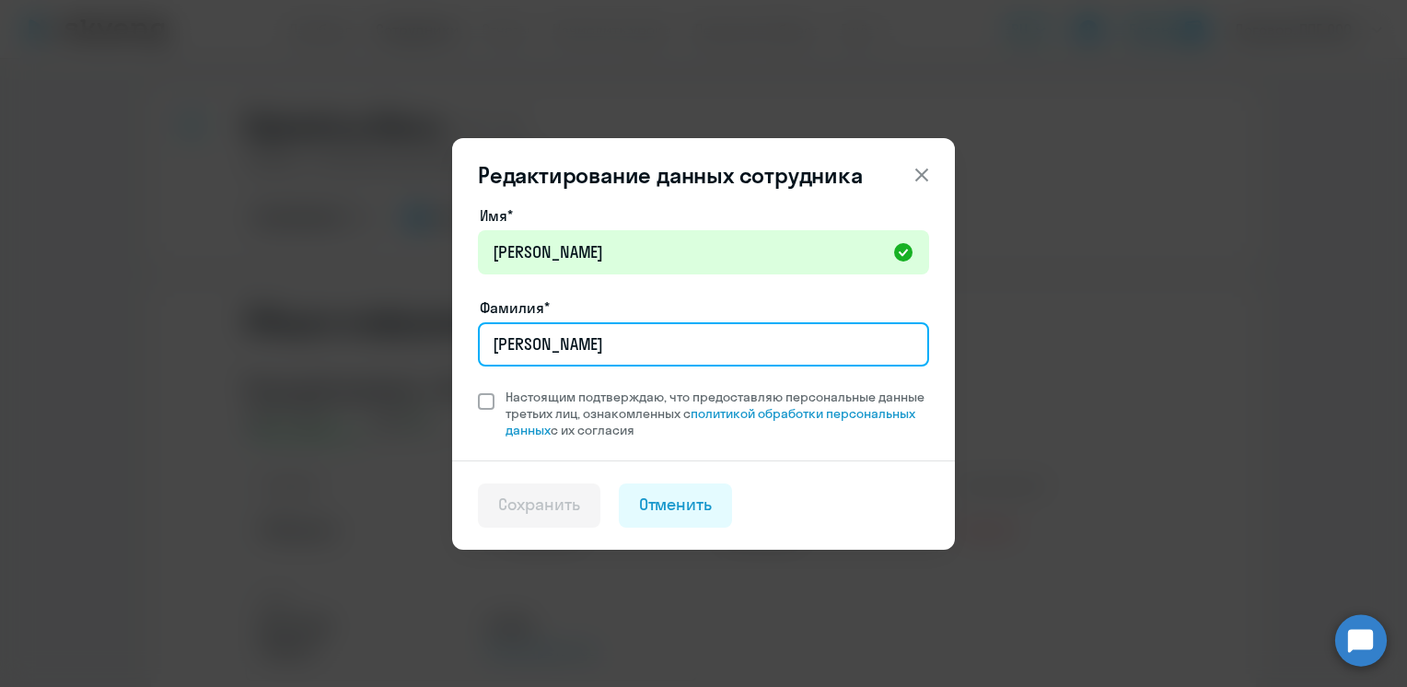
type input "[PERSON_NAME]"
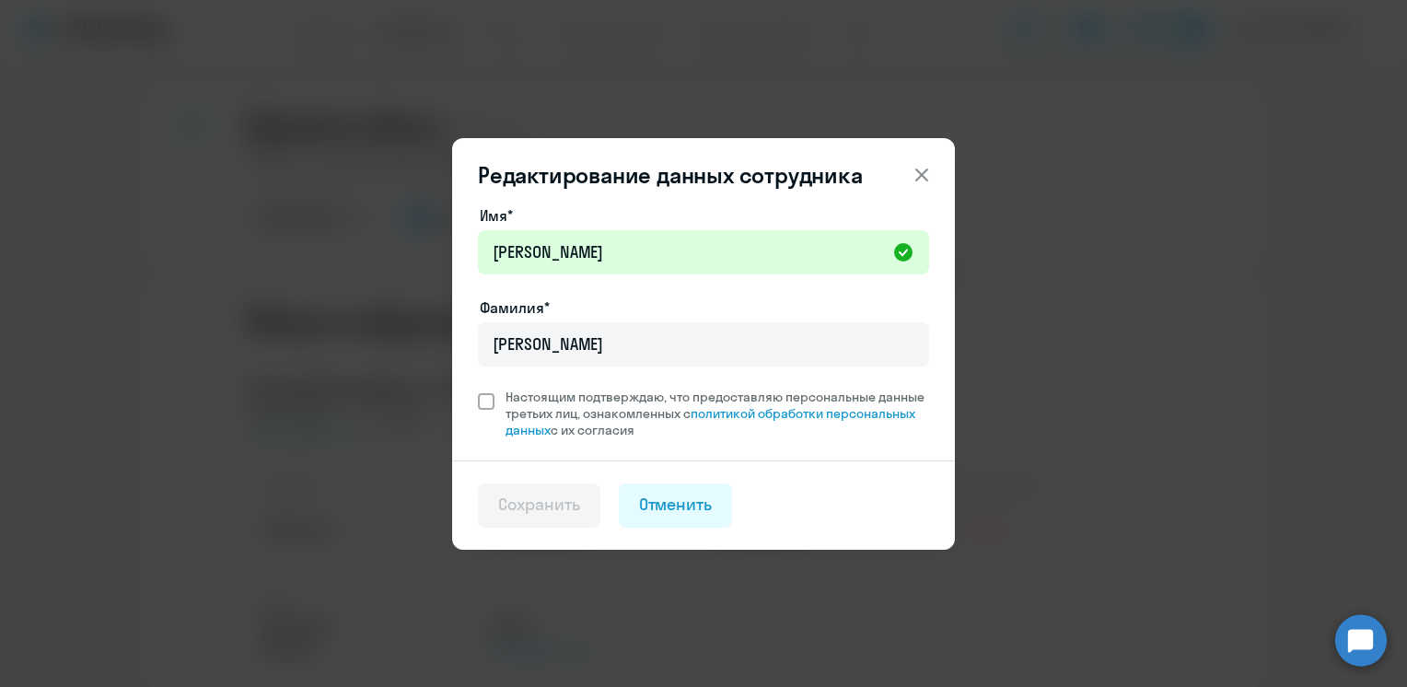
click at [483, 401] on span at bounding box center [486, 401] width 17 height 17
click at [478, 389] on input "Настоящим подтверждаю, что предоставляю персональные данные третьих лиц, ознако…" at bounding box center [477, 388] width 1 height 1
checkbox input "true"
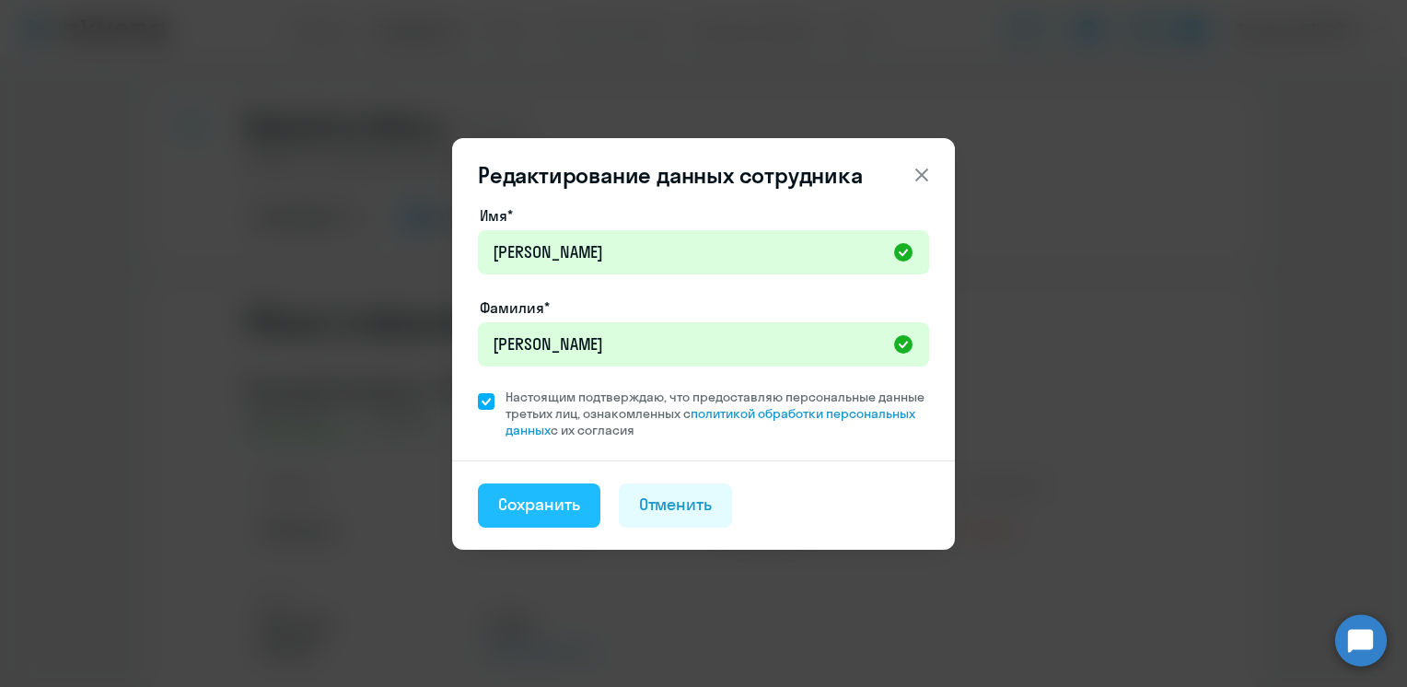
click at [508, 493] on div "Сохранить" at bounding box center [539, 505] width 82 height 24
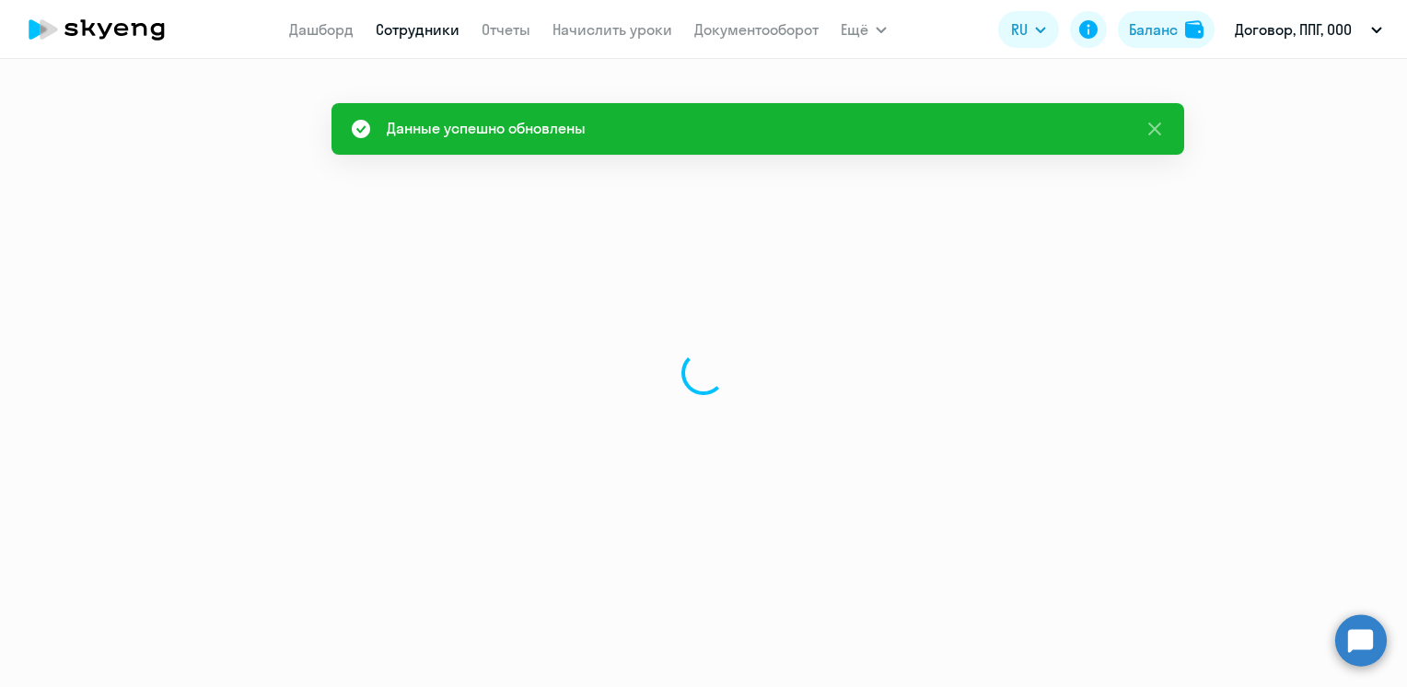
select select "english"
